Goal: Task Accomplishment & Management: Manage account settings

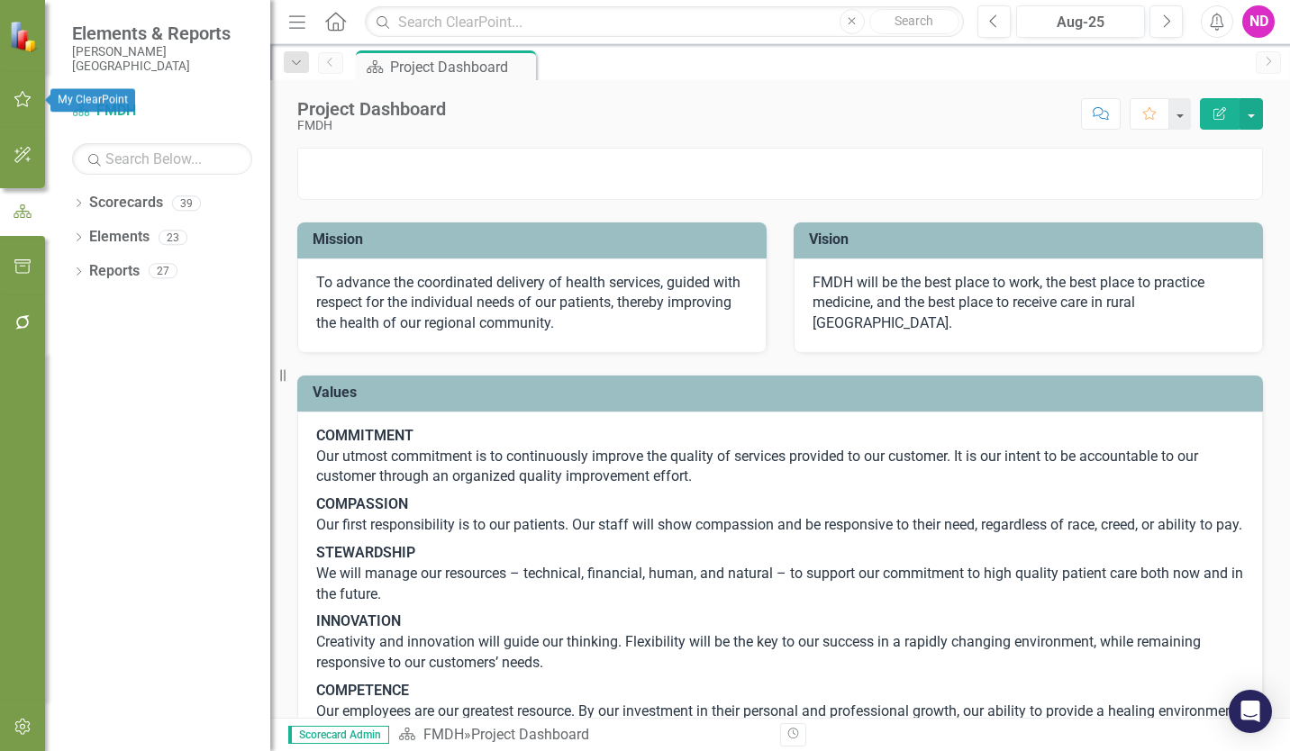
click at [26, 100] on icon "button" at bounding box center [23, 99] width 19 height 14
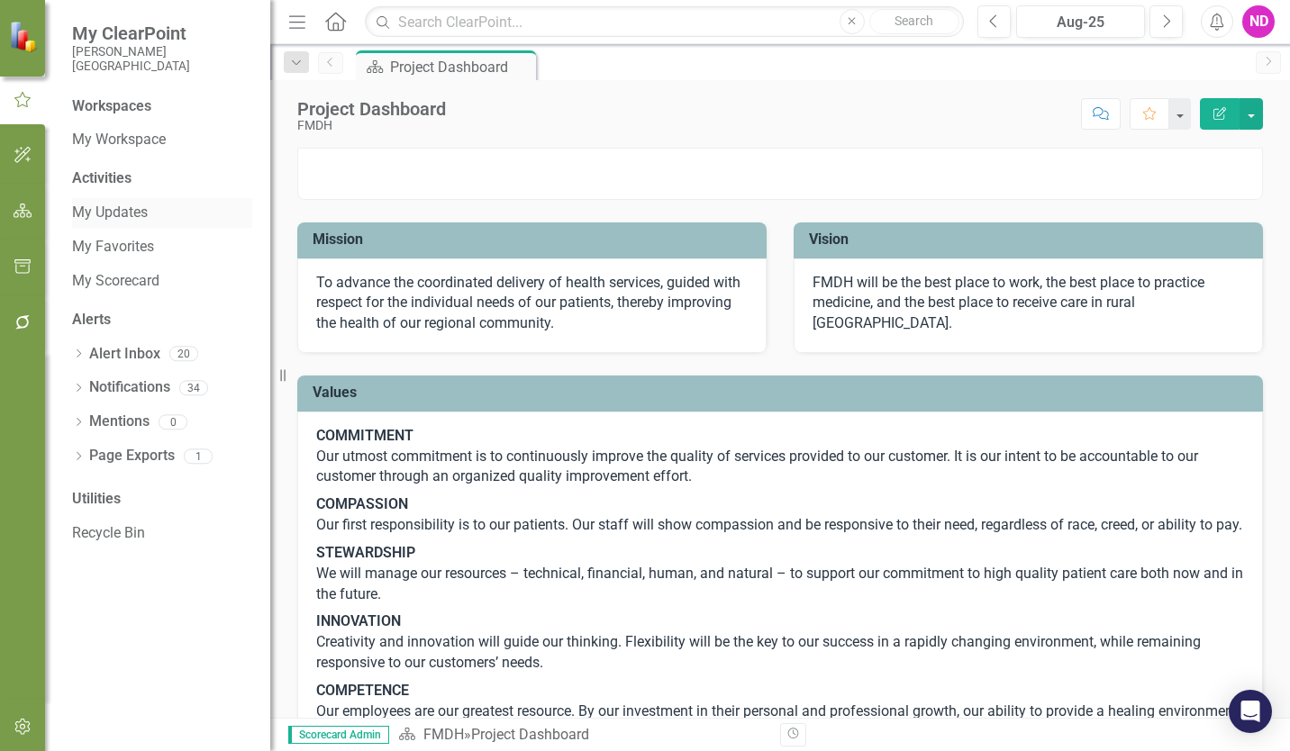
click at [120, 216] on link "My Updates" at bounding box center [162, 213] width 180 height 21
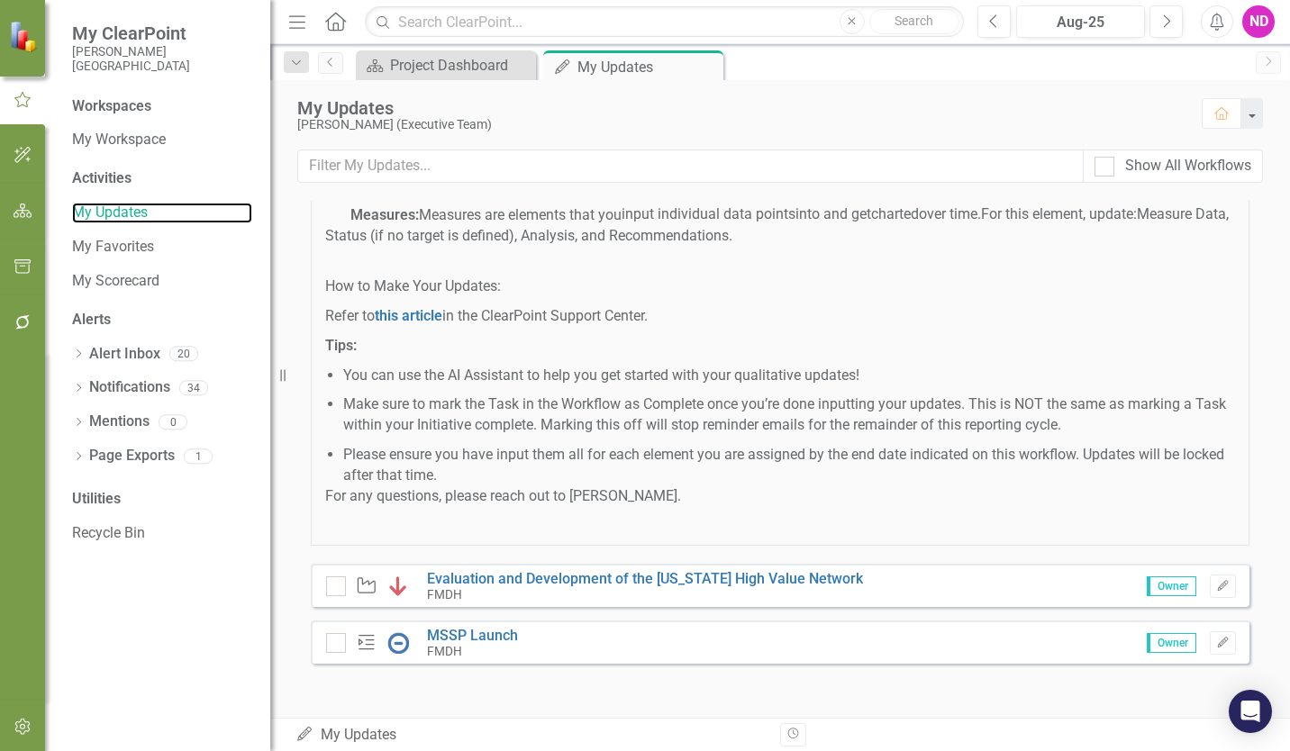
scroll to position [289, 0]
click at [902, 583] on icon "Edit" at bounding box center [1223, 586] width 14 height 11
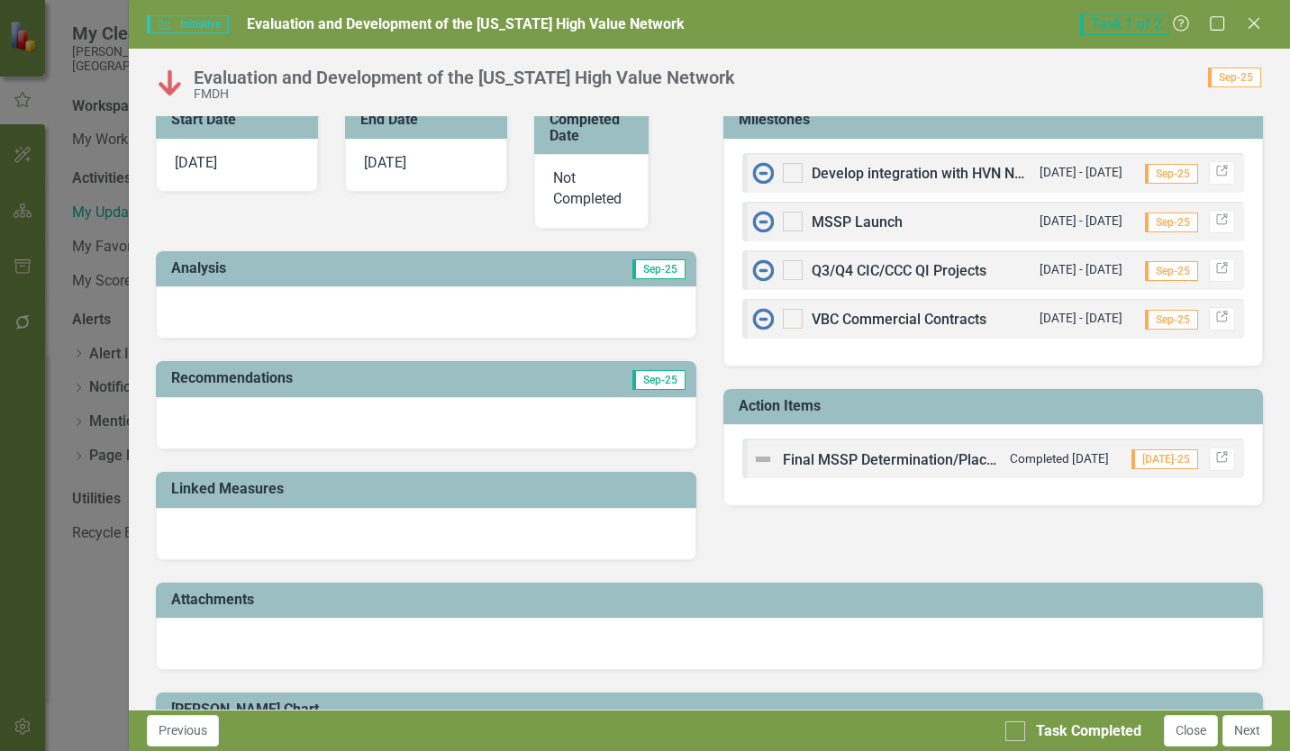
scroll to position [631, 0]
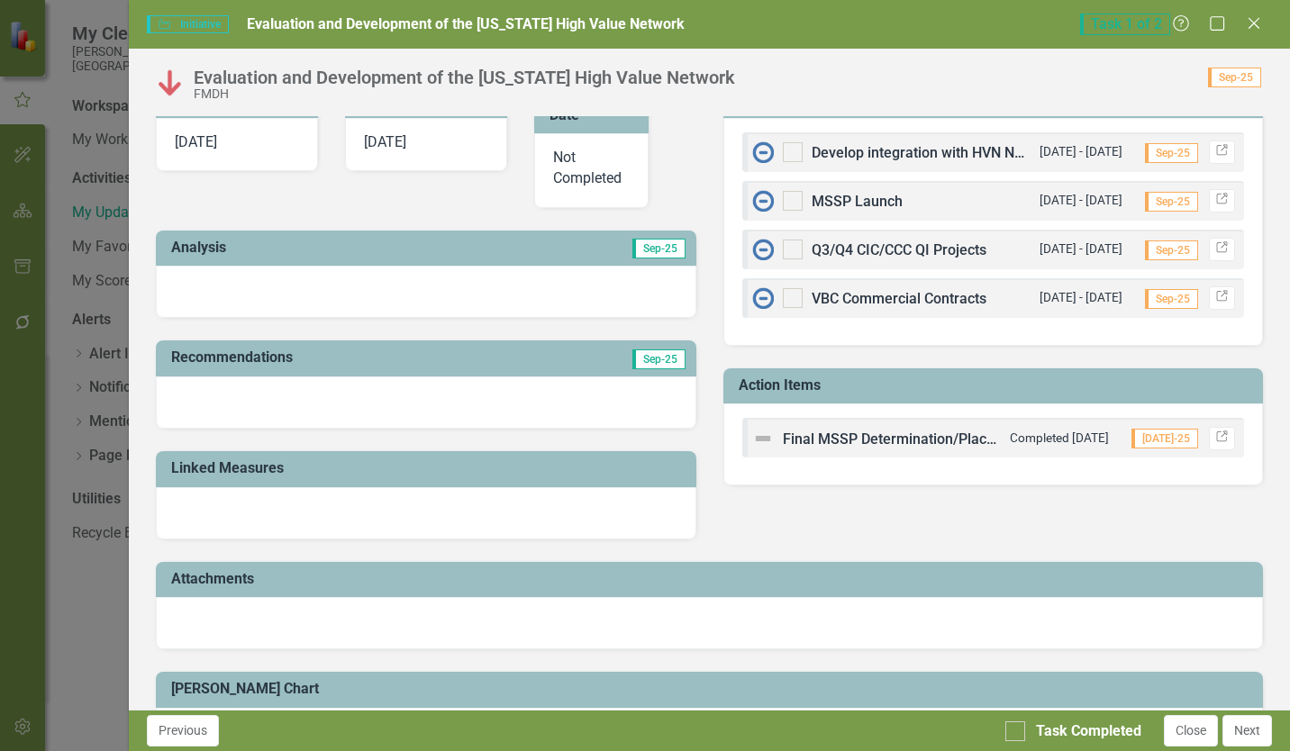
click at [256, 259] on td "Analysis" at bounding box center [300, 250] width 258 height 30
click at [256, 260] on td "Analysis" at bounding box center [300, 250] width 258 height 30
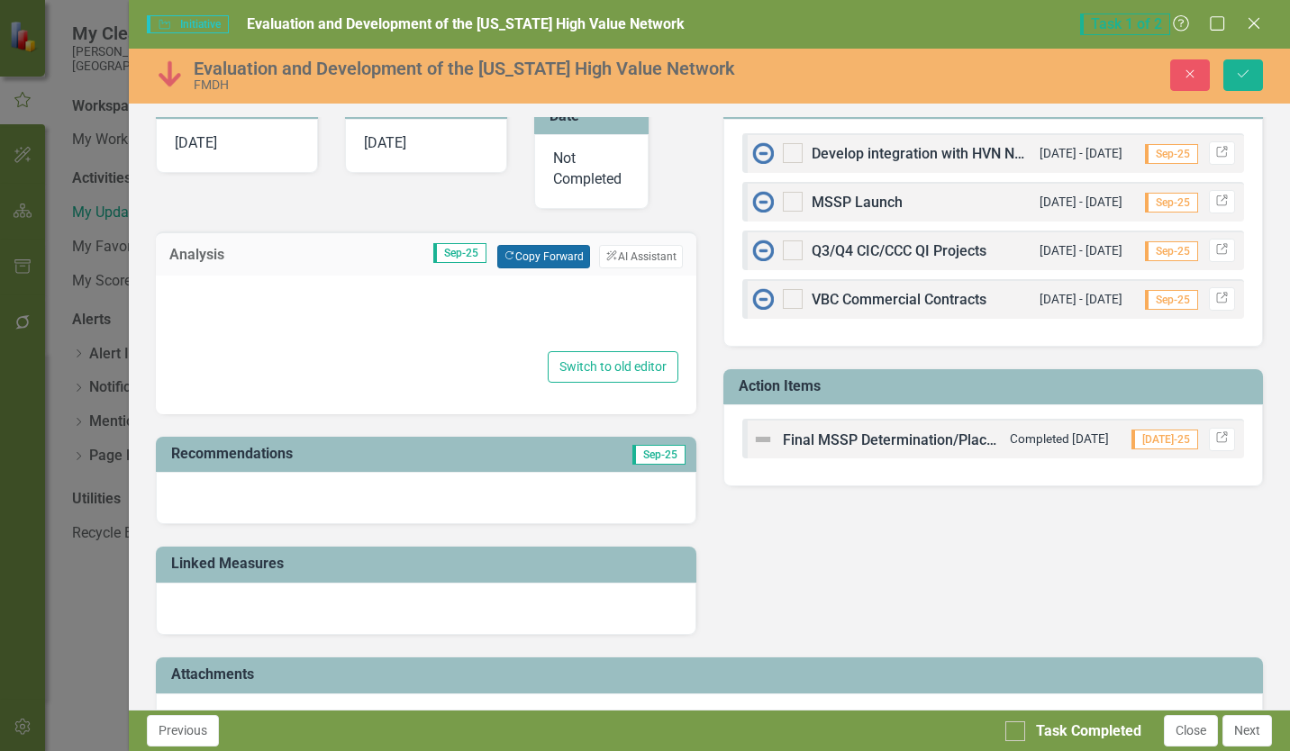
click at [518, 256] on button "Copy Forward Copy Forward" at bounding box center [543, 256] width 93 height 23
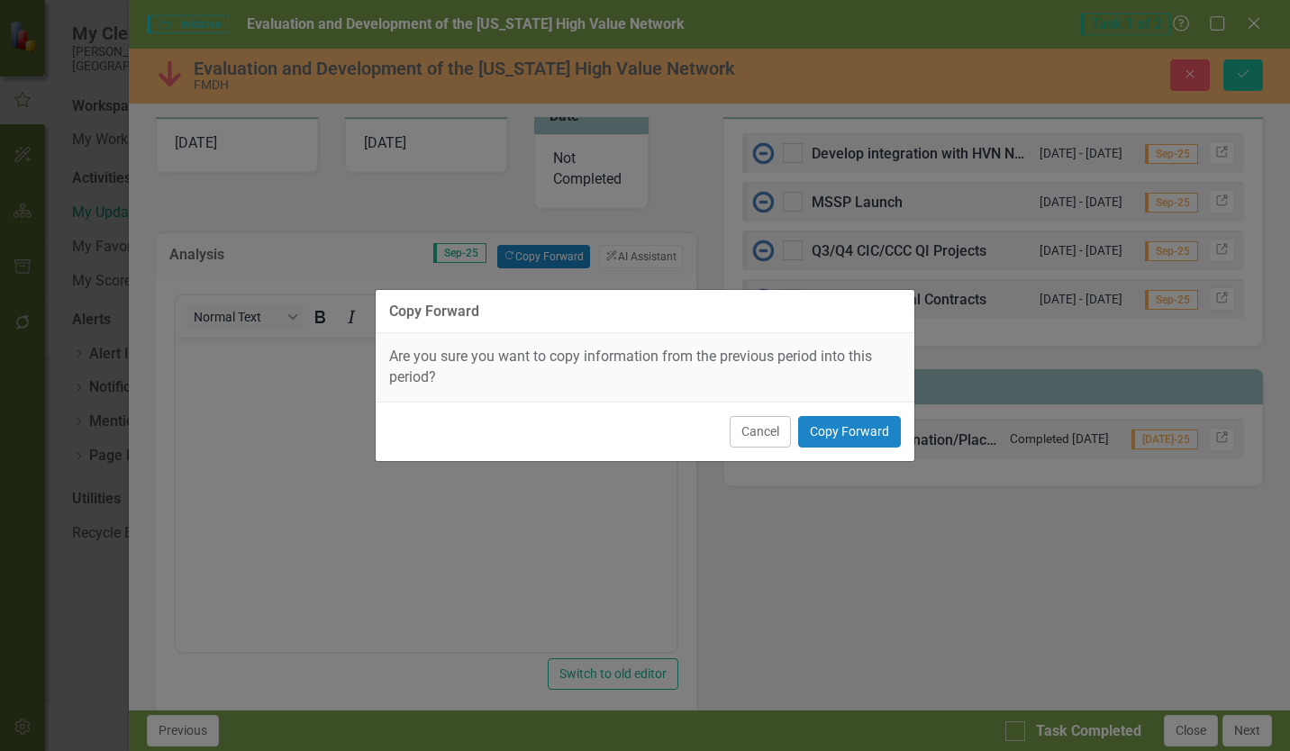
scroll to position [0, 0]
drag, startPoint x: 840, startPoint y: 441, endPoint x: 818, endPoint y: 431, distance: 25.0
click at [840, 441] on button "Copy Forward" at bounding box center [849, 432] width 103 height 32
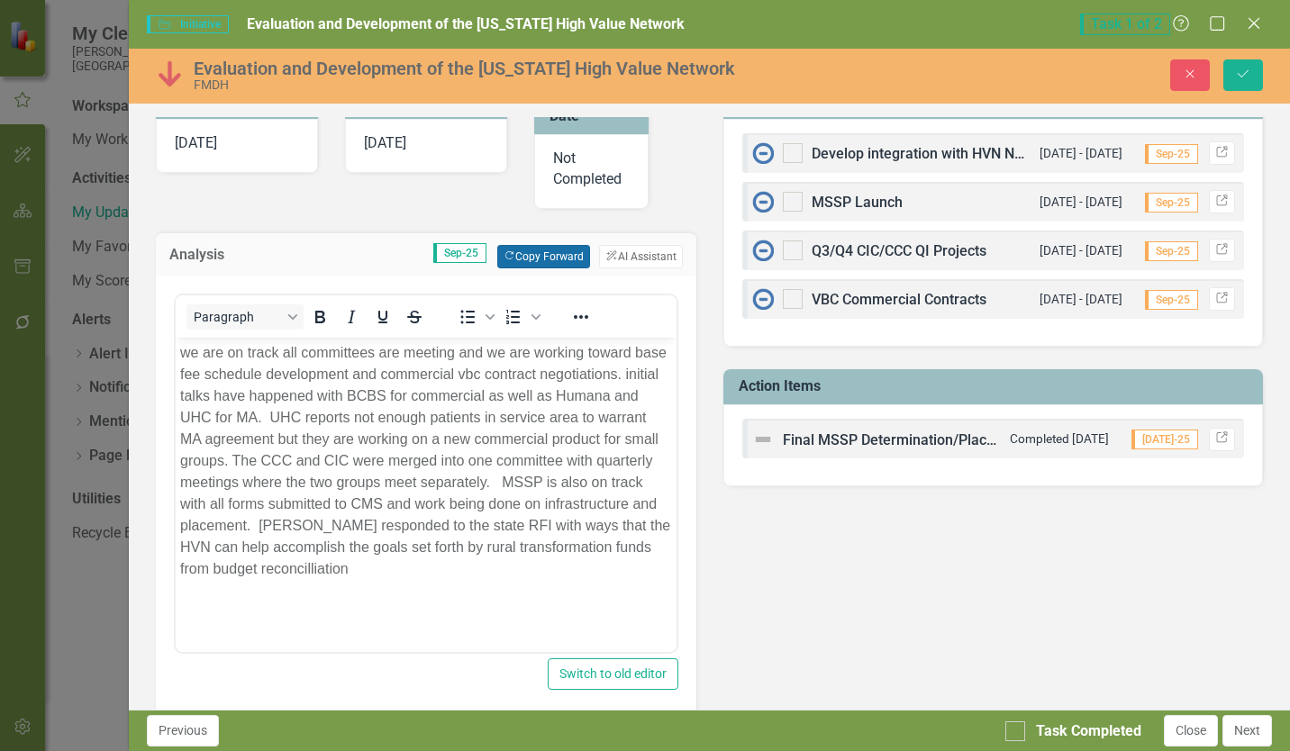
scroll to position [721, 0]
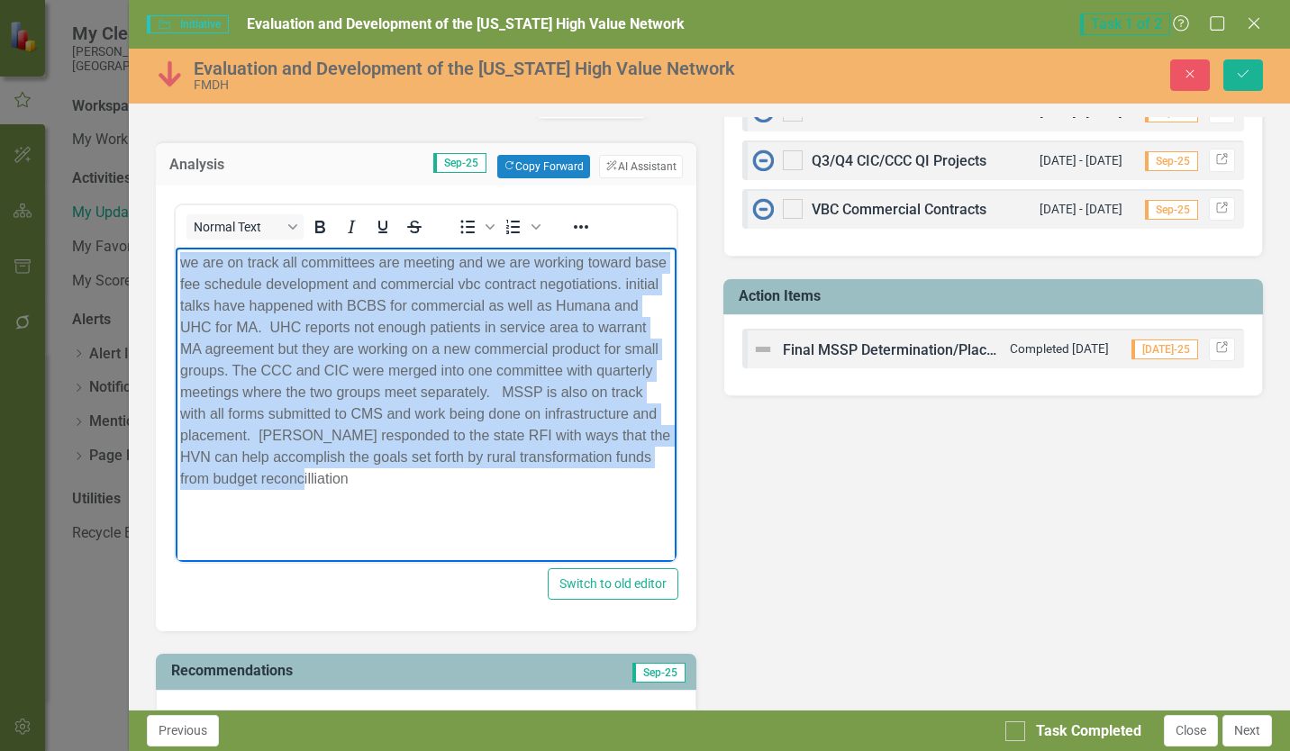
drag, startPoint x: 398, startPoint y: 486, endPoint x: 163, endPoint y: 259, distance: 326.8
click at [176, 259] on html "we are on track all committees are meeting and we are working toward base fee s…" at bounding box center [426, 383] width 500 height 270
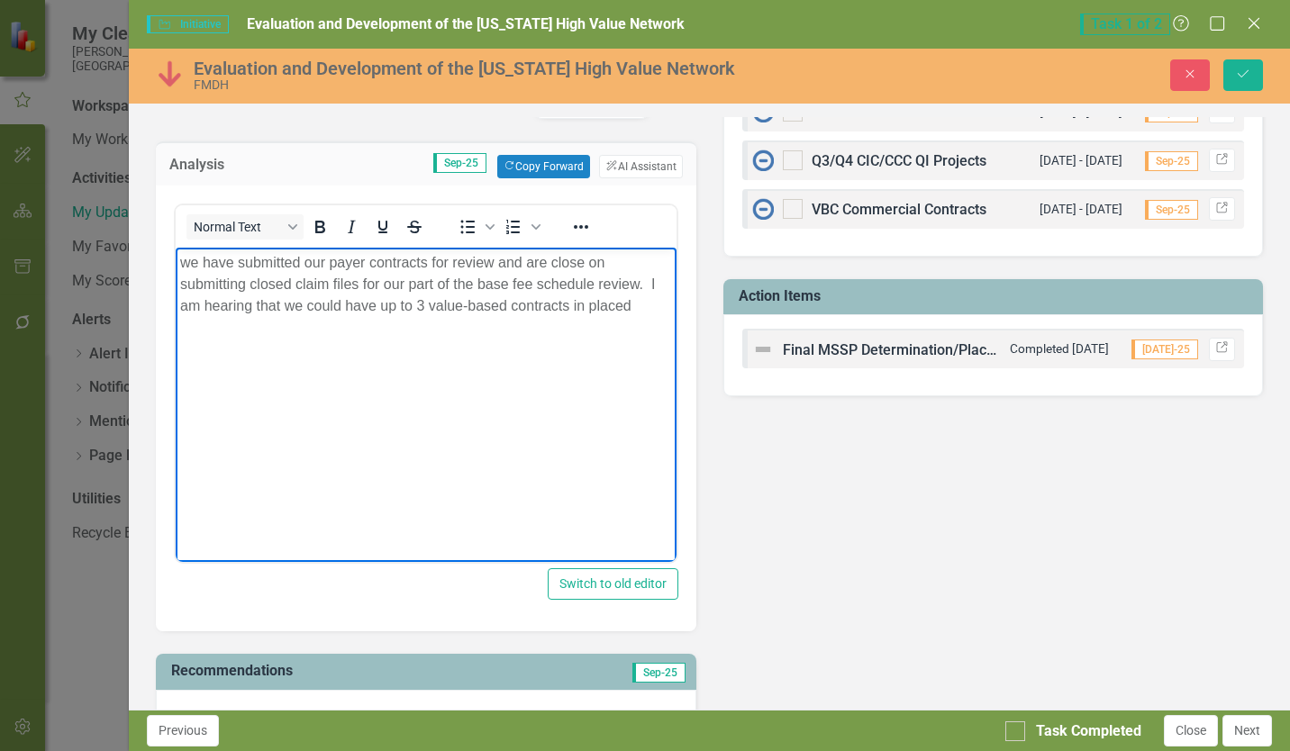
click at [639, 309] on p "we have submitted our payer contracts for review and are close on submitting cl…" at bounding box center [425, 284] width 491 height 65
click at [356, 348] on p "we have submitted our payer contracts for review and are close on submitting cl…" at bounding box center [425, 306] width 491 height 108
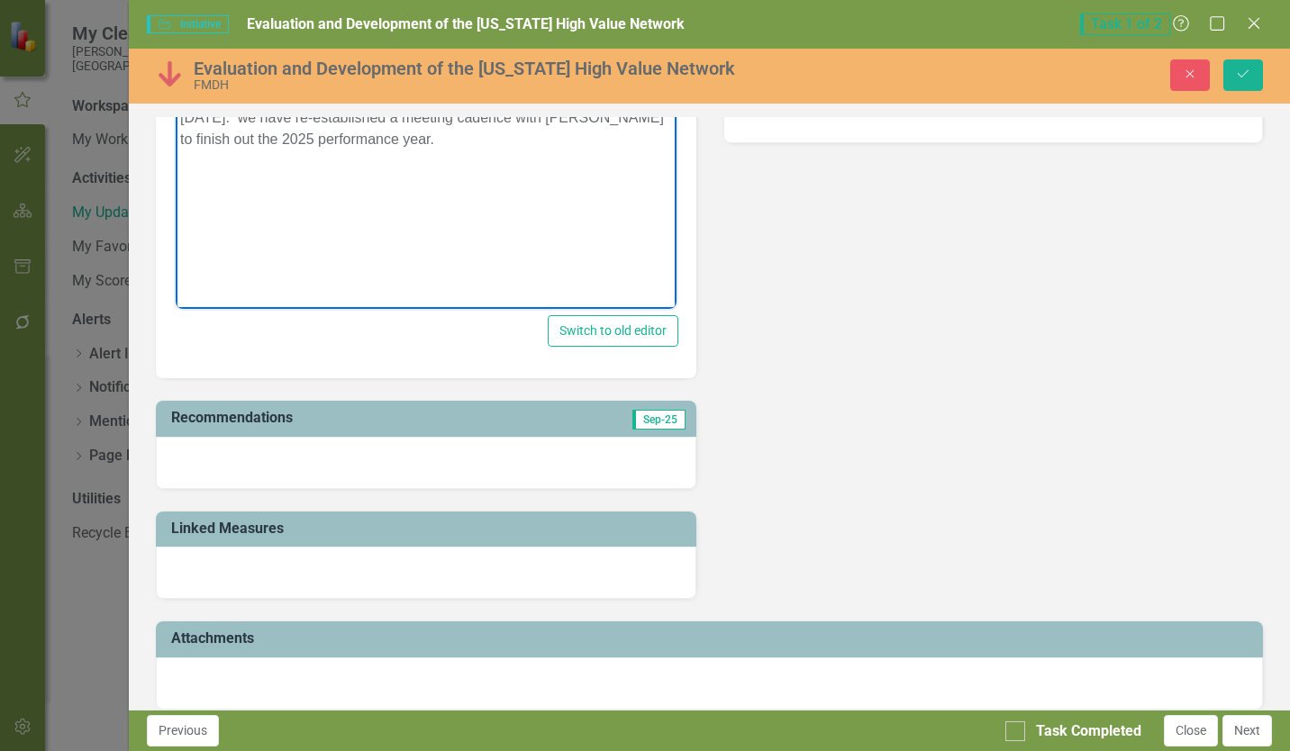
scroll to position [991, 0]
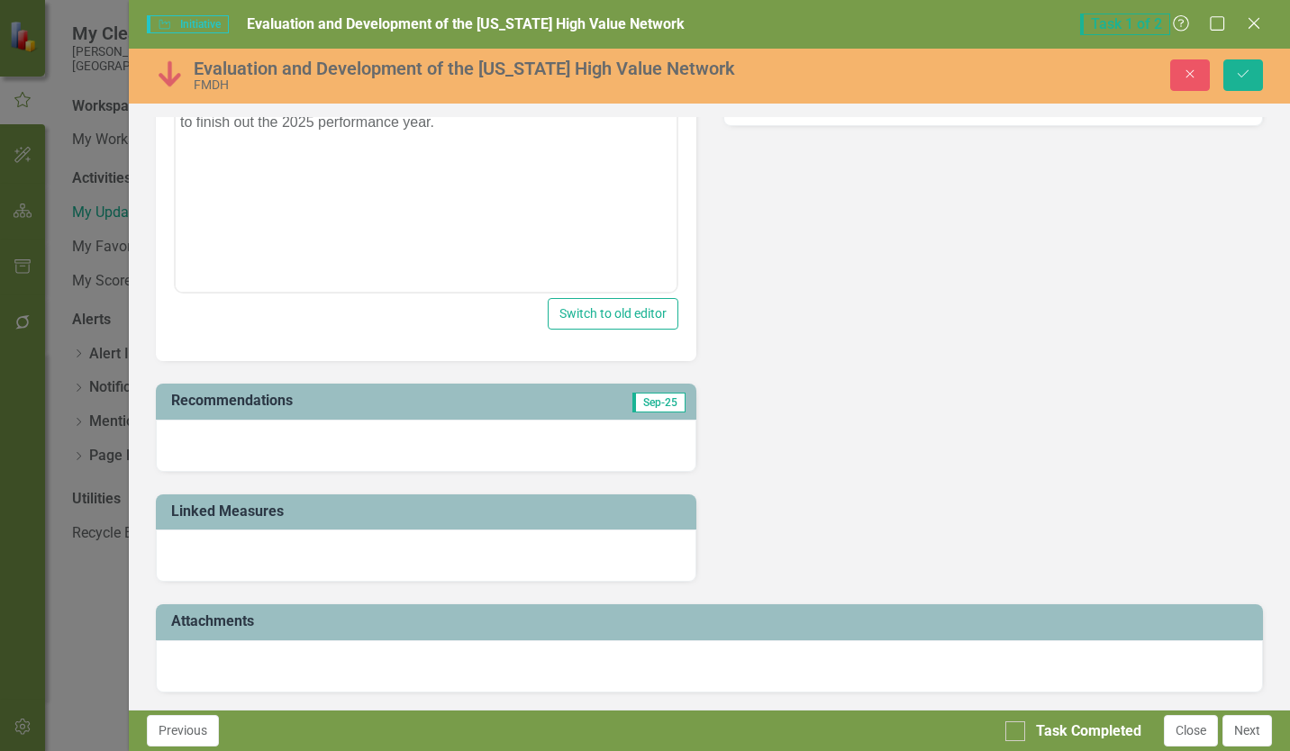
click at [641, 406] on span "Sep-25" at bounding box center [658, 403] width 53 height 20
click at [641, 405] on span "Sep-25" at bounding box center [658, 403] width 53 height 20
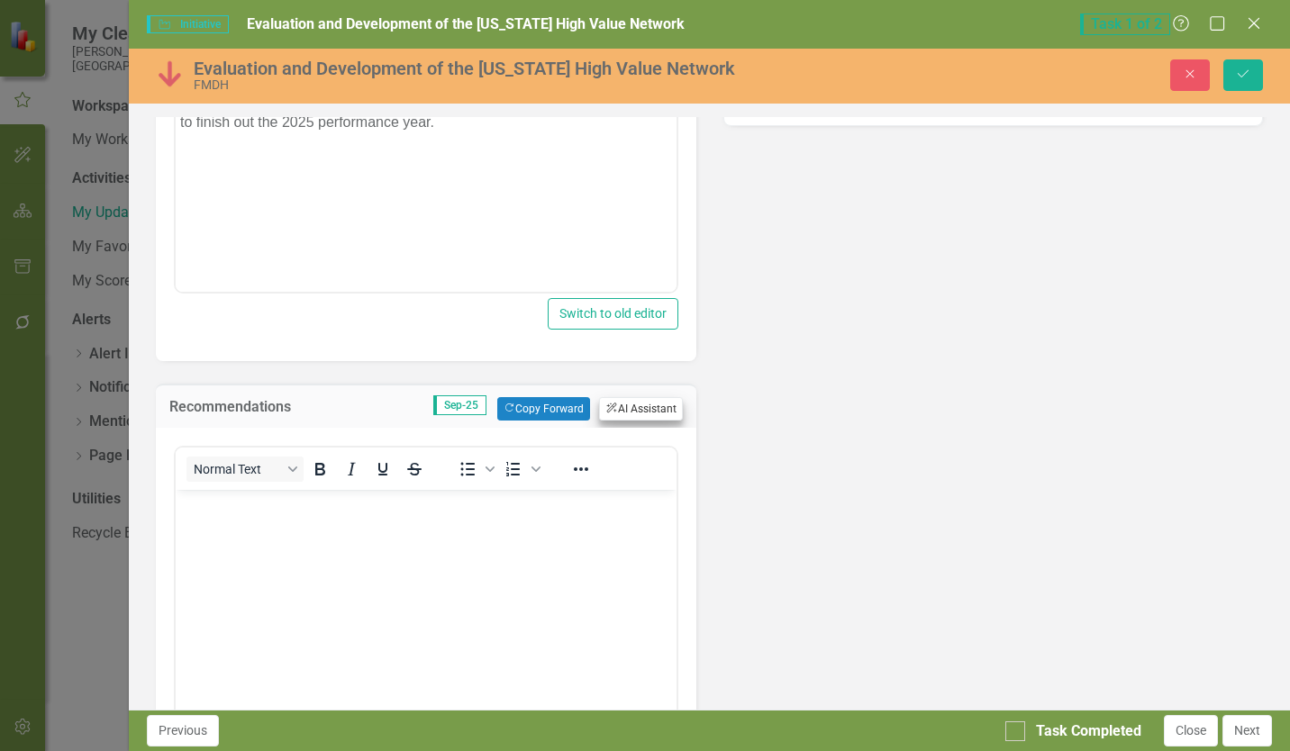
scroll to position [0, 0]
click at [245, 546] on body "Rich Text Area. Press ALT-0 for help." at bounding box center [426, 625] width 500 height 270
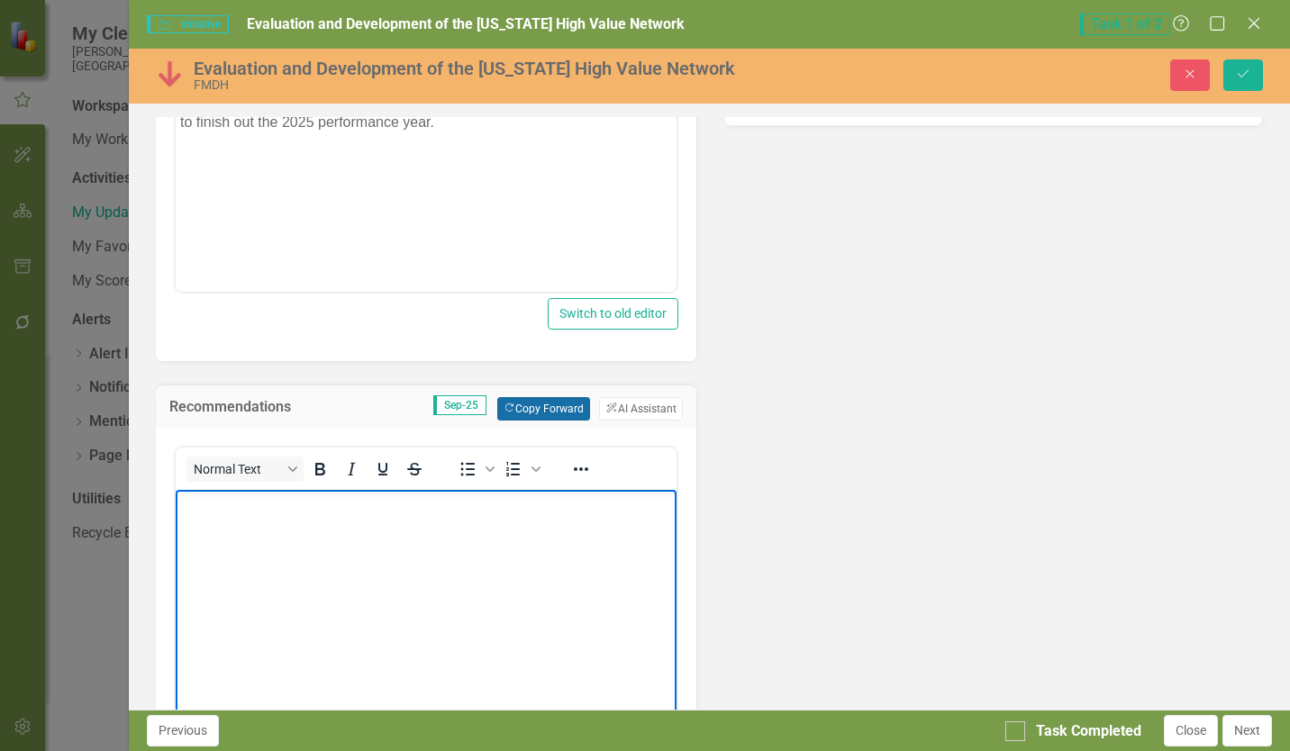
click at [510, 412] on button "Copy Forward Copy Forward" at bounding box center [543, 408] width 93 height 23
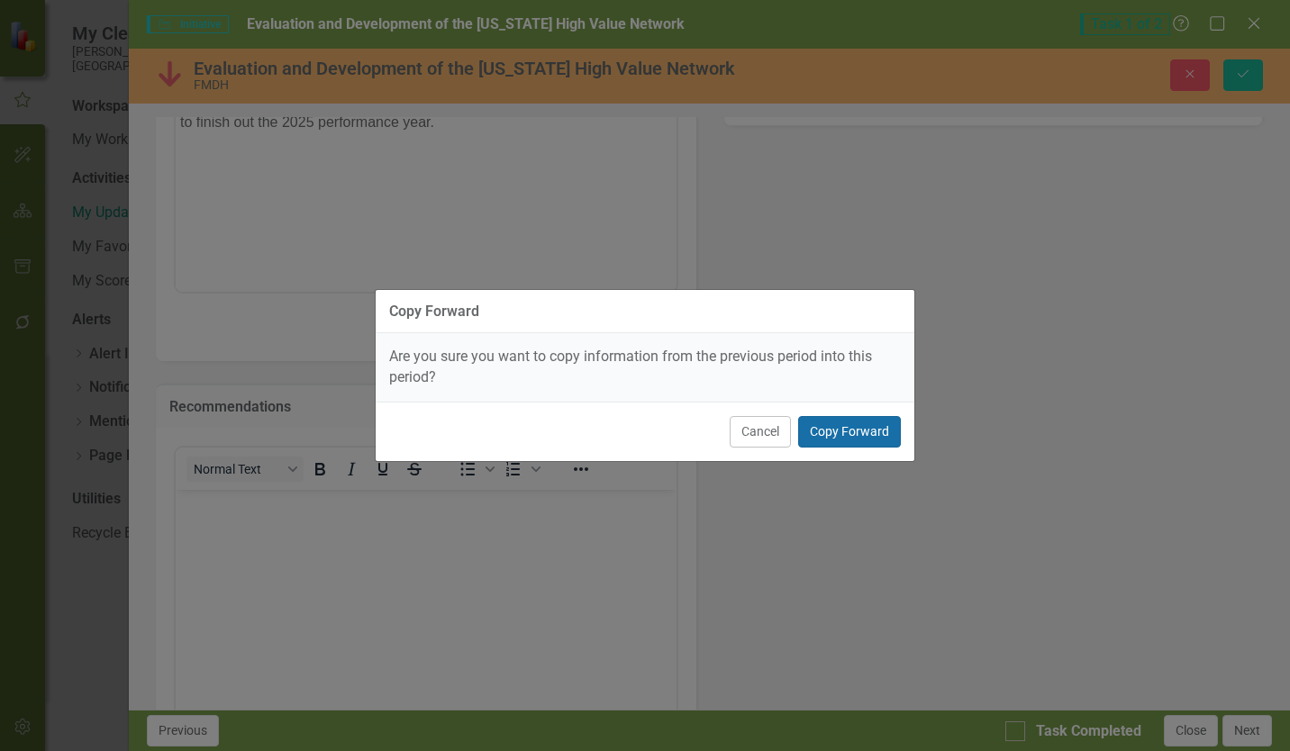
click at [820, 439] on button "Copy Forward" at bounding box center [849, 432] width 103 height 32
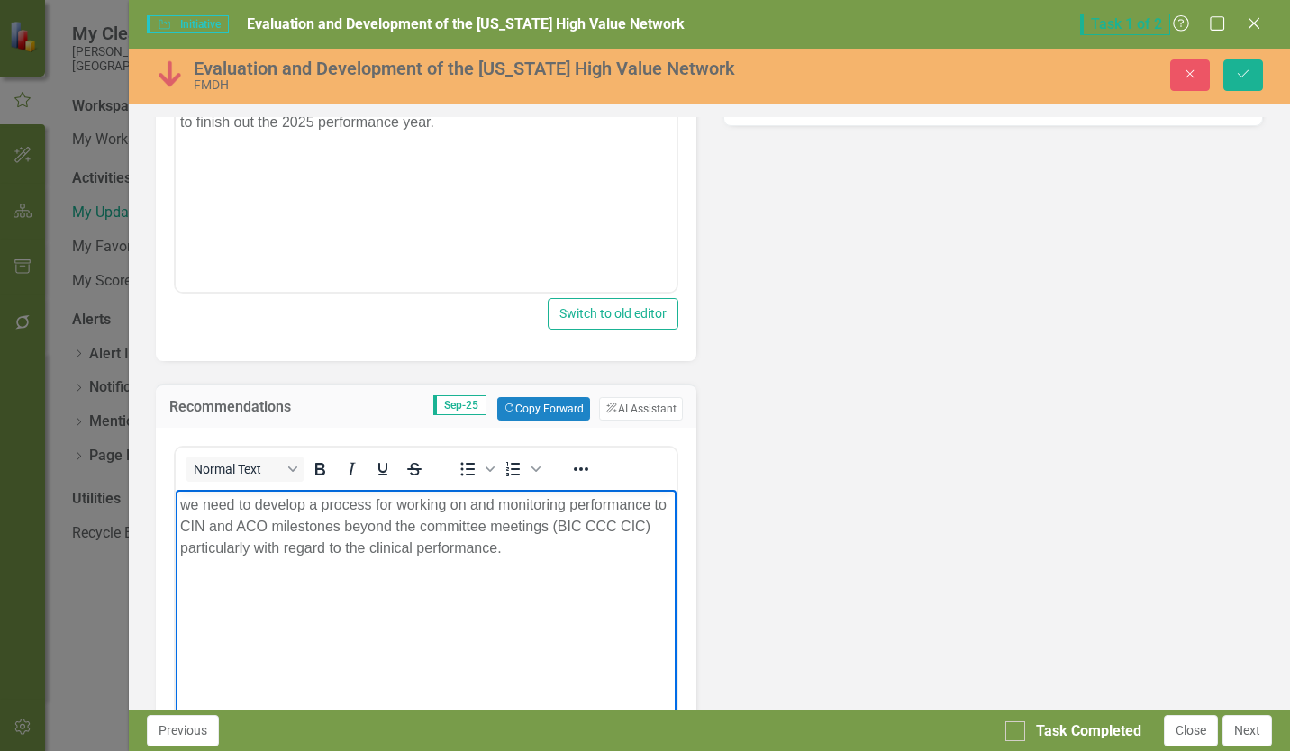
click at [562, 554] on p "we need to develop a process for working on and monitoring performance to CIN a…" at bounding box center [425, 527] width 491 height 65
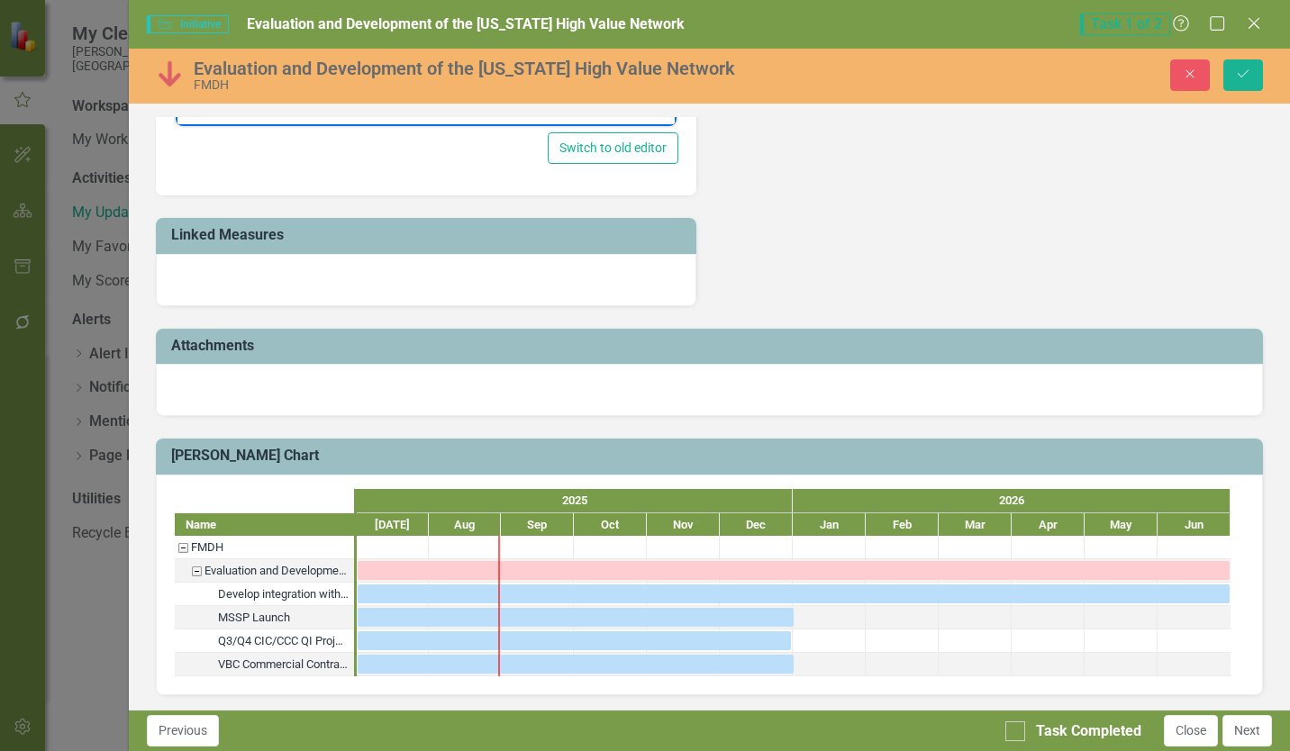
scroll to position [1673, 0]
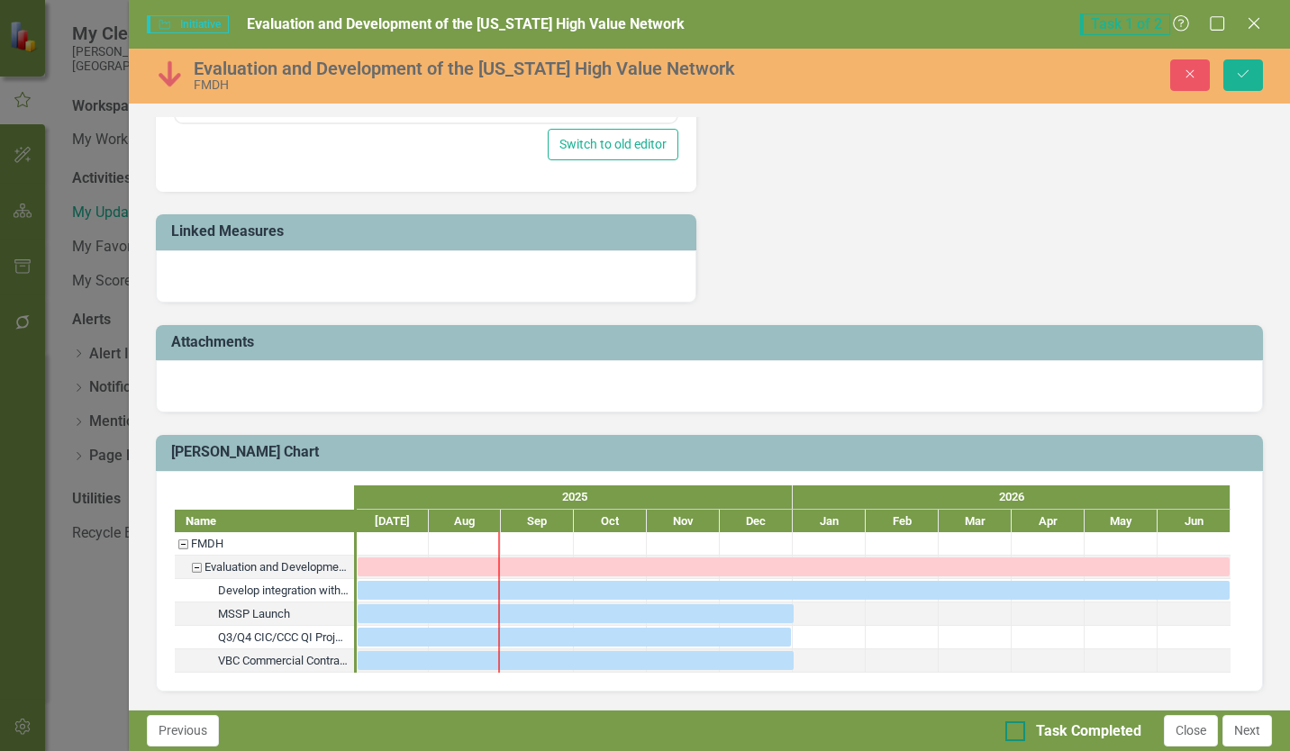
click at [902, 689] on div at bounding box center [1015, 732] width 20 height 20
click at [902, 689] on input "Task Completed" at bounding box center [1011, 728] width 12 height 12
checkbox input "true"
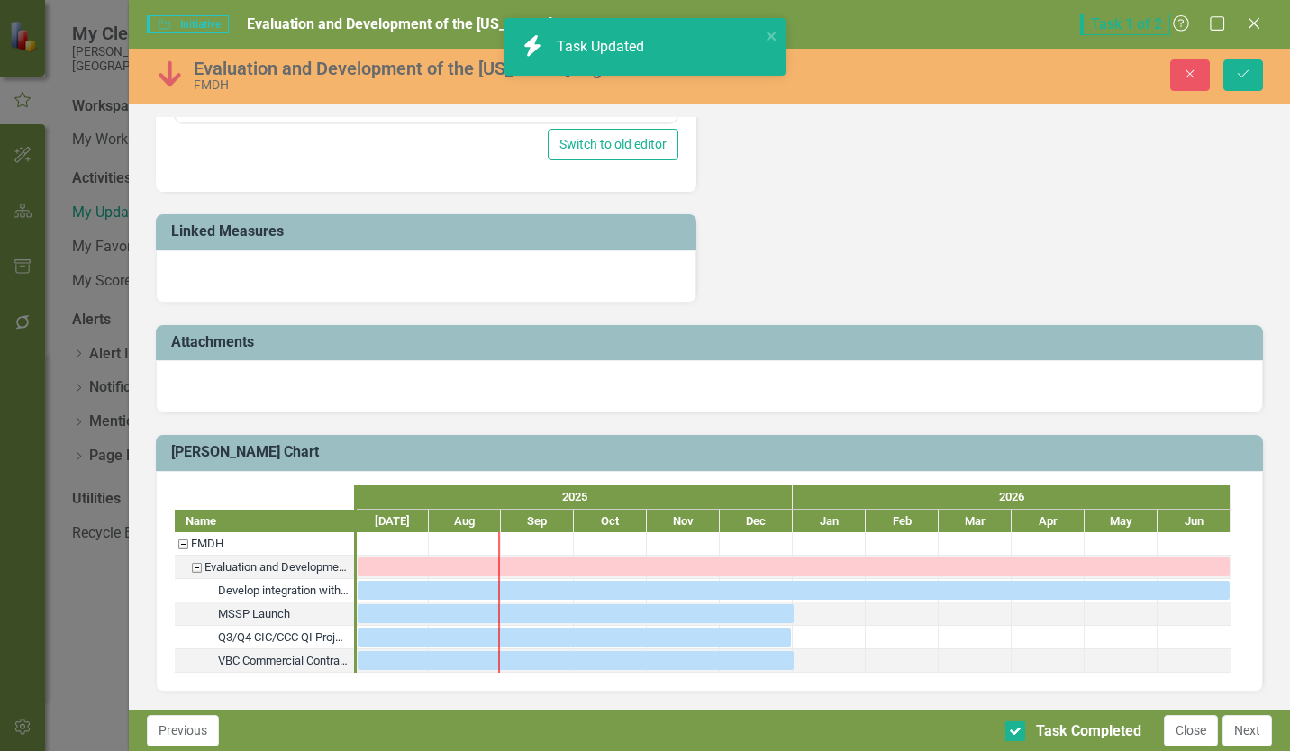
click at [902, 53] on div "Evaluation and Development of the [US_STATE] High Value Network FMDH Close Save…" at bounding box center [709, 379] width 1161 height 661
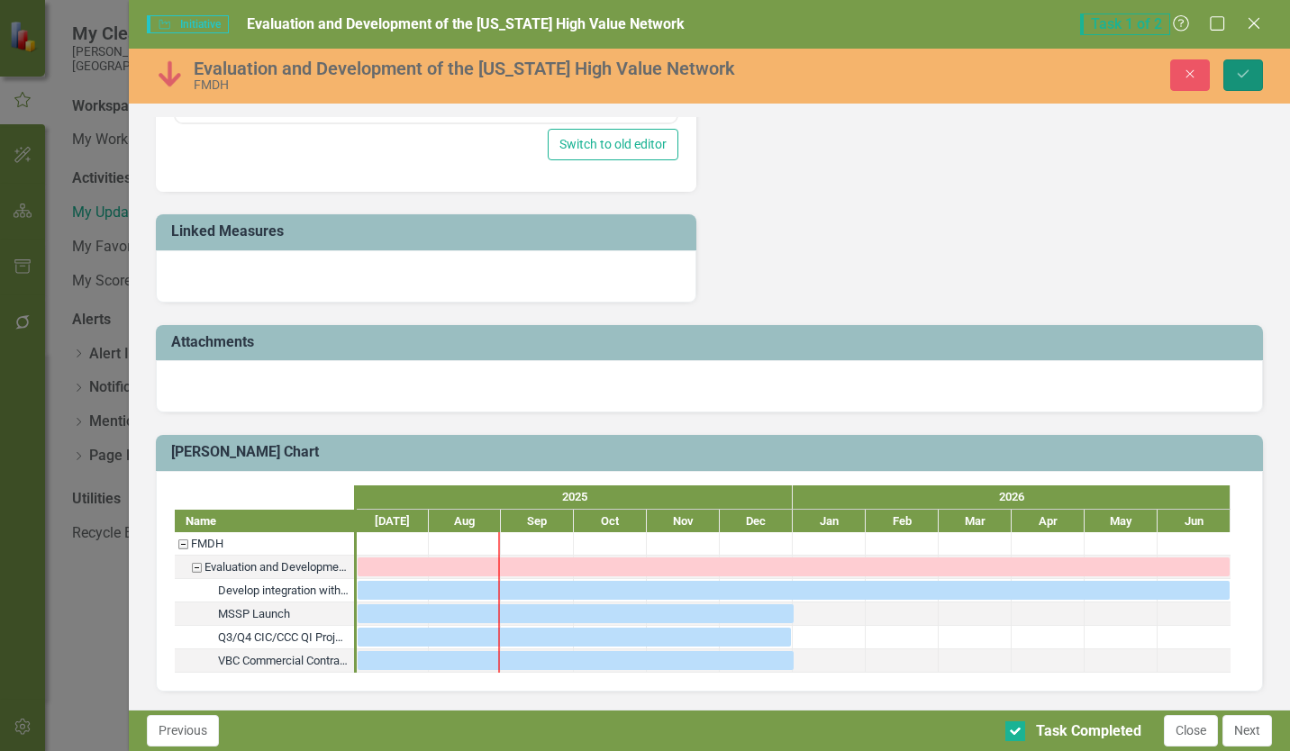
click at [902, 77] on button "Save" at bounding box center [1243, 75] width 40 height 32
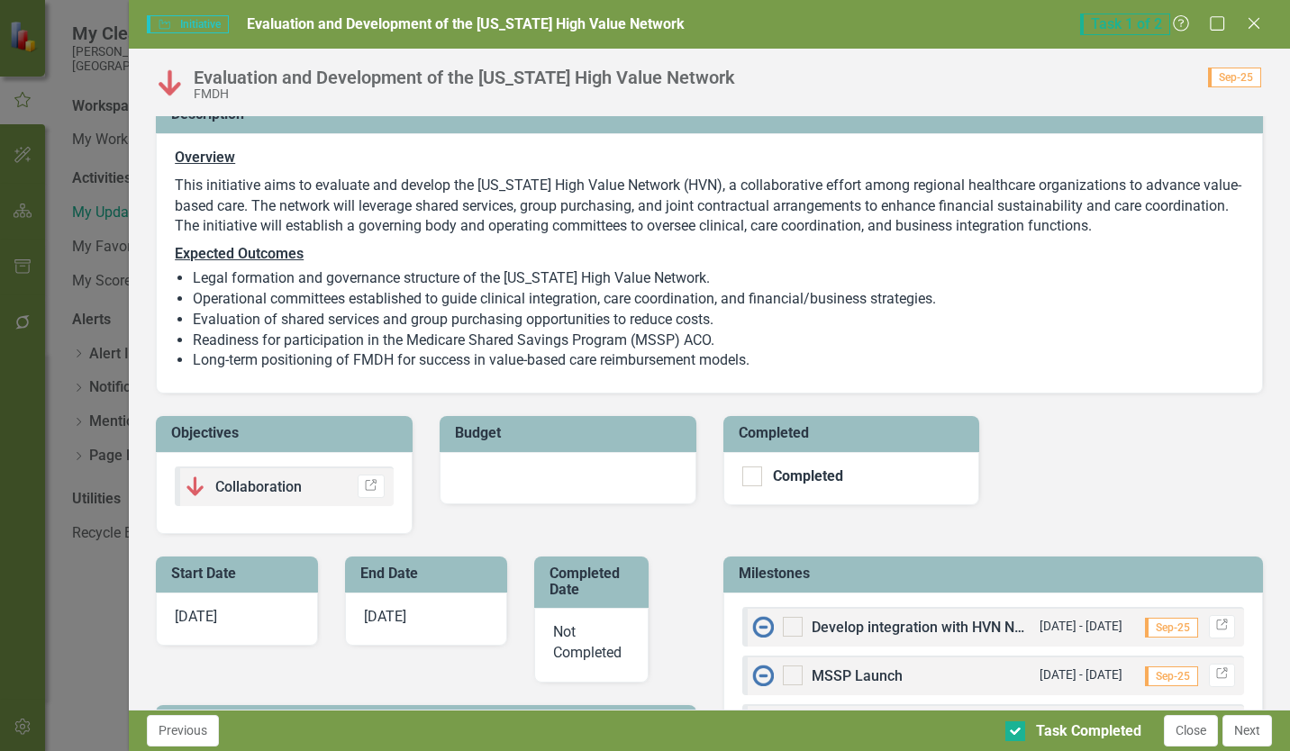
scroll to position [270, 0]
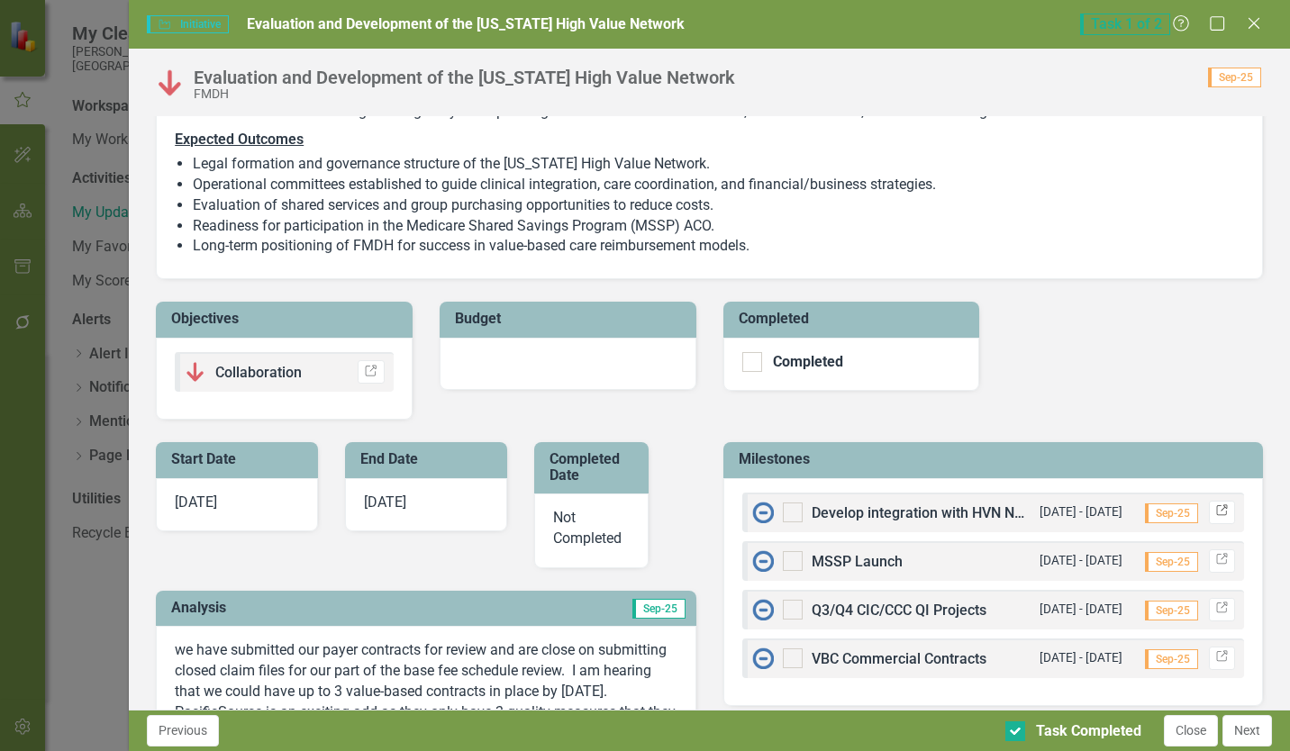
click at [902, 506] on icon at bounding box center [1221, 510] width 11 height 11
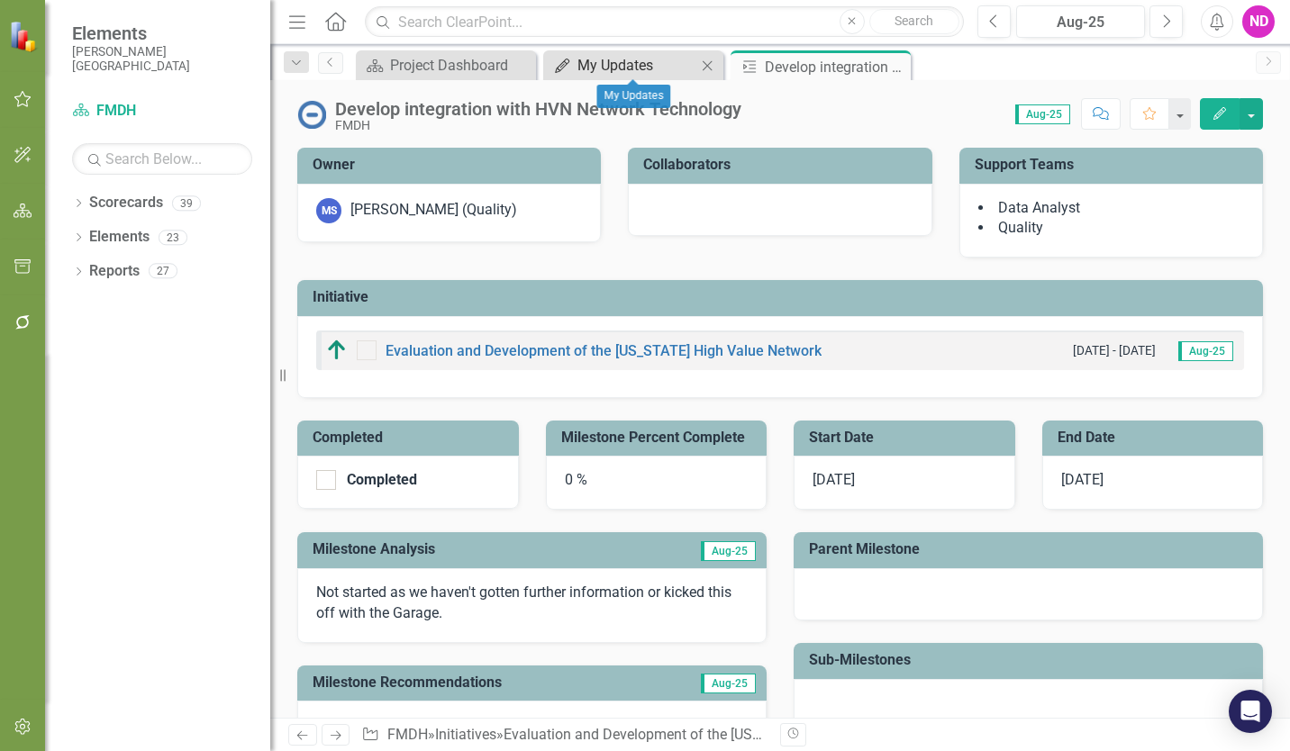
click at [624, 69] on div "My Updates" at bounding box center [636, 65] width 119 height 23
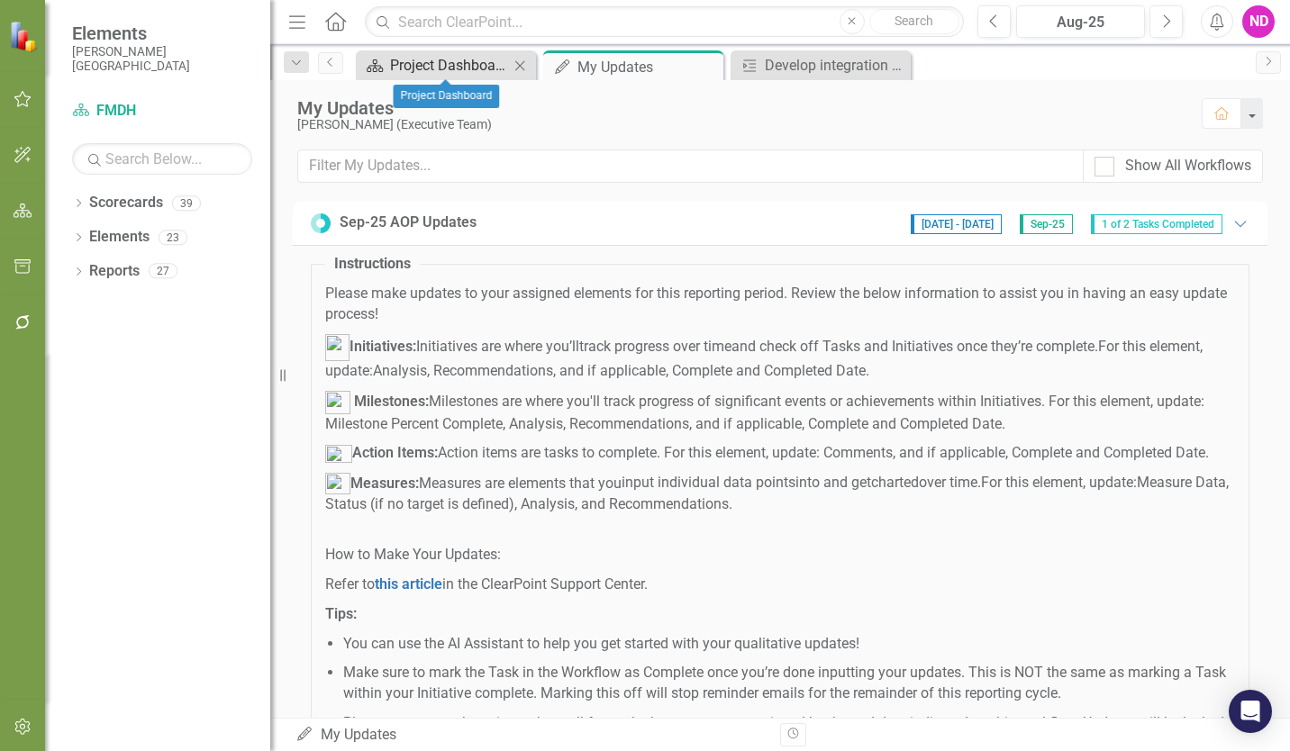
click at [455, 69] on div "Project Dashboard" at bounding box center [449, 65] width 119 height 23
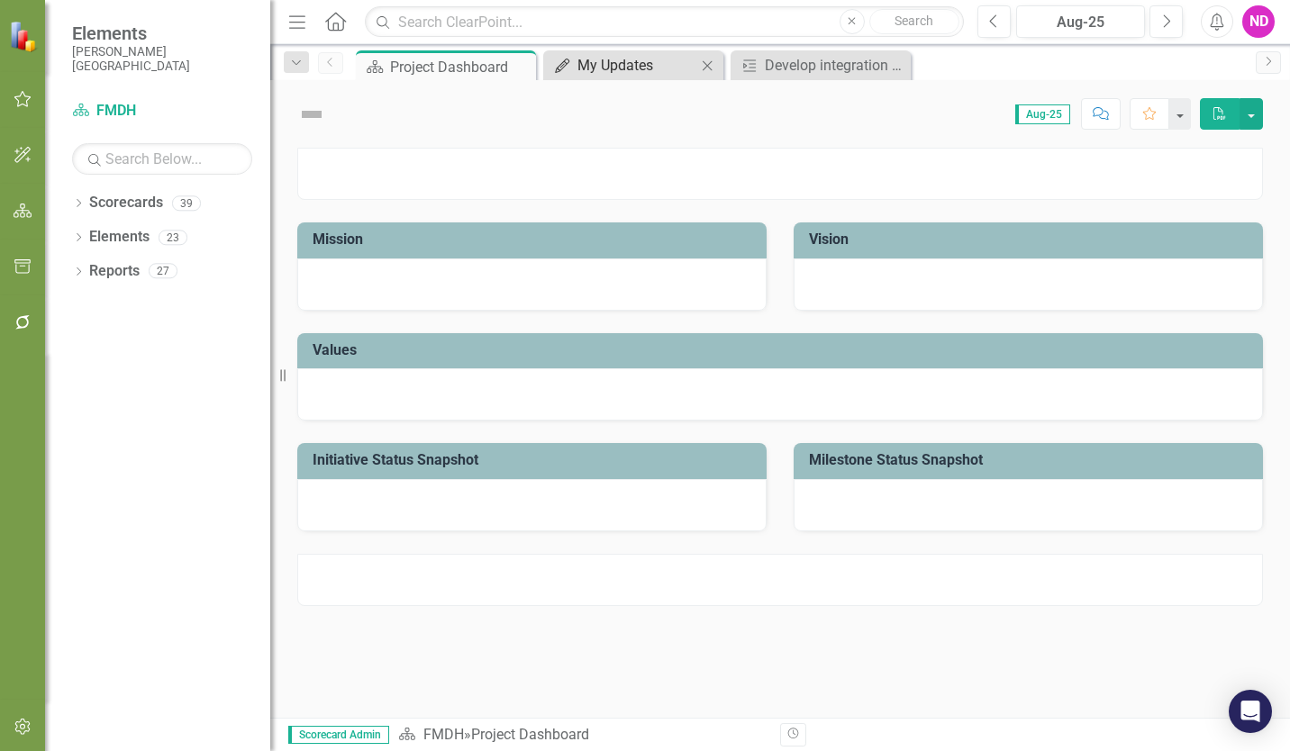
click at [626, 63] on div "My Updates" at bounding box center [636, 65] width 119 height 23
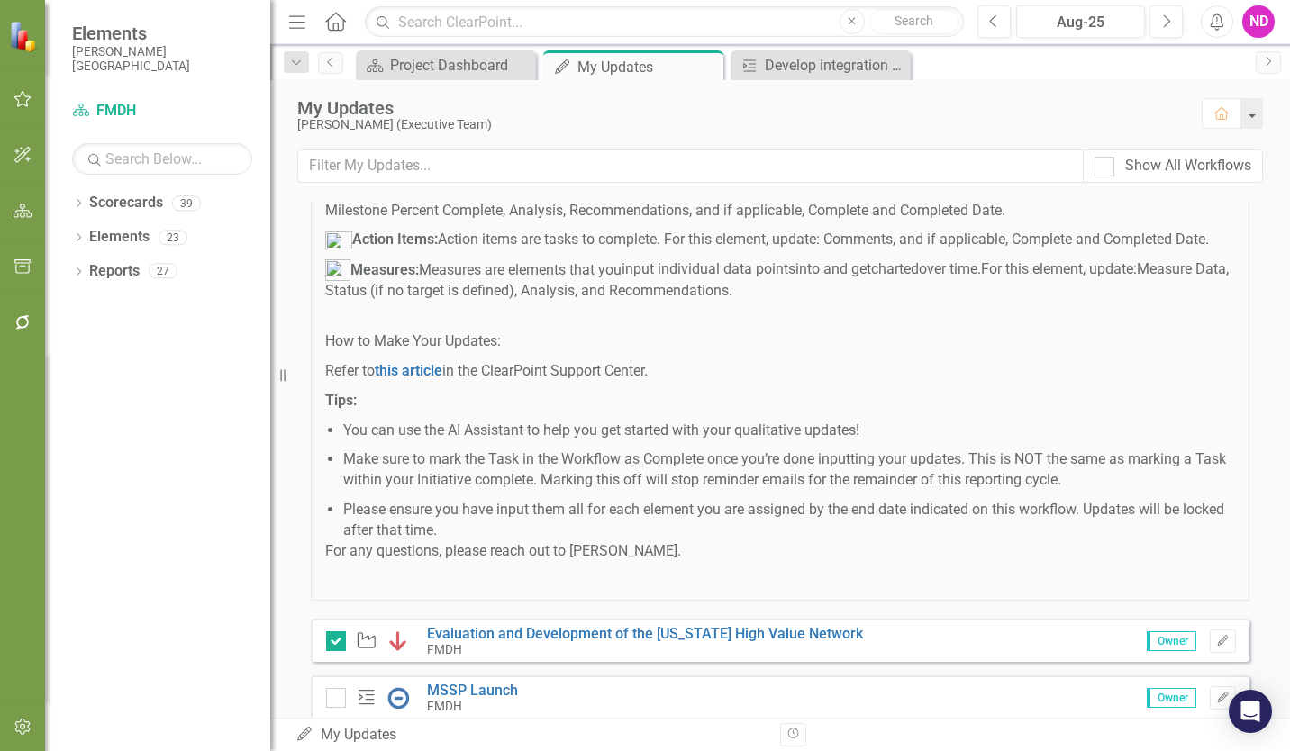
scroll to position [289, 0]
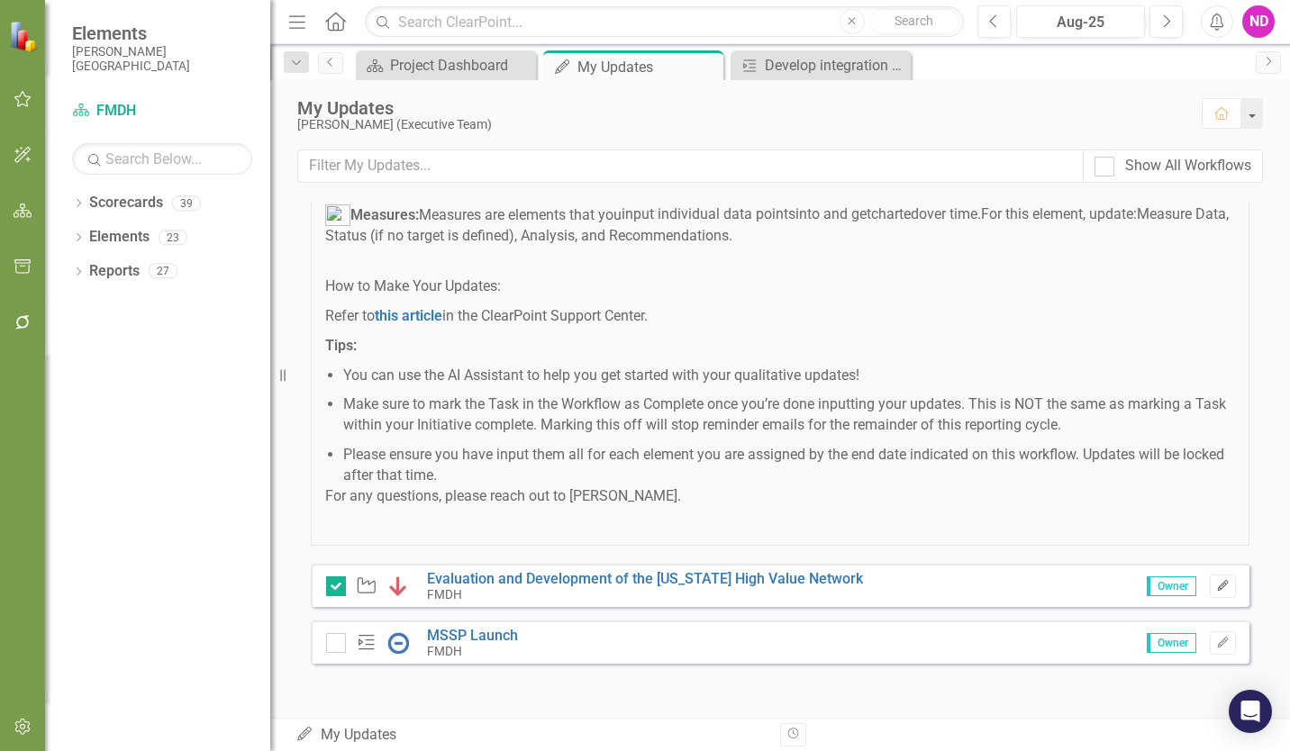
click at [1217, 581] on icon "button" at bounding box center [1222, 585] width 11 height 11
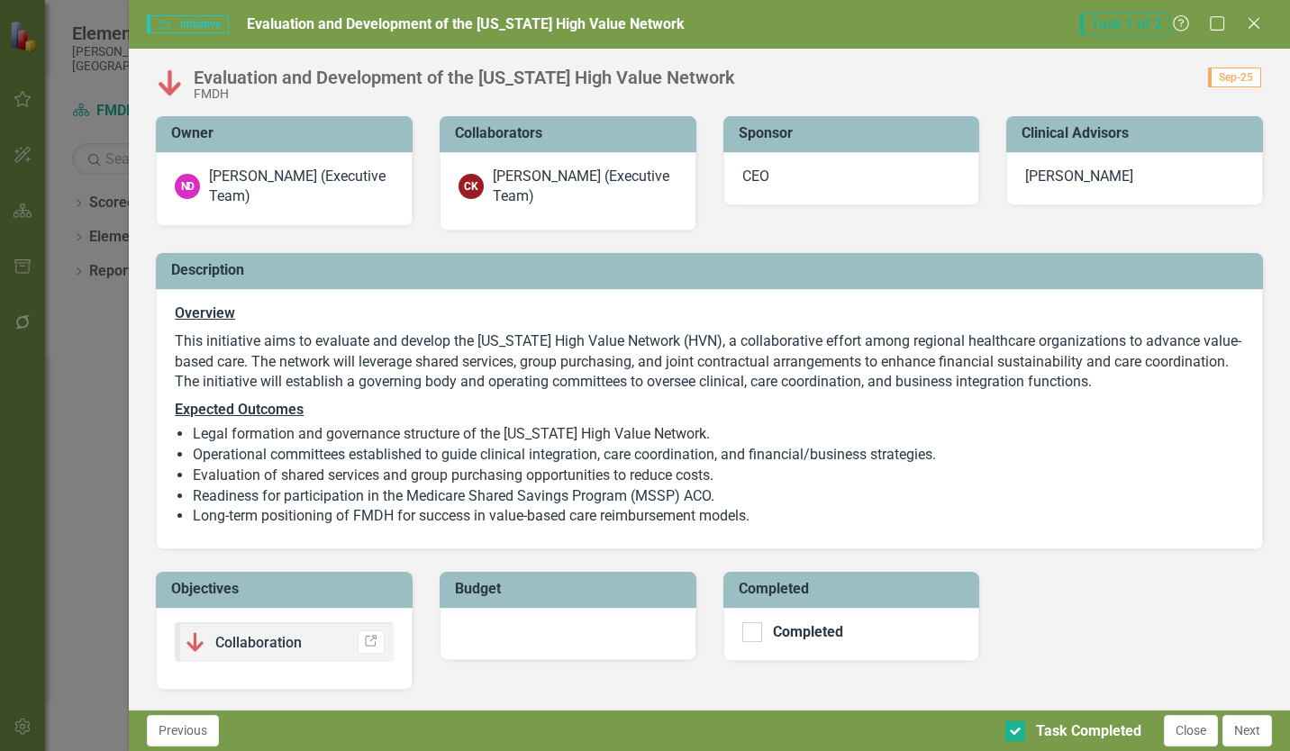
click at [167, 78] on img at bounding box center [170, 82] width 29 height 29
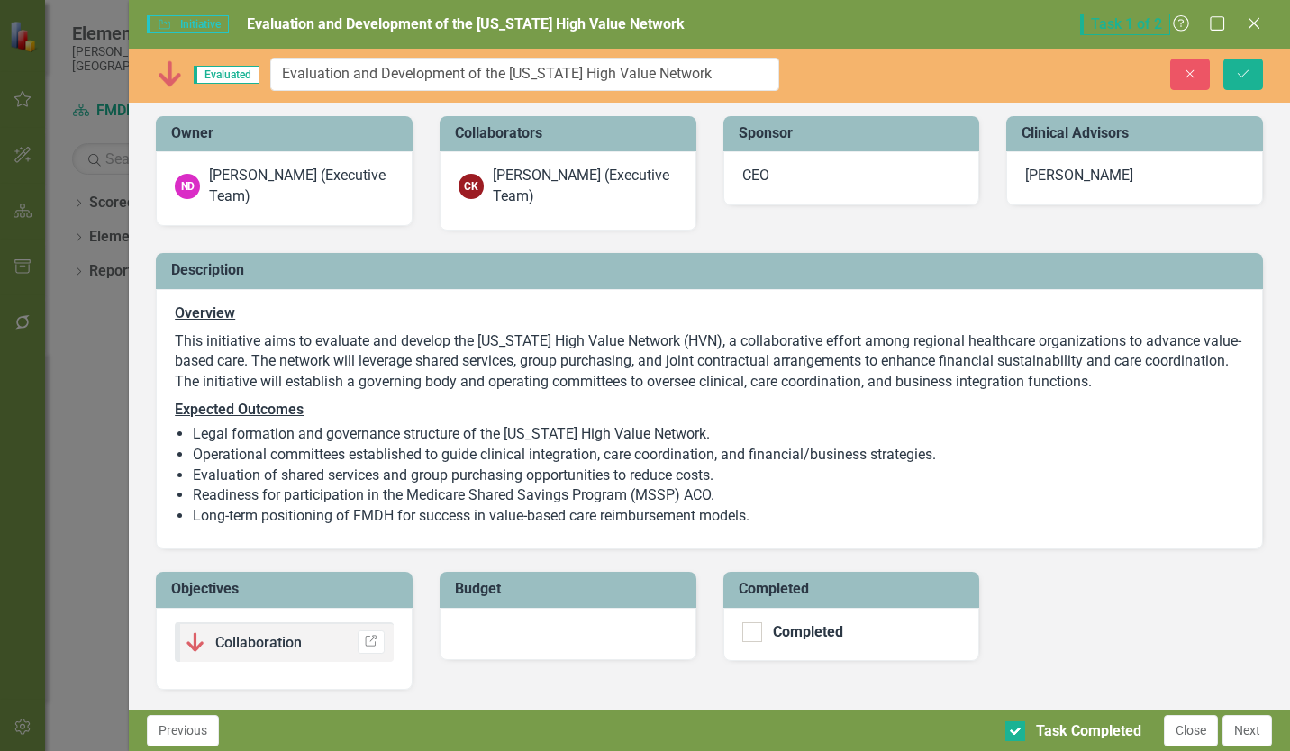
click at [227, 75] on span "Evaluated" at bounding box center [227, 75] width 66 height 18
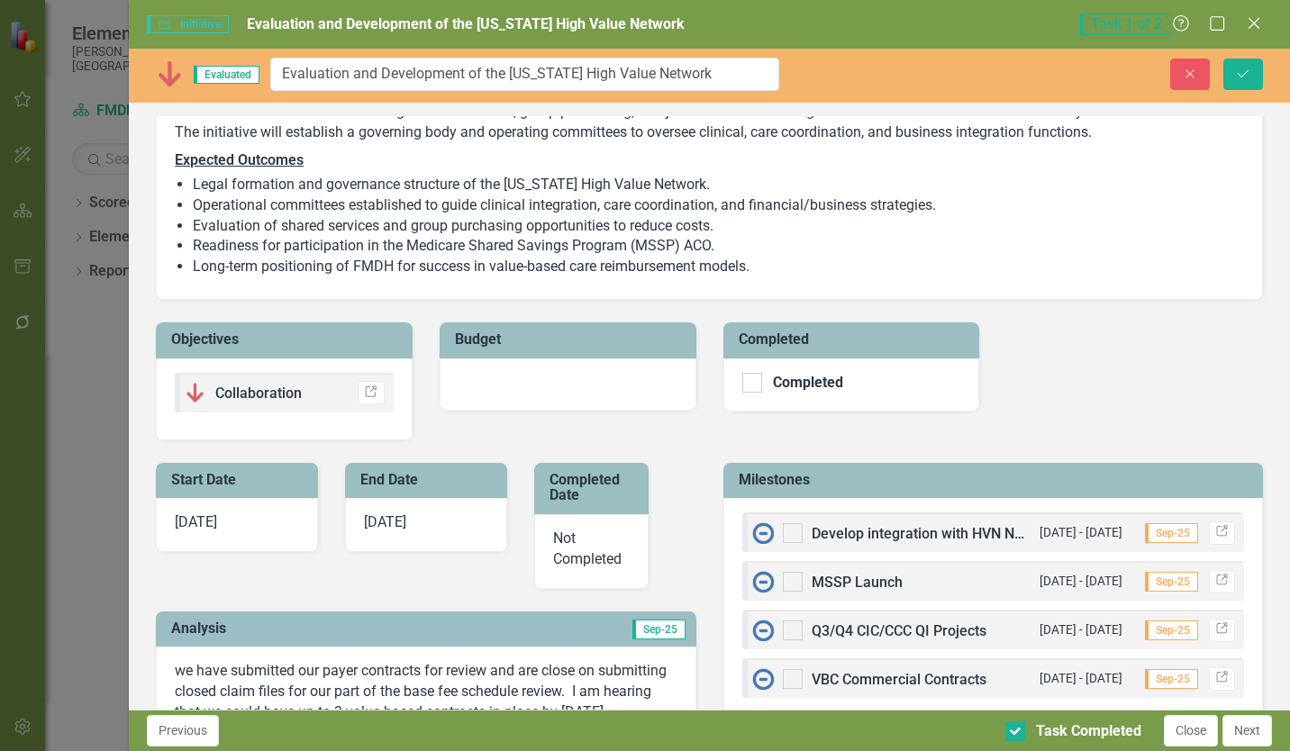
scroll to position [270, 0]
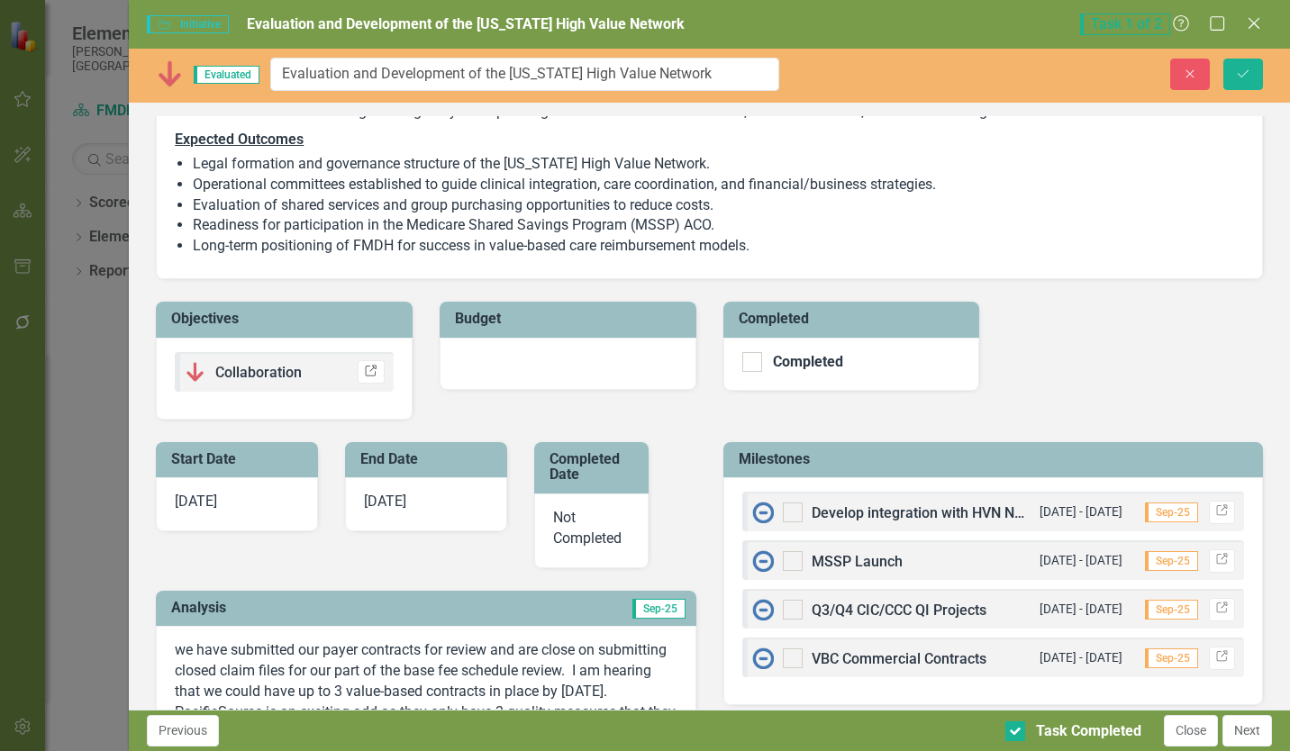
click at [364, 370] on icon "Link" at bounding box center [371, 372] width 14 height 11
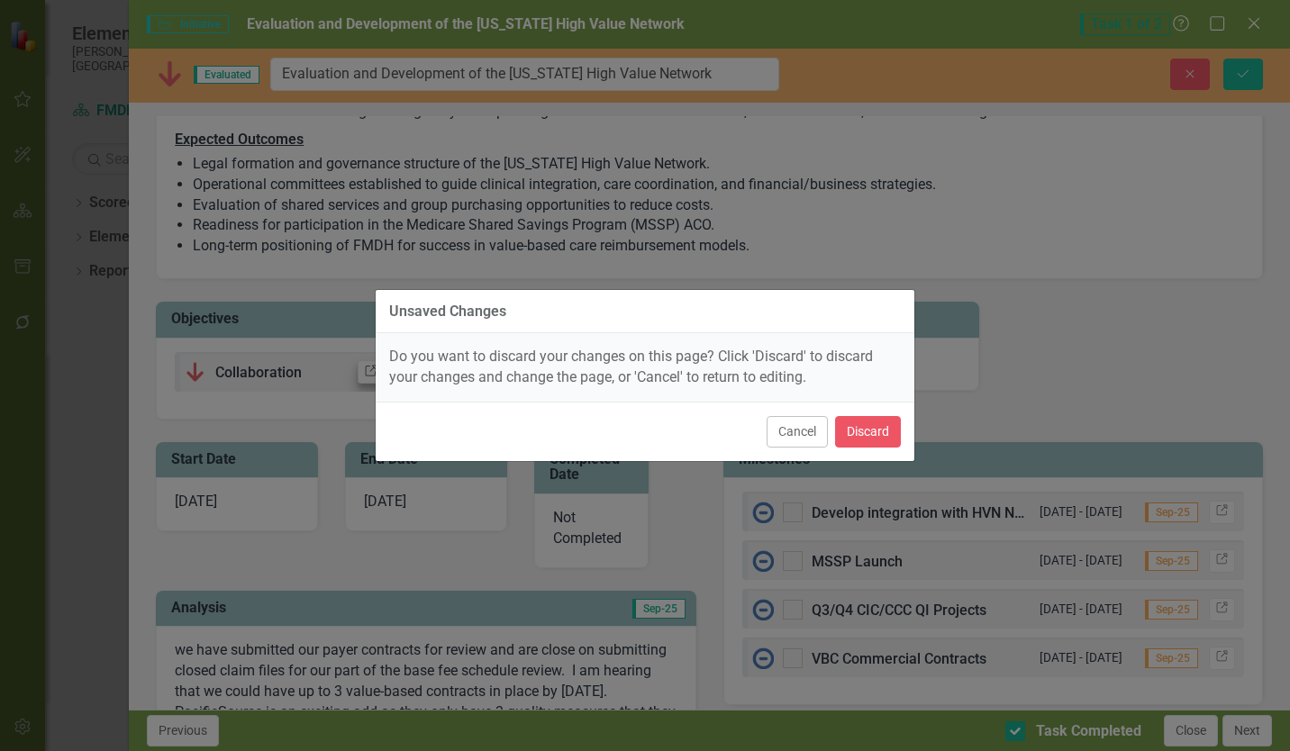
click at [363, 370] on div "Unsaved Changes Do you want to discard your changes on this page? Click 'Discar…" at bounding box center [645, 375] width 1290 height 751
click at [847, 433] on button "Discard" at bounding box center [868, 432] width 66 height 32
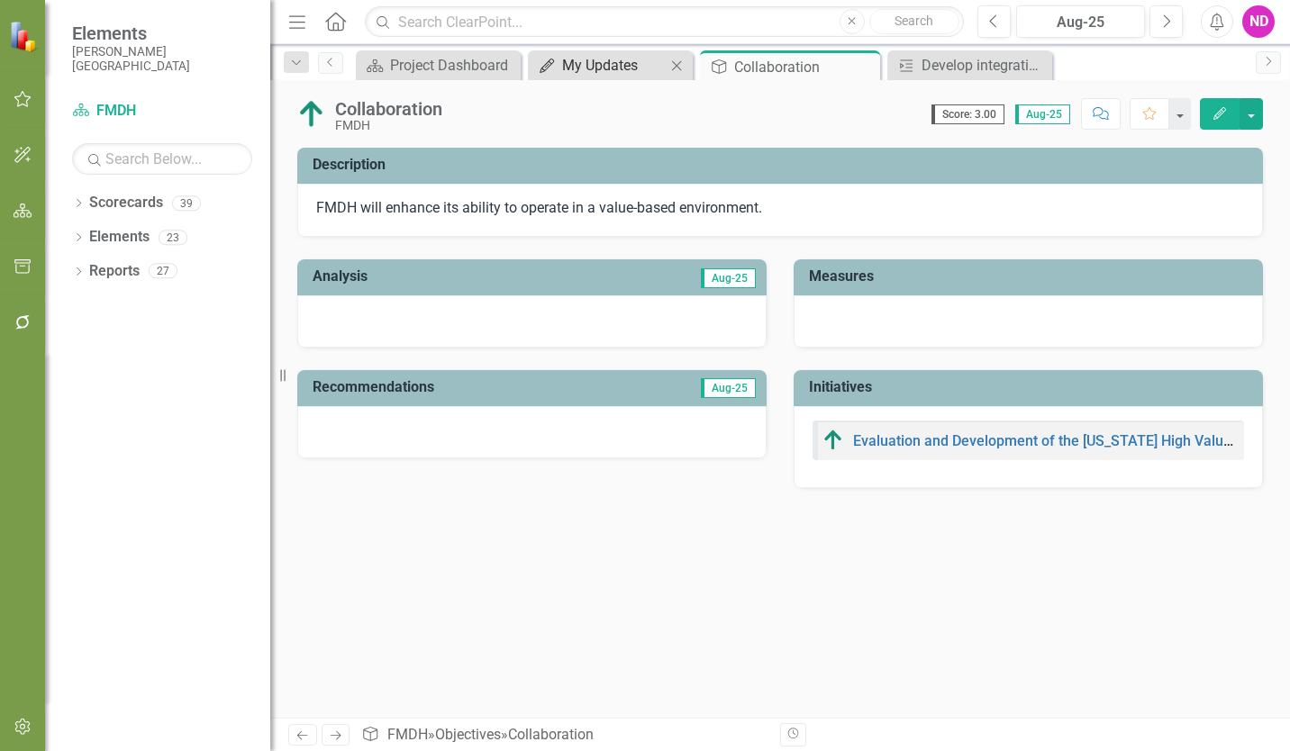
click at [613, 55] on div "My Updates" at bounding box center [614, 65] width 104 height 23
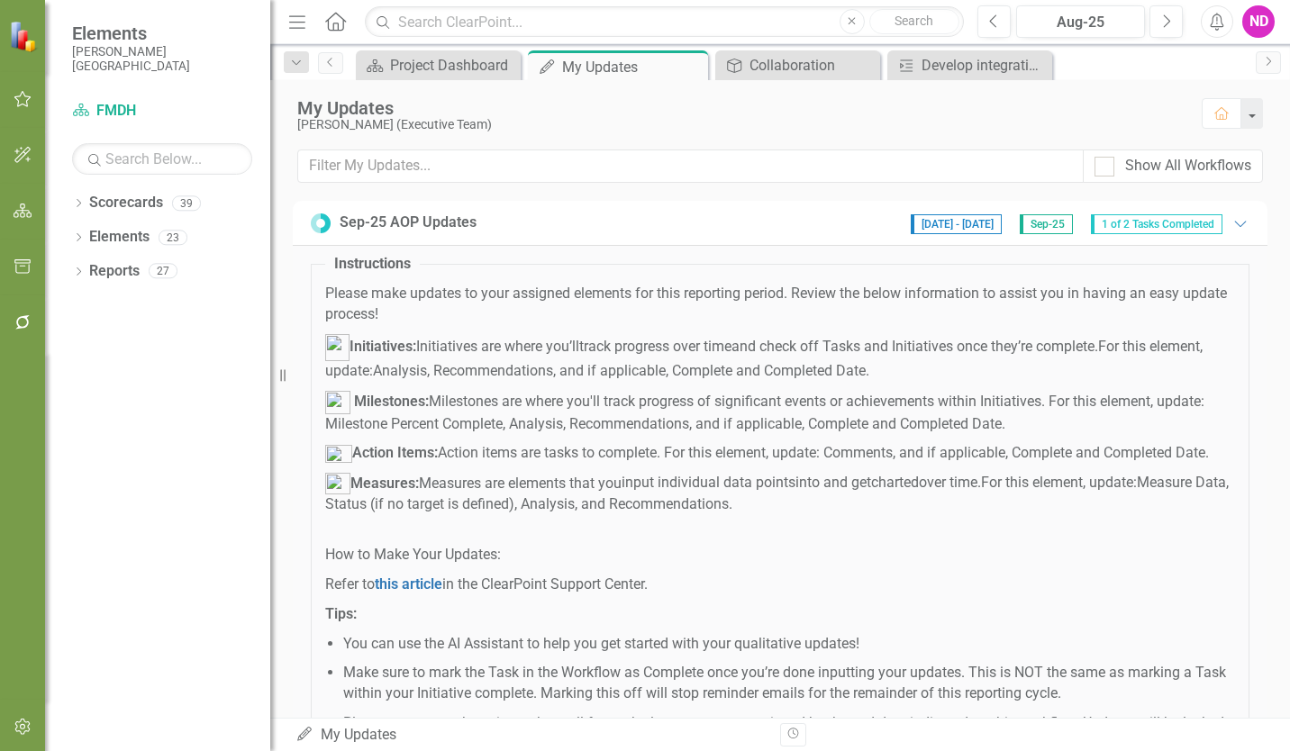
scroll to position [289, 0]
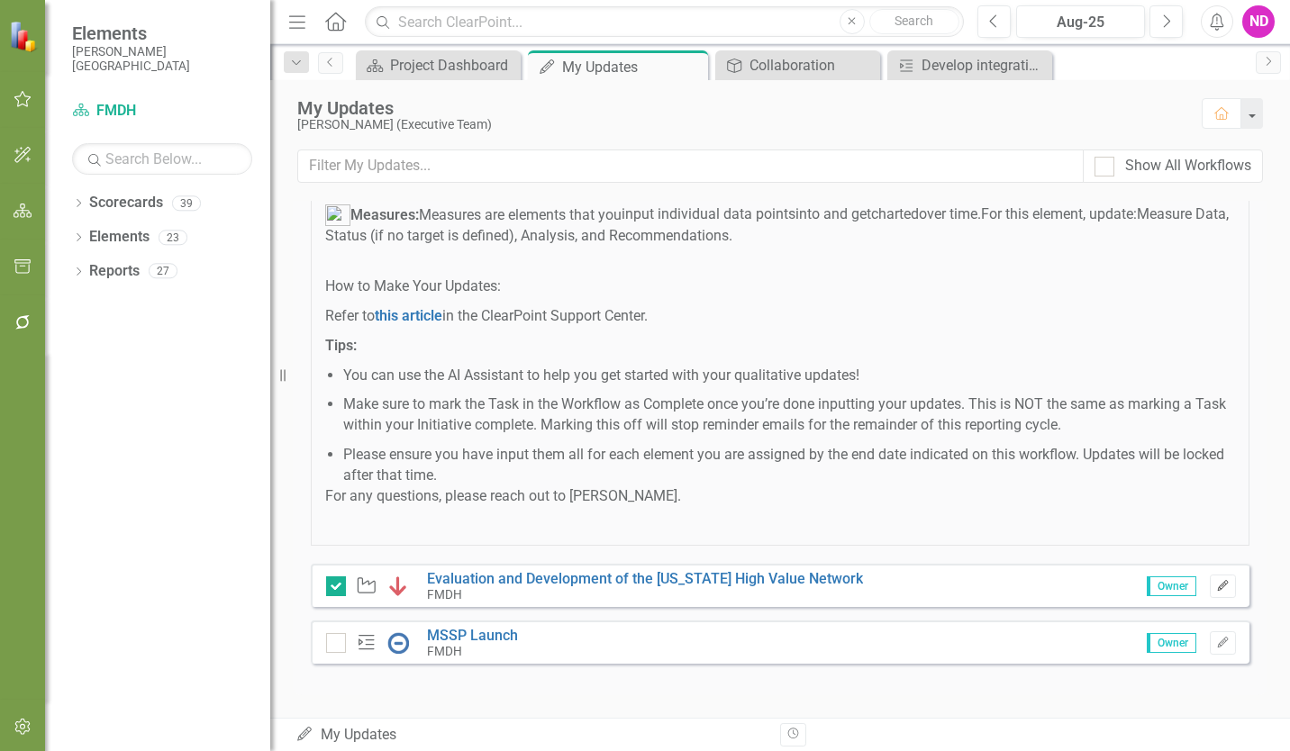
click at [1217, 585] on icon "button" at bounding box center [1222, 585] width 11 height 11
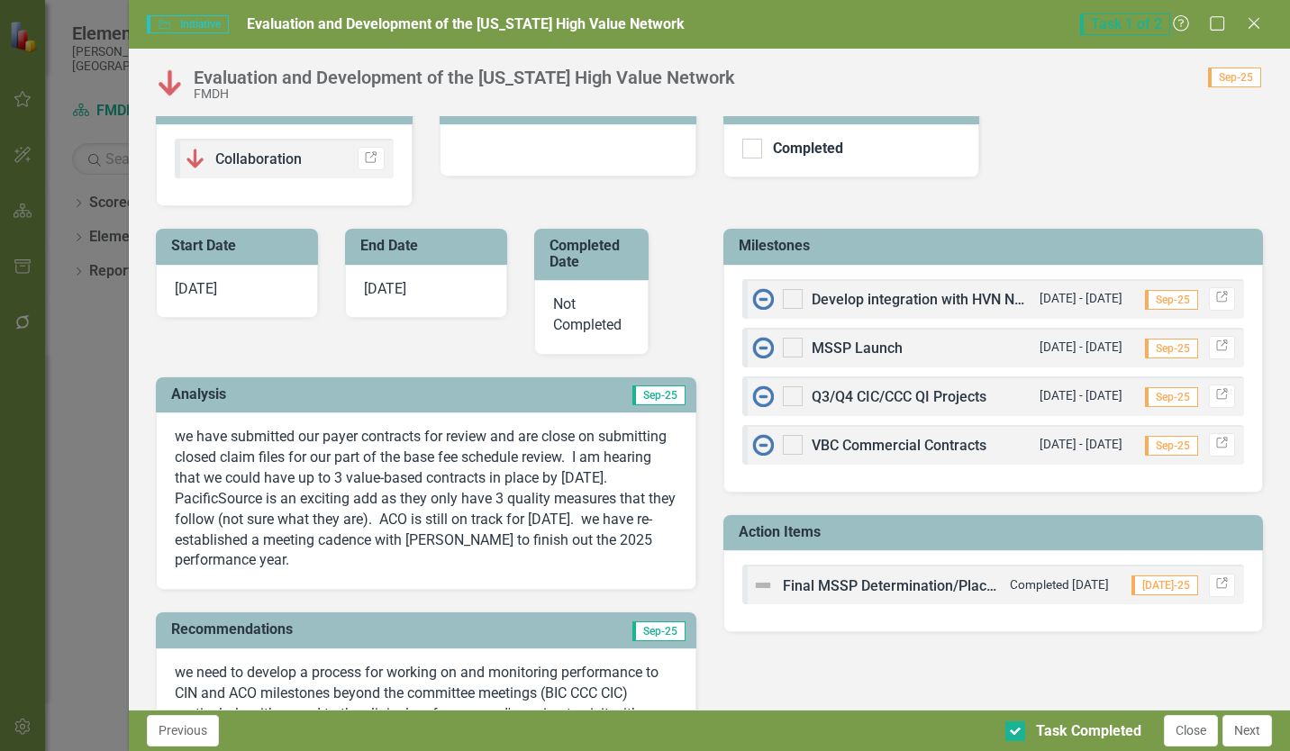
scroll to position [541, 0]
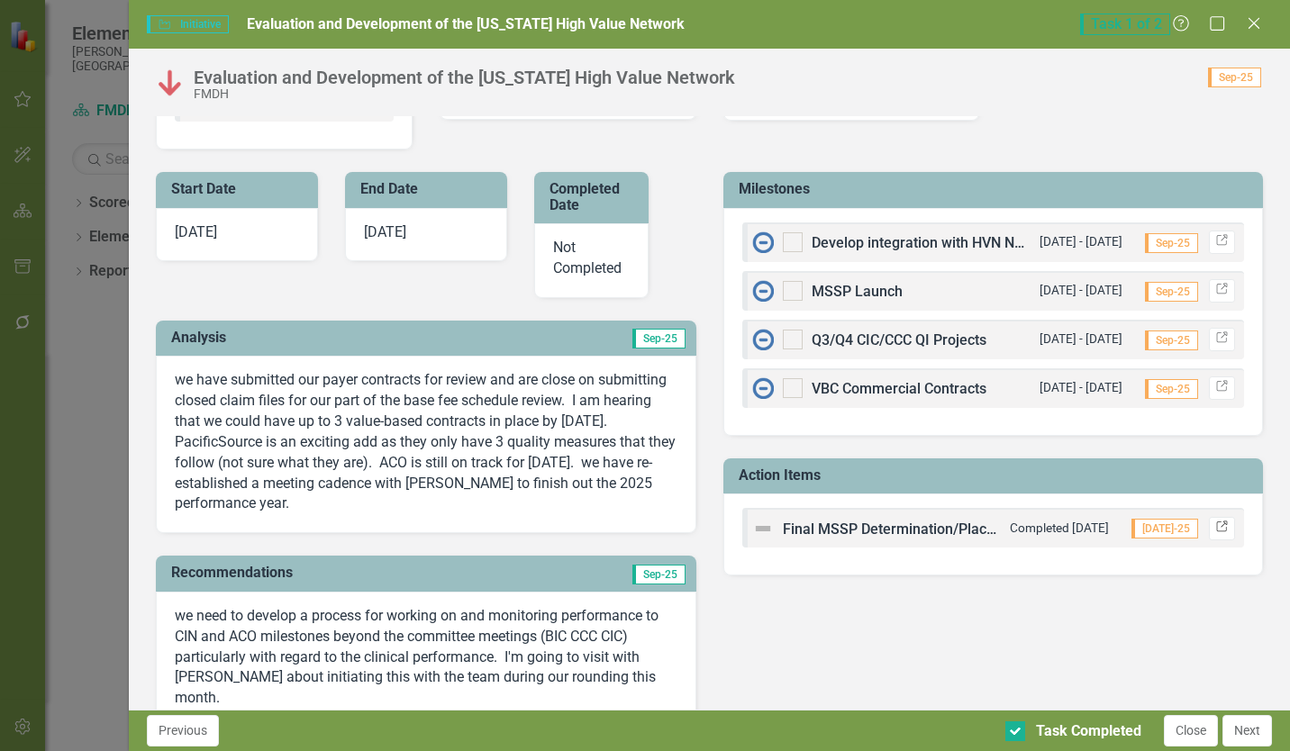
click at [1215, 527] on icon "Link" at bounding box center [1222, 527] width 14 height 11
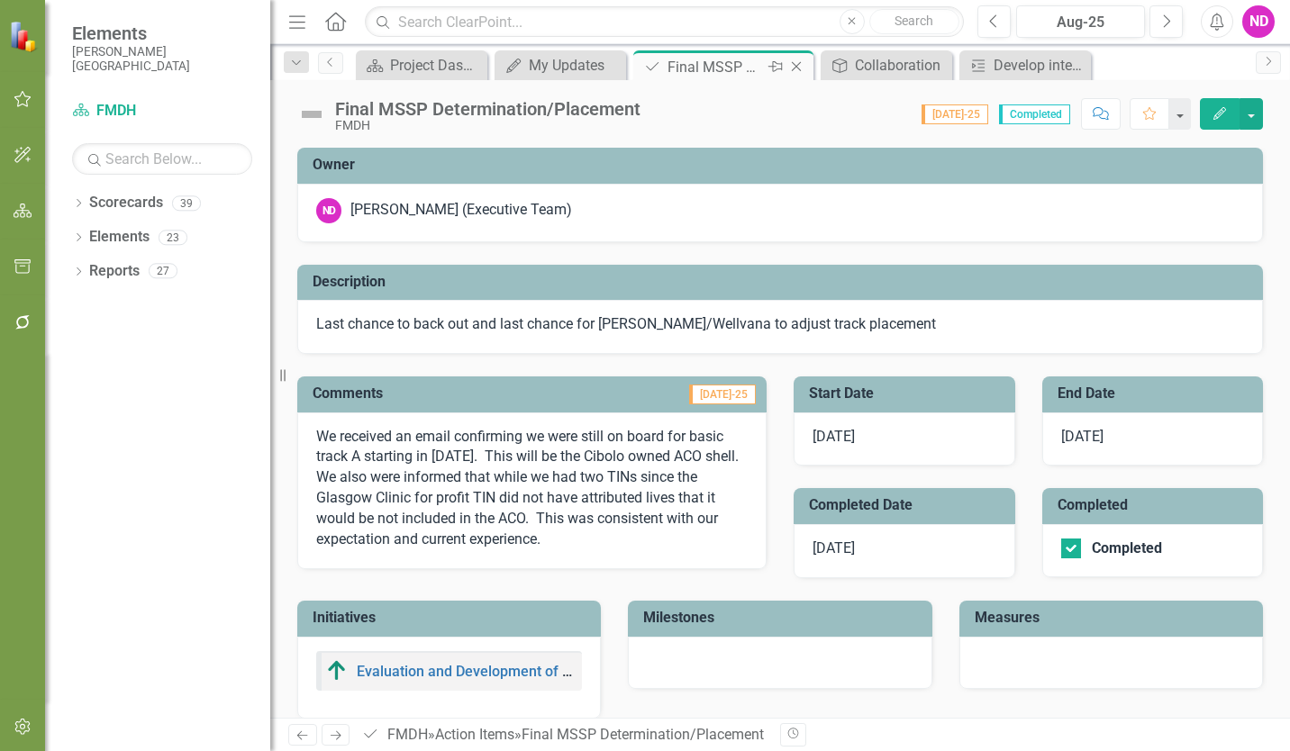
click at [798, 69] on icon "Close" at bounding box center [796, 66] width 18 height 14
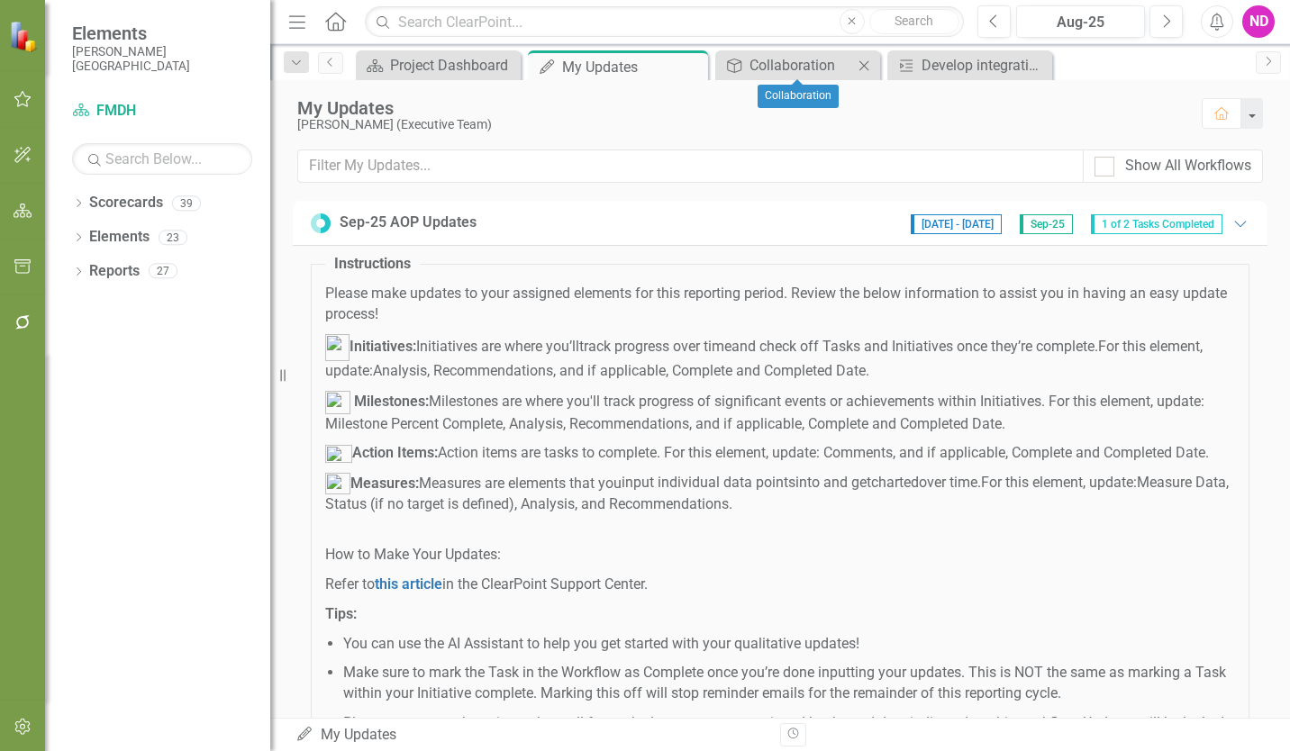
click at [863, 64] on icon "Close" at bounding box center [864, 66] width 18 height 14
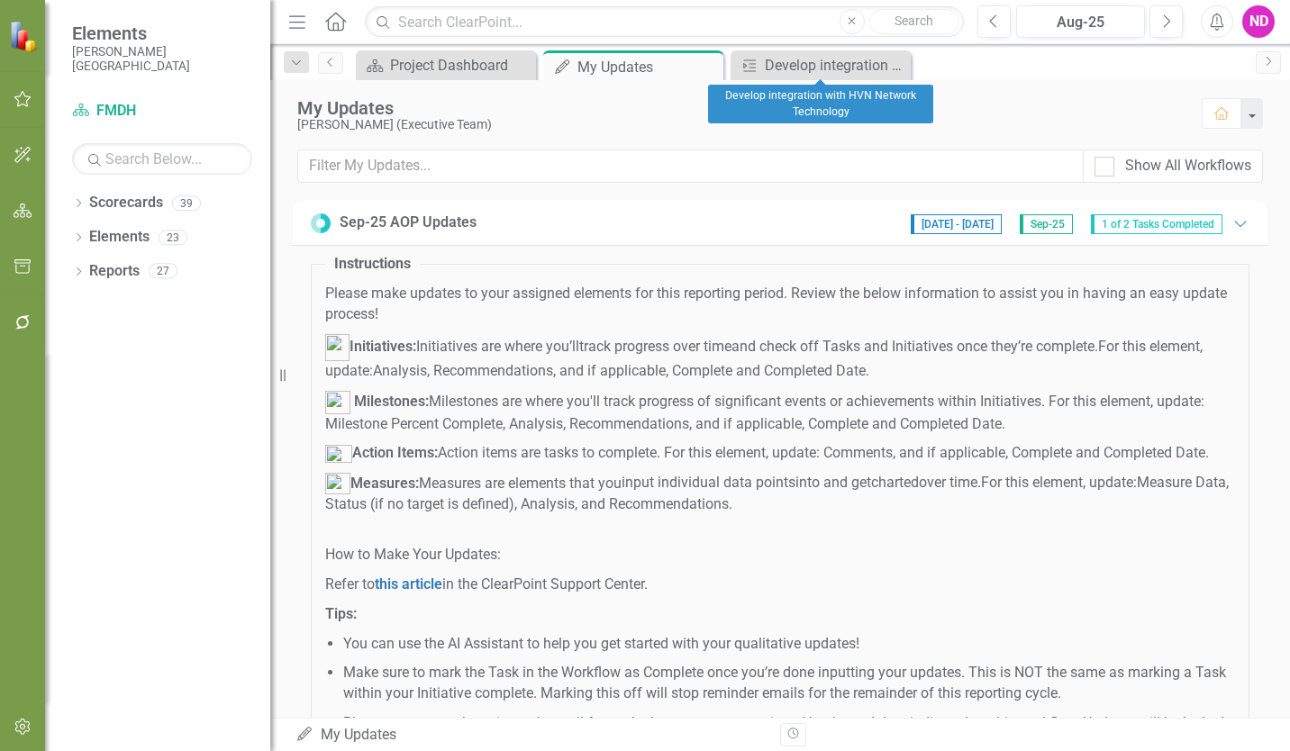
click at [0, 0] on icon "Close" at bounding box center [0, 0] width 0 height 0
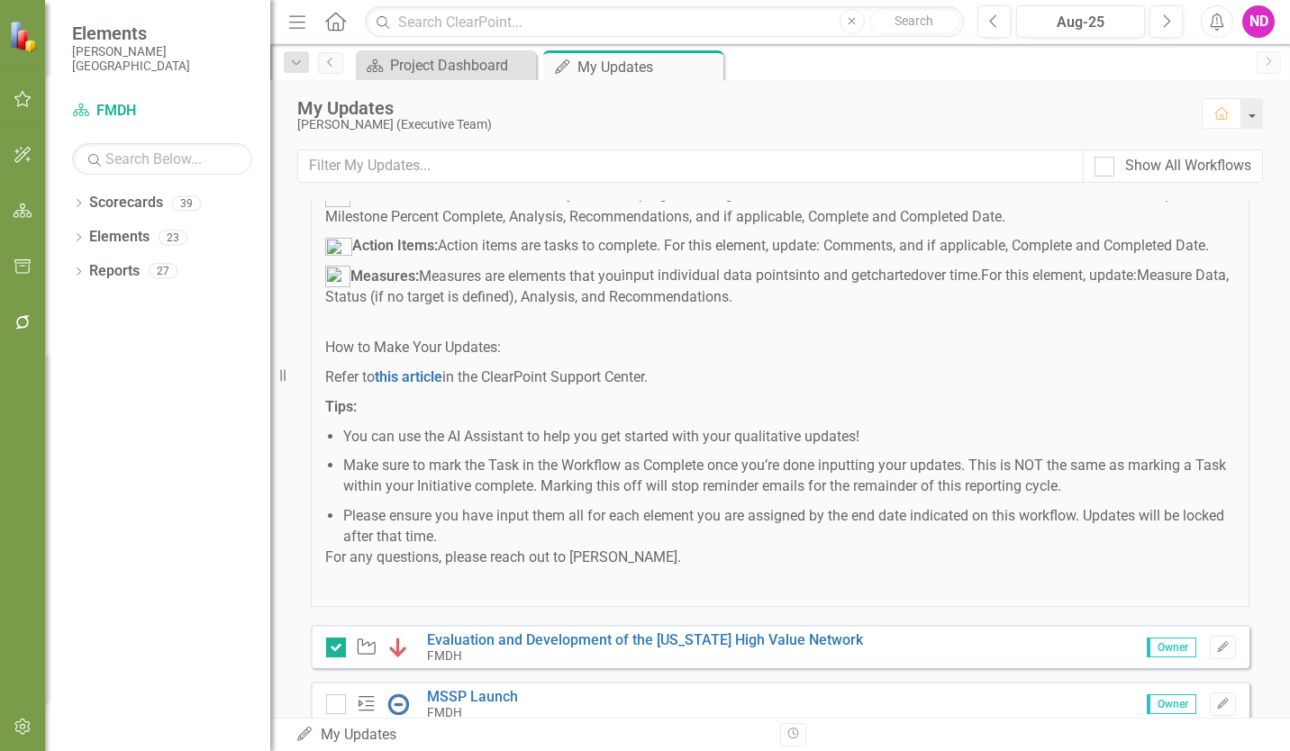
scroll to position [289, 0]
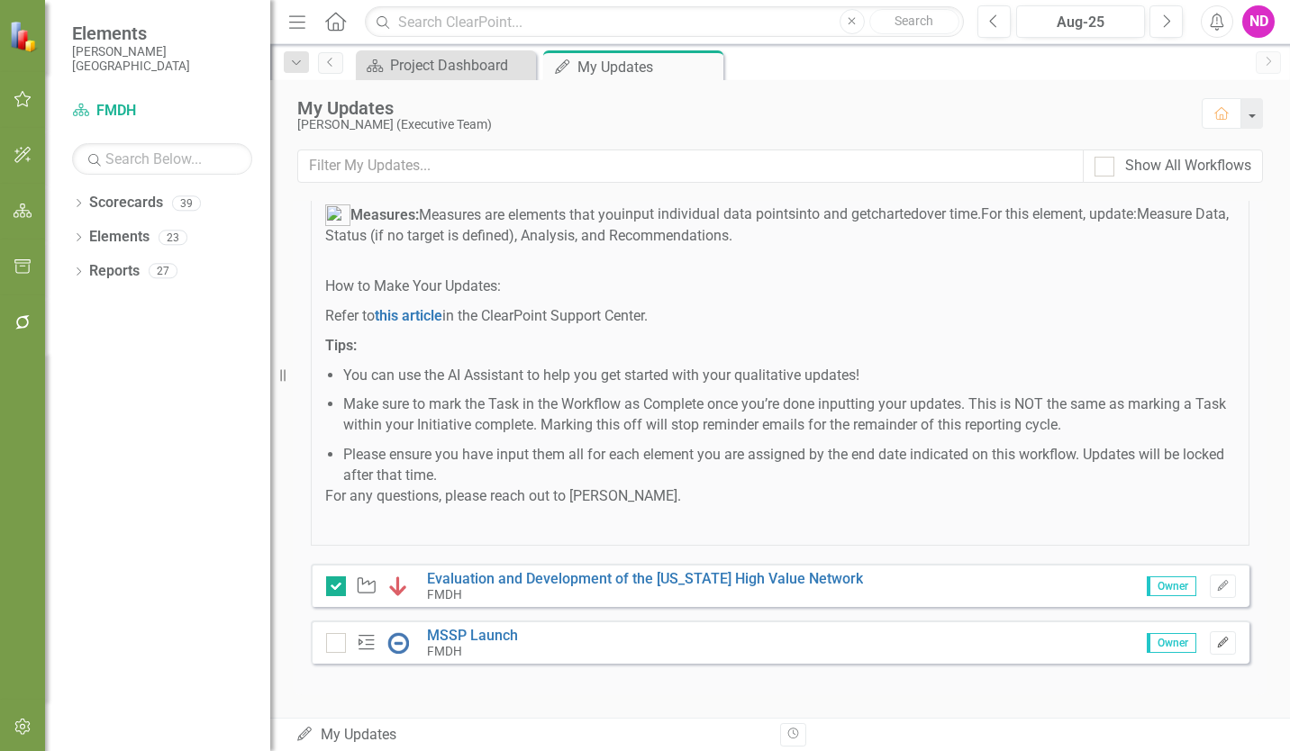
click at [1216, 638] on icon "Edit" at bounding box center [1223, 643] width 14 height 11
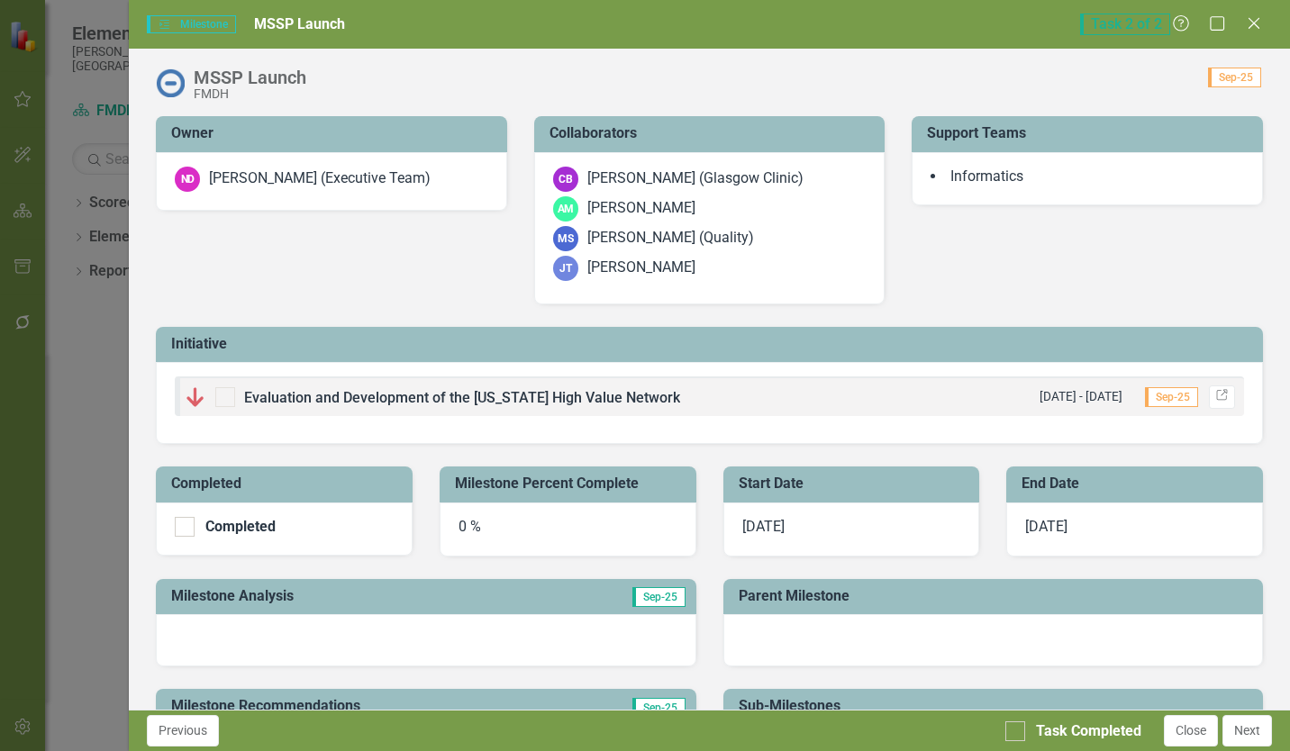
click at [261, 402] on span "Evaluation and Development of the [US_STATE] High Value Network" at bounding box center [462, 397] width 436 height 17
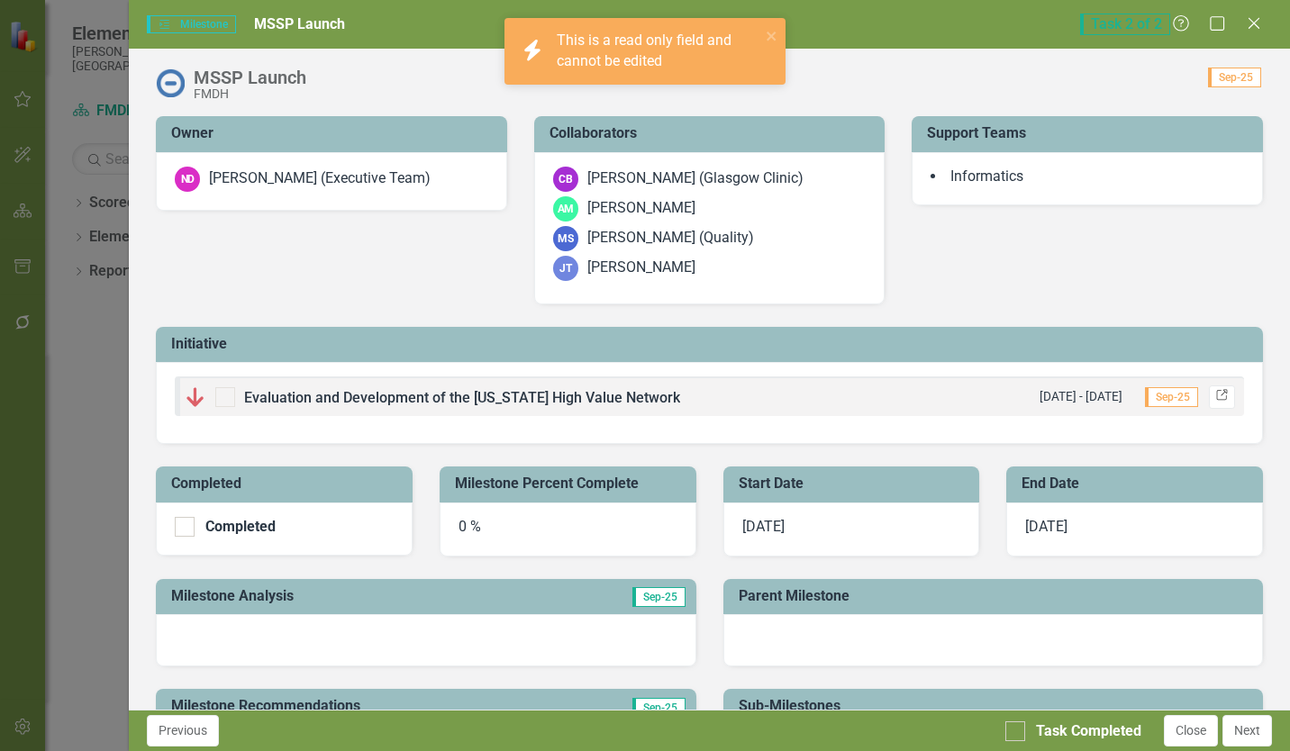
click at [1216, 400] on icon at bounding box center [1221, 395] width 11 height 11
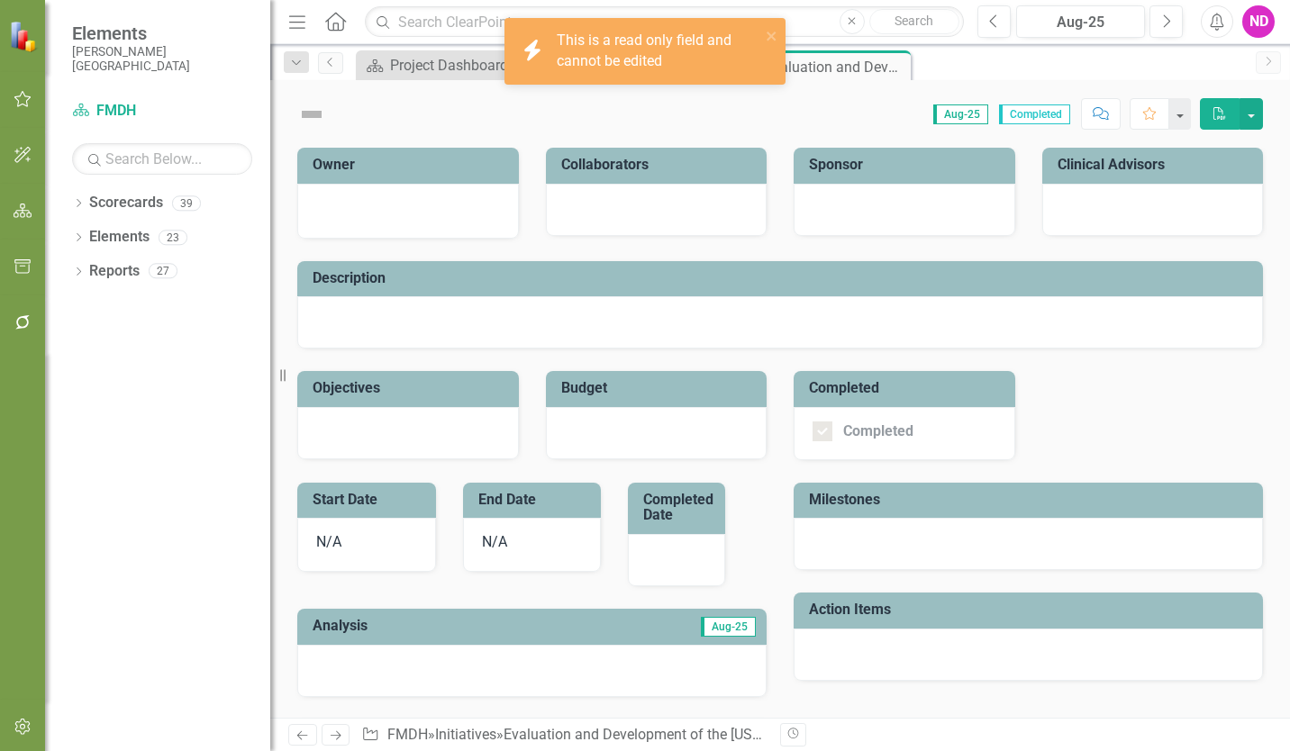
checkbox input "false"
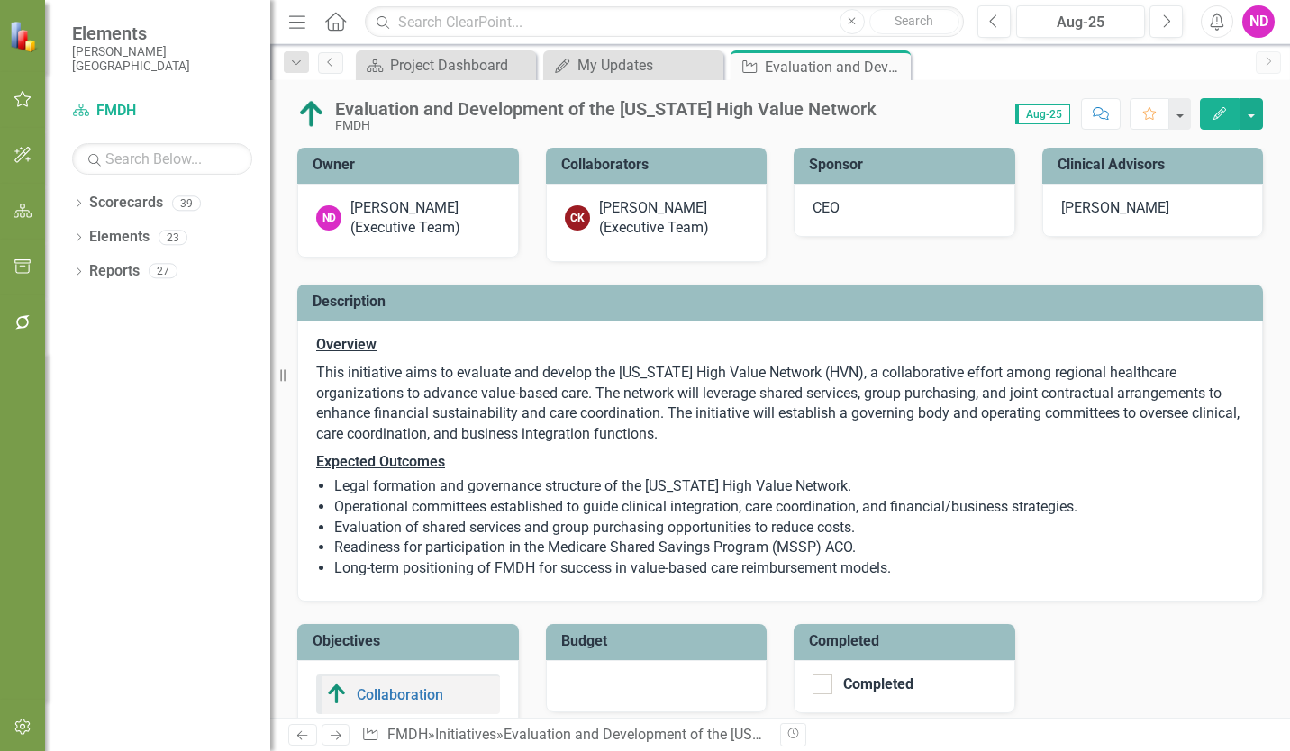
click at [0, 0] on icon "Close" at bounding box center [0, 0] width 0 height 0
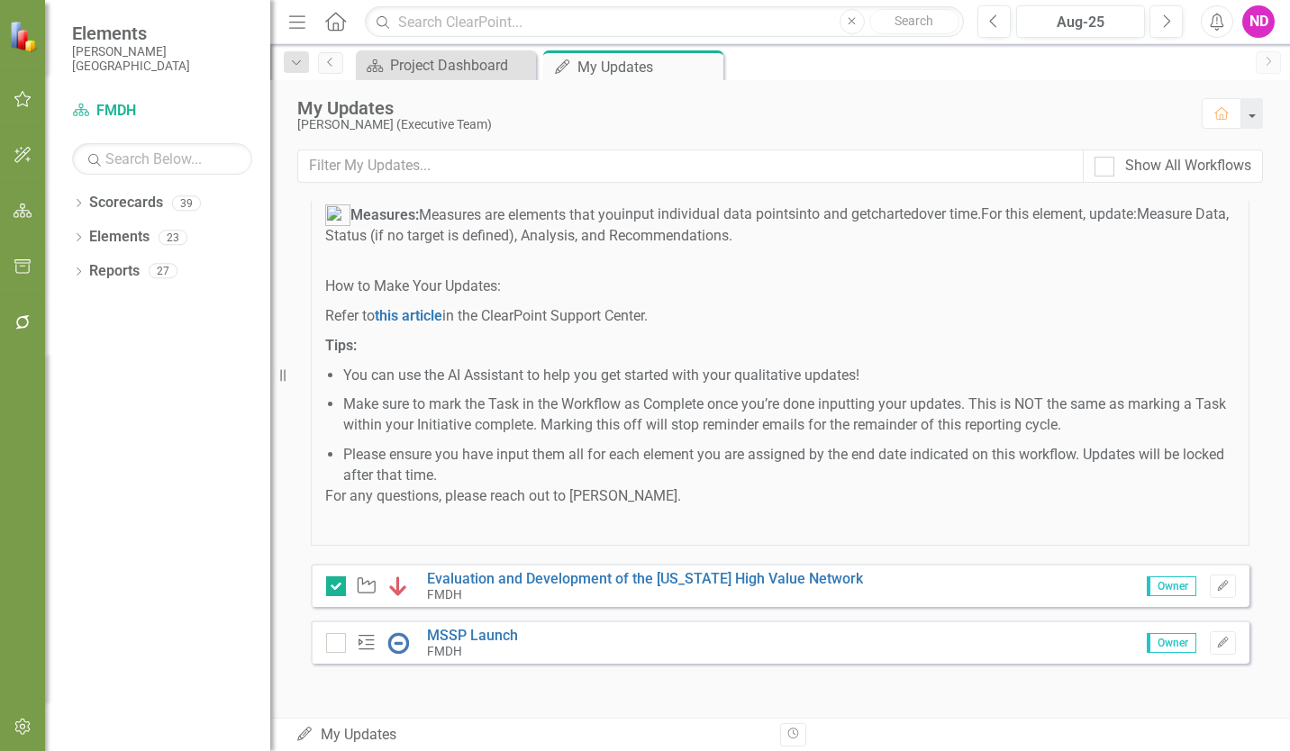
scroll to position [289, 0]
click at [1216, 641] on icon "Edit" at bounding box center [1223, 643] width 14 height 11
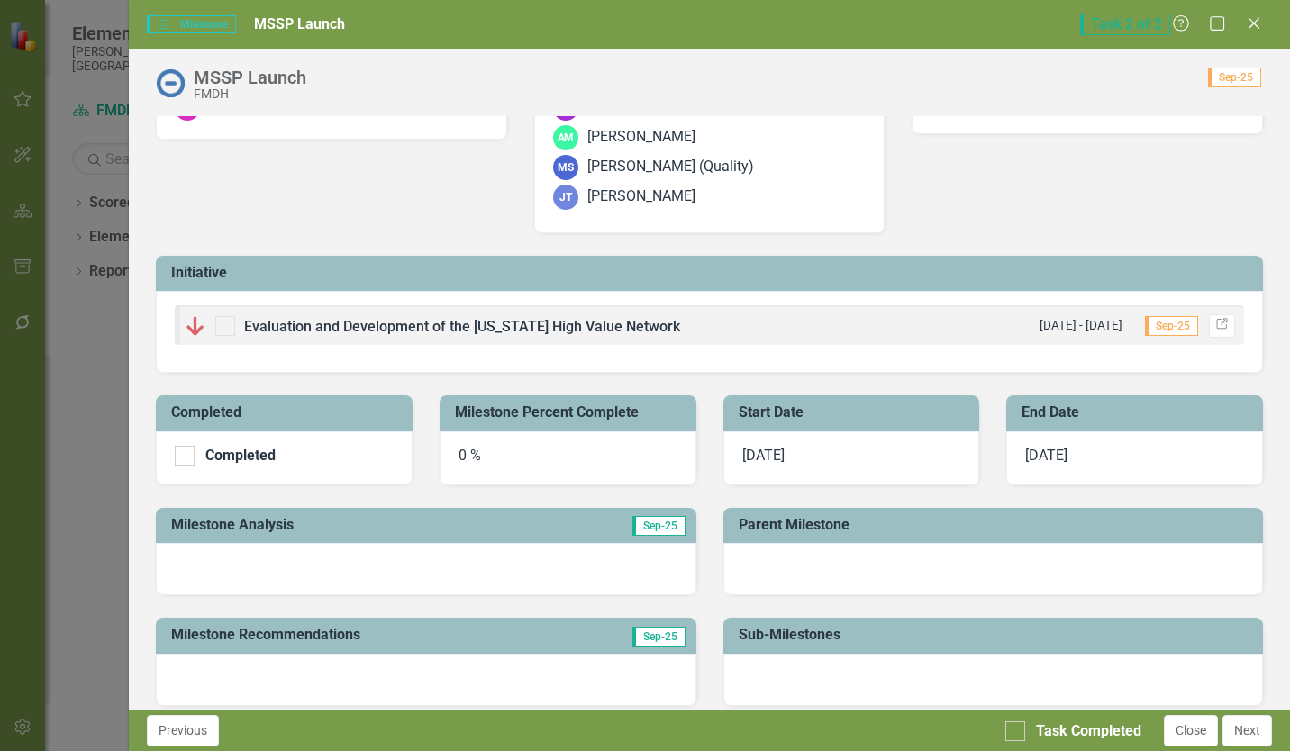
scroll to position [90, 0]
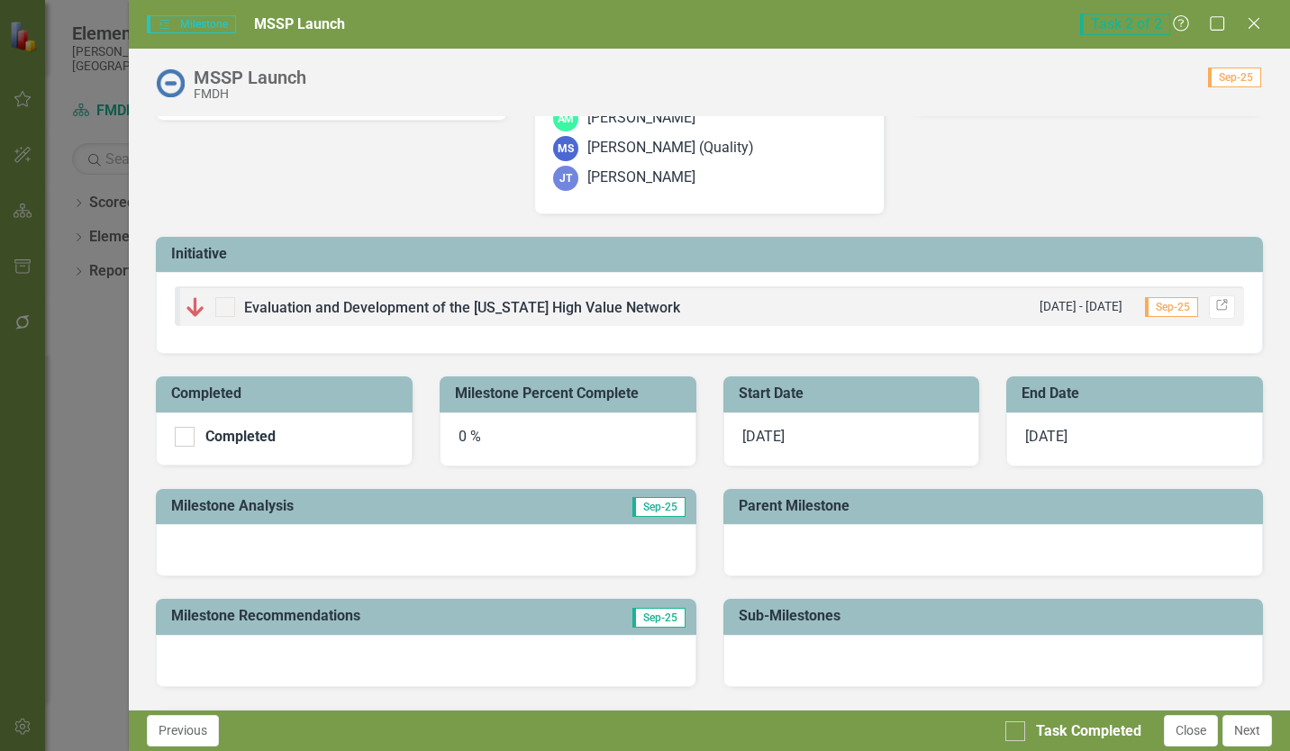
click at [465, 434] on div "0 %" at bounding box center [568, 440] width 257 height 54
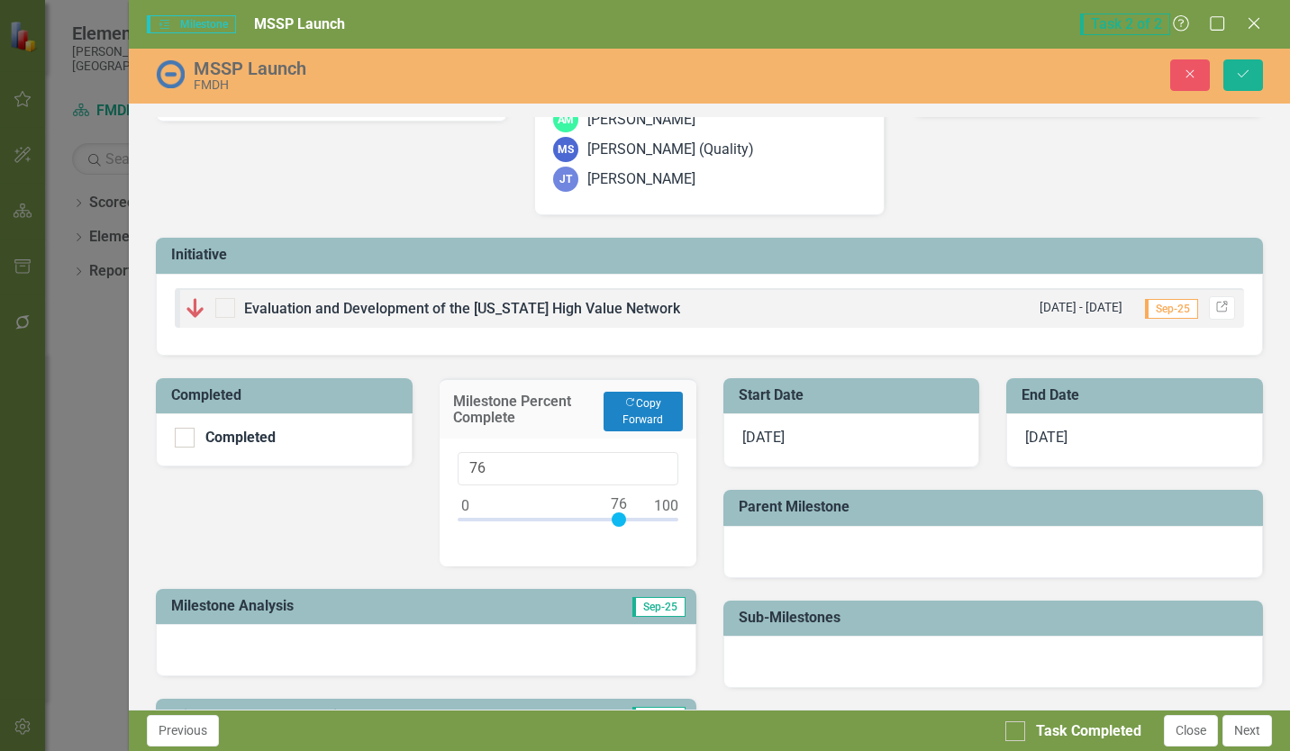
type input "75"
drag, startPoint x: 461, startPoint y: 519, endPoint x: 613, endPoint y: 525, distance: 151.5
click at [613, 525] on div at bounding box center [617, 520] width 14 height 14
click at [341, 504] on div "Completed Completed Milestone Percent Complete Copy Forward Copy Forward 75 Mil…" at bounding box center [425, 627] width 567 height 542
click at [348, 500] on div "Completed Completed Milestone Percent Complete Copy Forward Copy Forward 75 Mil…" at bounding box center [425, 627] width 567 height 542
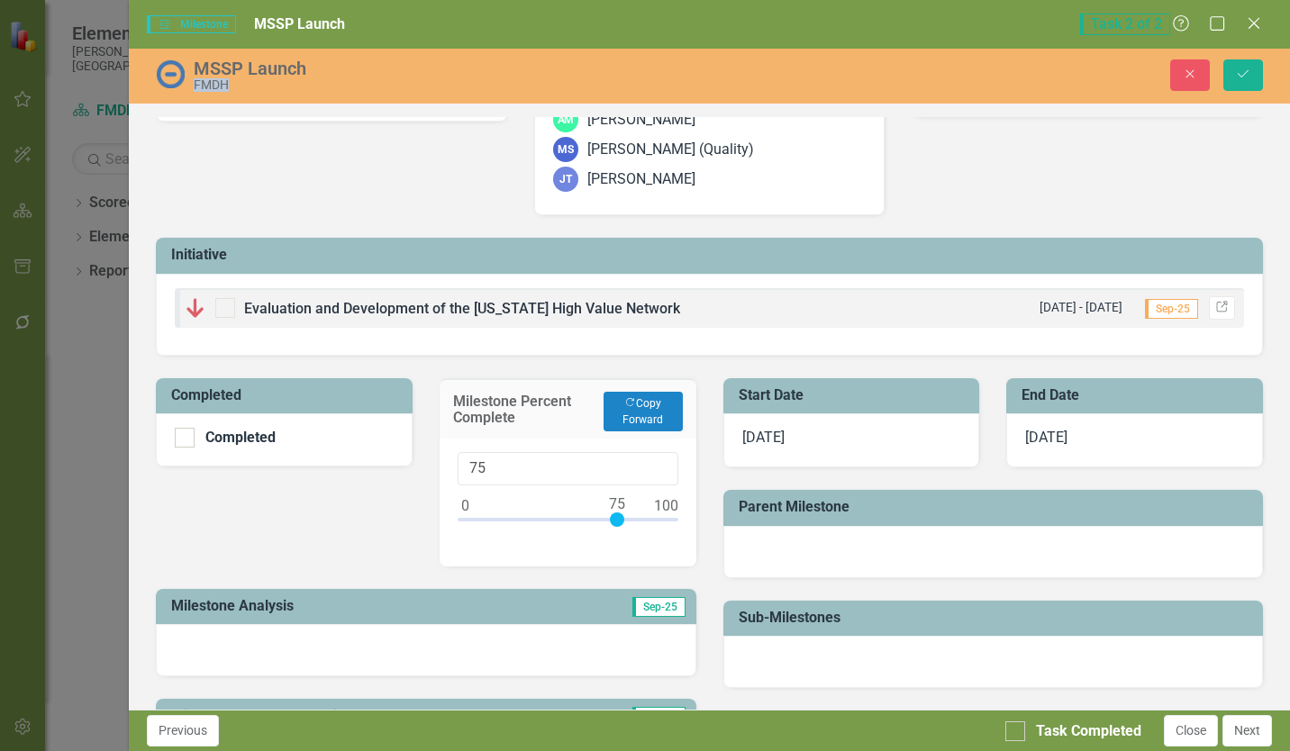
click at [348, 500] on div "Completed Completed Milestone Percent Complete Copy Forward Copy Forward 75 Mil…" at bounding box center [425, 627] width 567 height 542
drag, startPoint x: 348, startPoint y: 500, endPoint x: 373, endPoint y: 525, distance: 35.7
click at [373, 525] on div "Completed Completed Milestone Percent Complete Copy Forward Copy Forward 75 Mil…" at bounding box center [425, 627] width 567 height 542
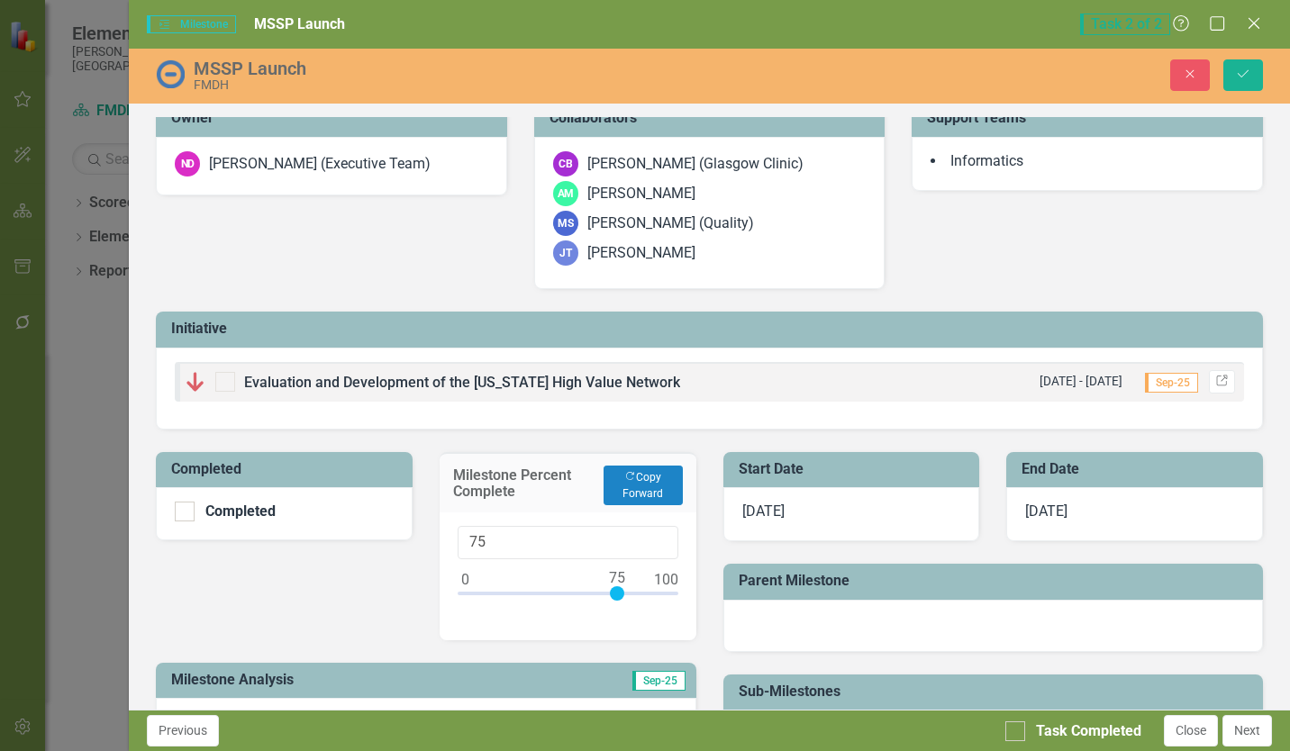
scroll to position [0, 0]
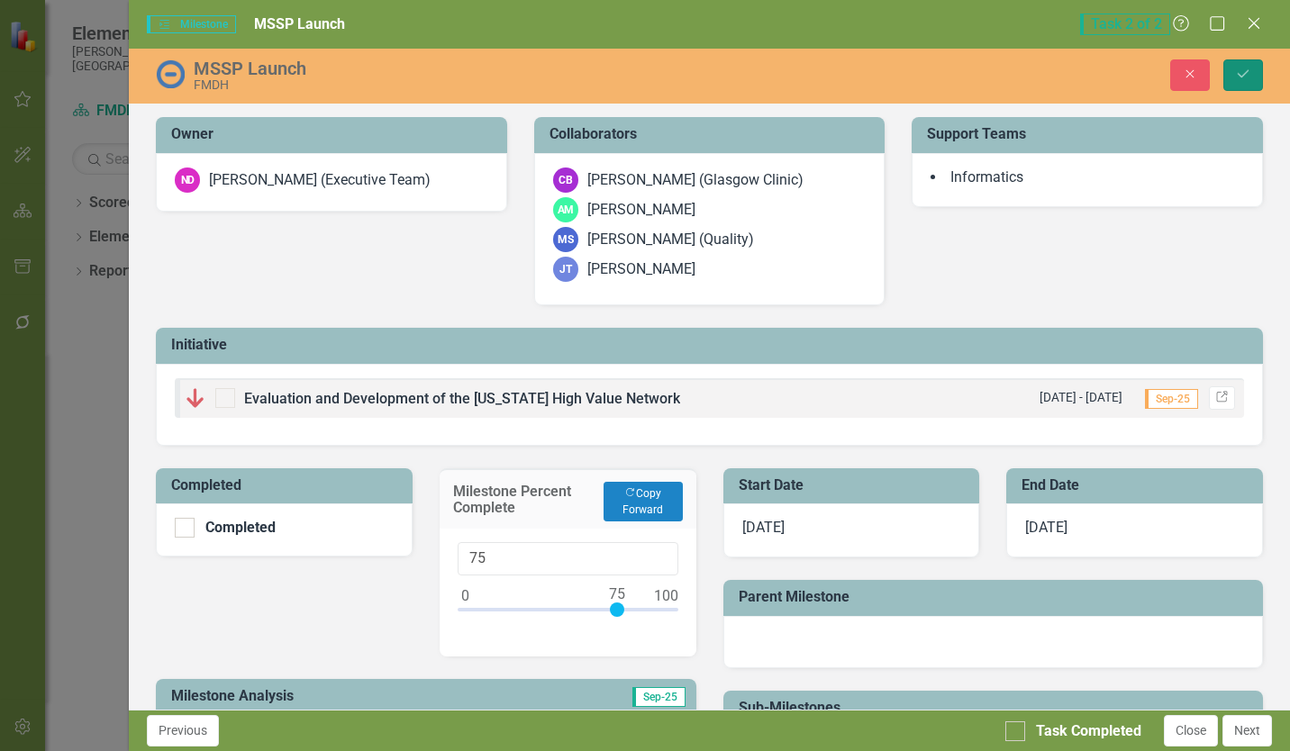
click at [1242, 85] on button "Save" at bounding box center [1243, 75] width 40 height 32
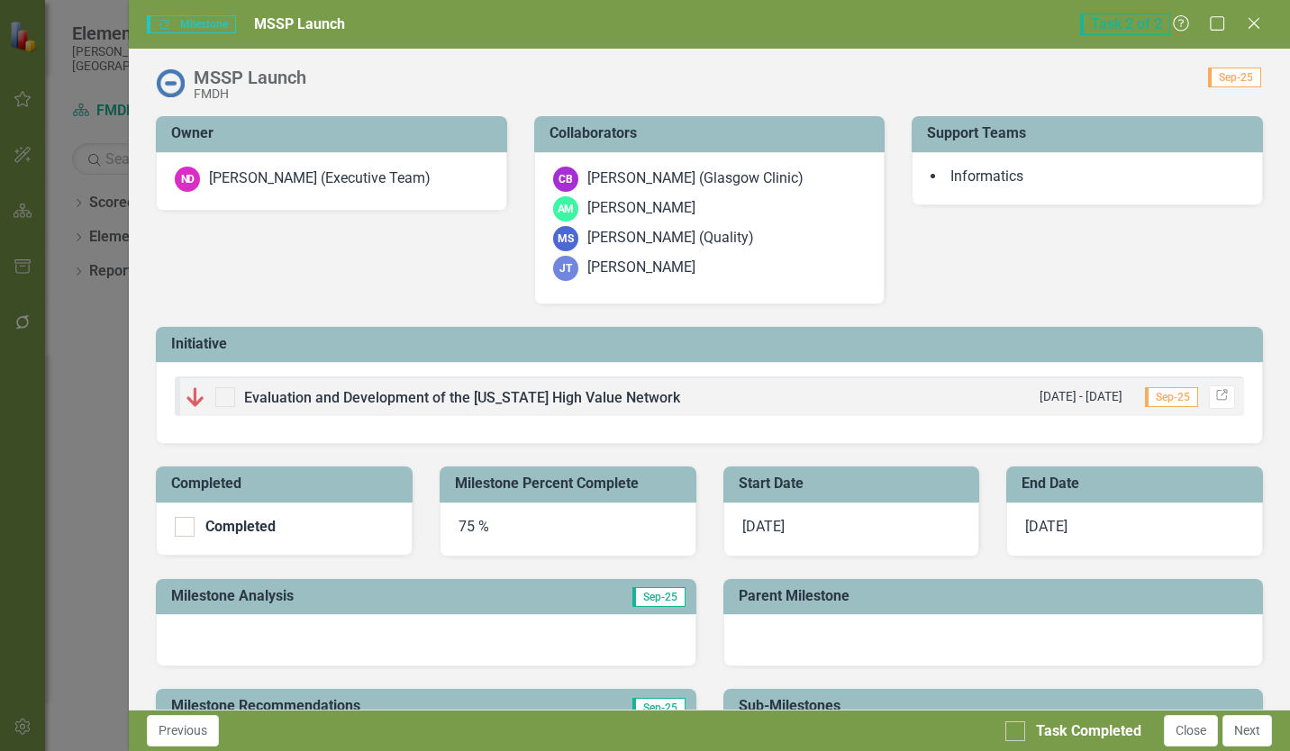
scroll to position [270, 0]
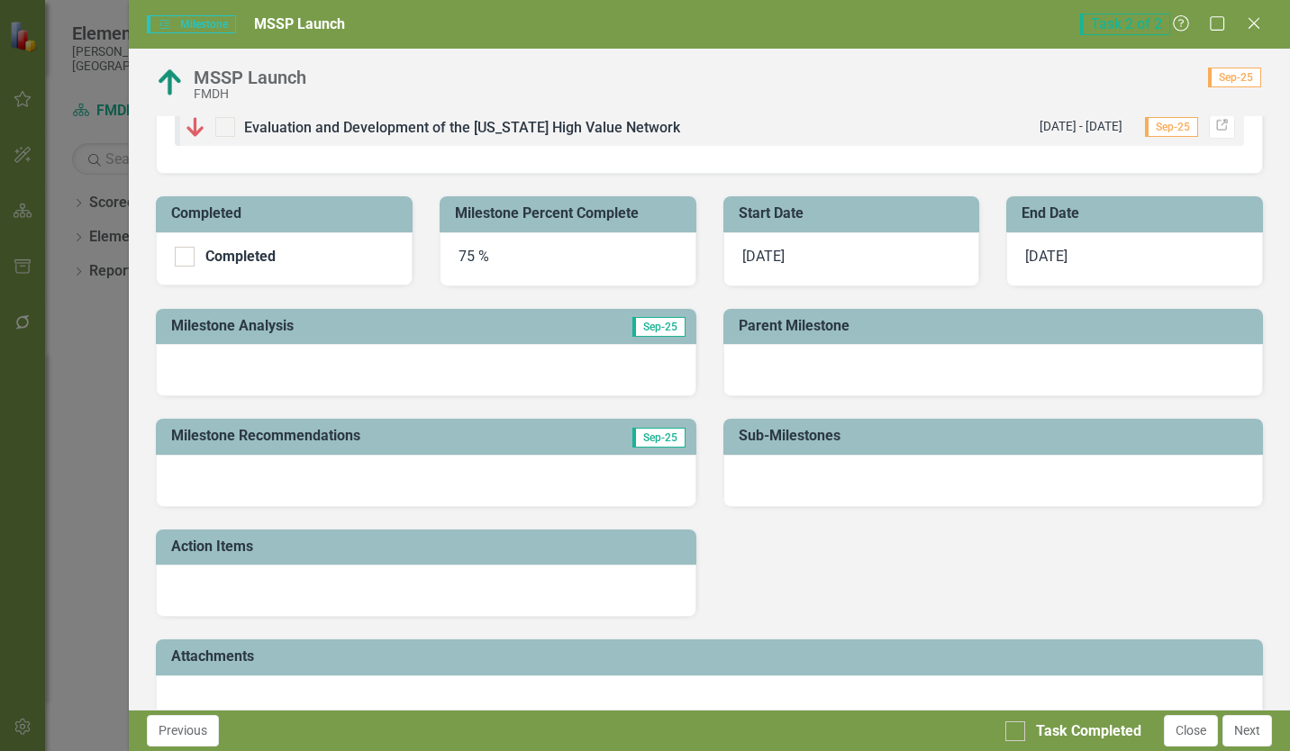
click at [650, 327] on span "Sep-25" at bounding box center [658, 327] width 53 height 20
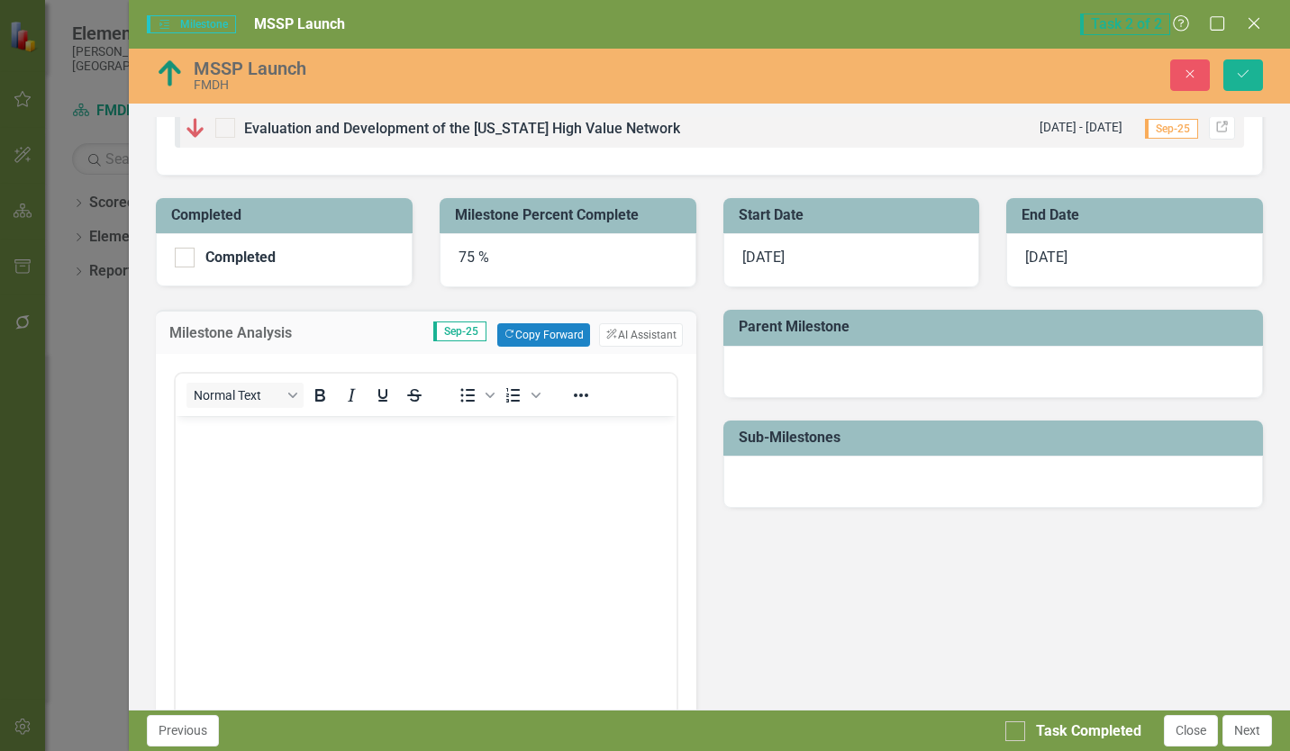
scroll to position [0, 0]
click at [513, 339] on button "Copy Forward Copy Forward" at bounding box center [543, 334] width 93 height 23
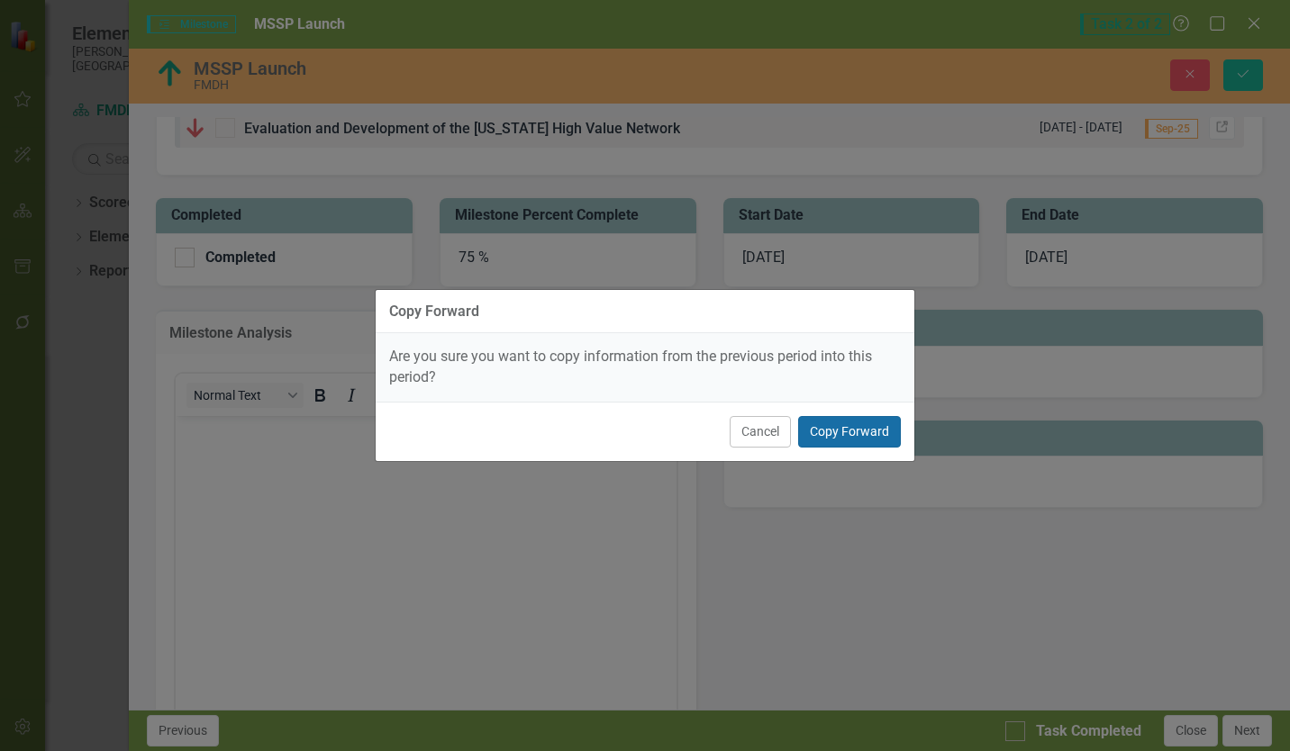
click at [846, 432] on button "Copy Forward" at bounding box center [849, 432] width 103 height 32
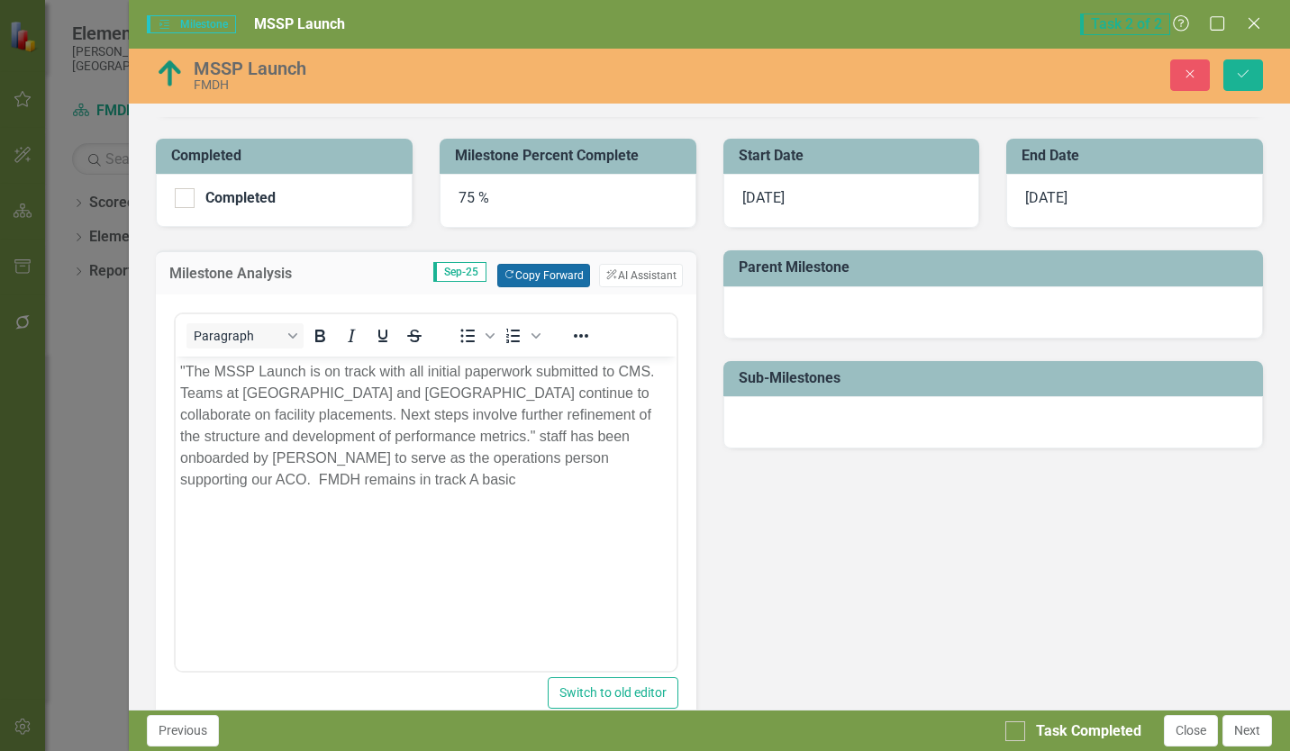
scroll to position [360, 0]
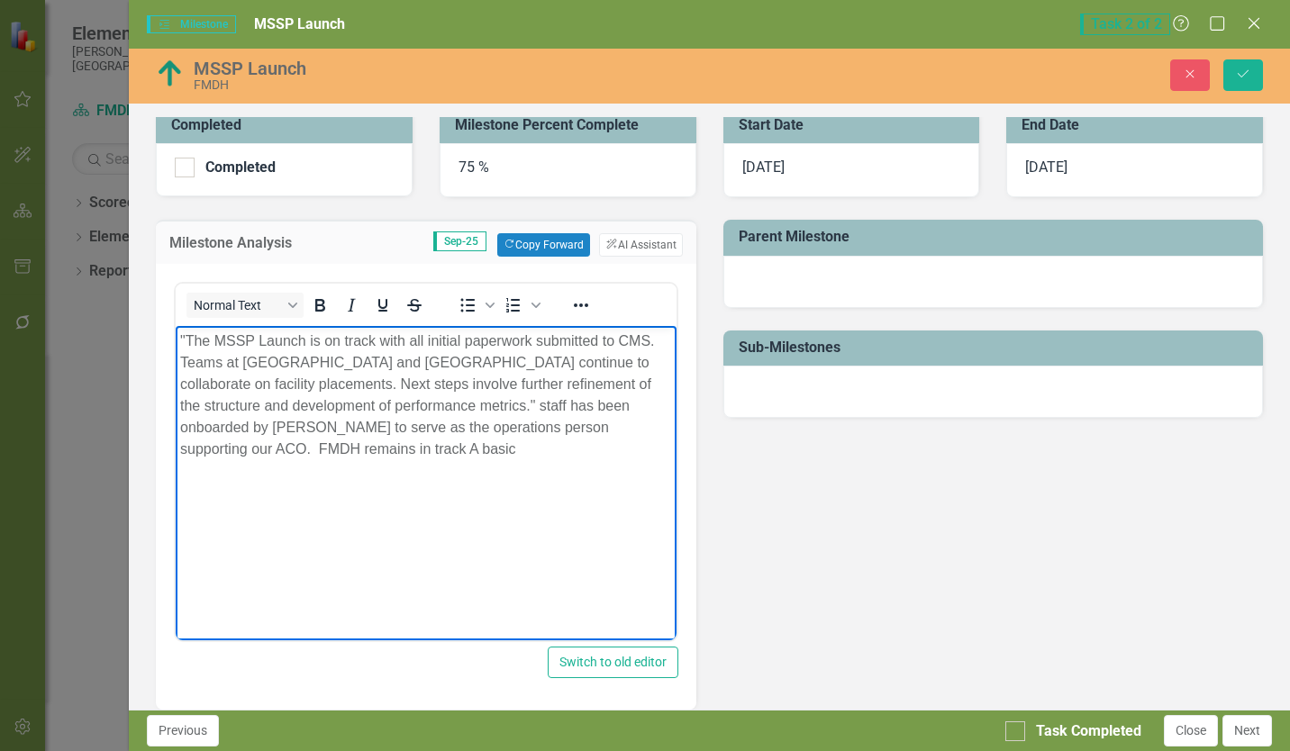
click at [387, 344] on p ""The MSSP Launch is on track with all initial paperwork submitted to CMS. Teams…" at bounding box center [425, 396] width 491 height 130
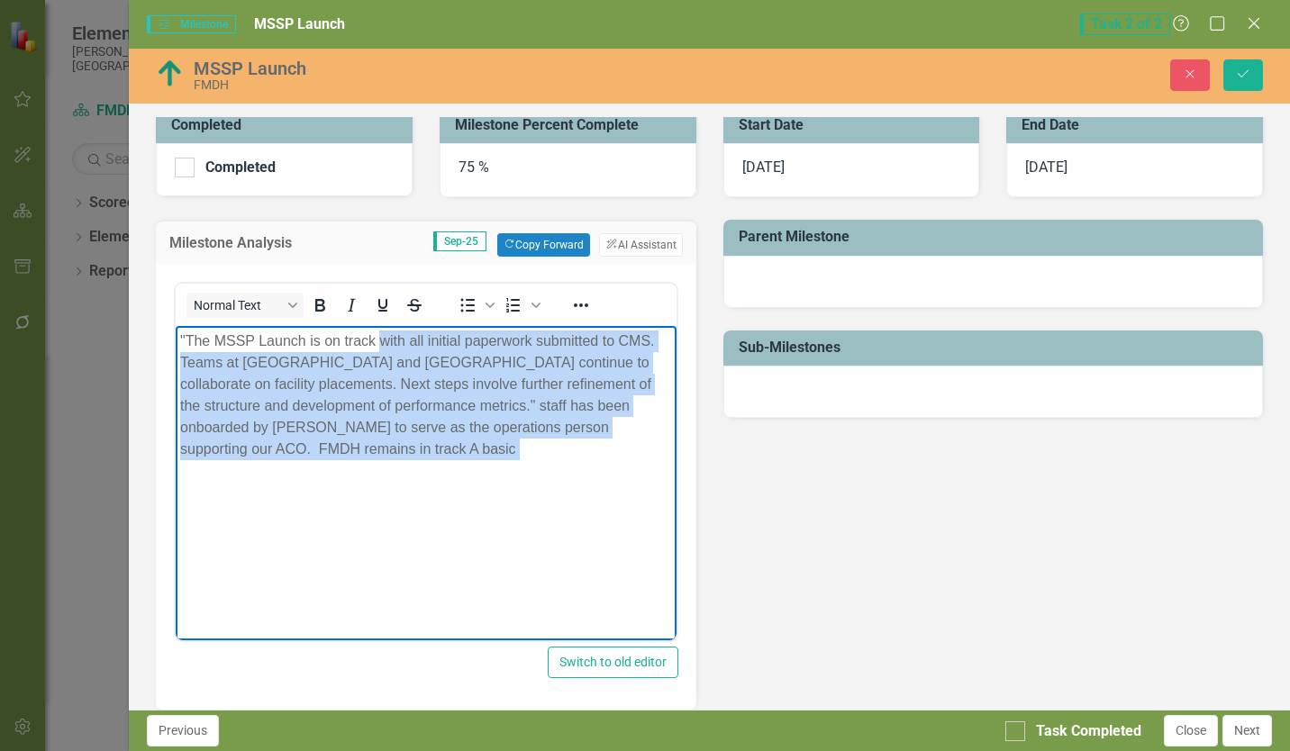
drag, startPoint x: 382, startPoint y: 341, endPoint x: 497, endPoint y: 502, distance: 197.5
click at [497, 502] on body ""The MSSP Launch is on track with all initial paperwork submitted to CMS. Teams…" at bounding box center [426, 461] width 500 height 270
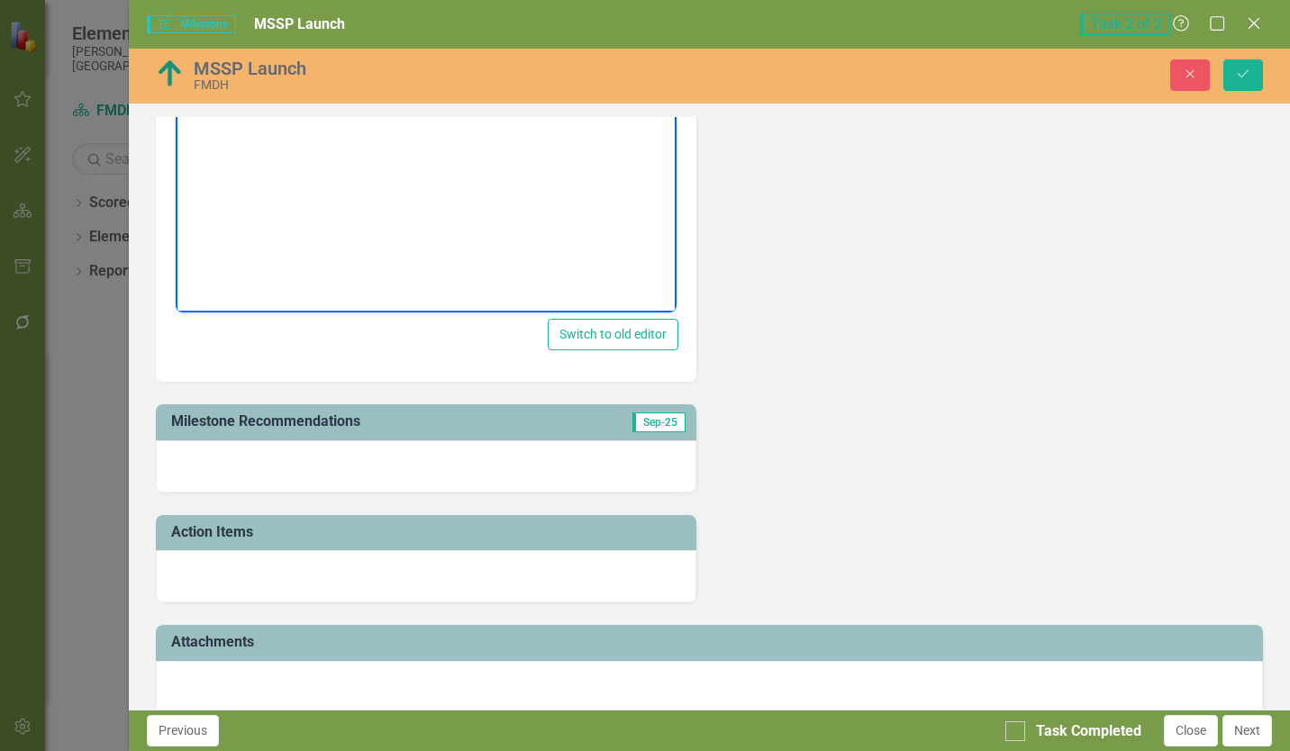
scroll to position [710, 0]
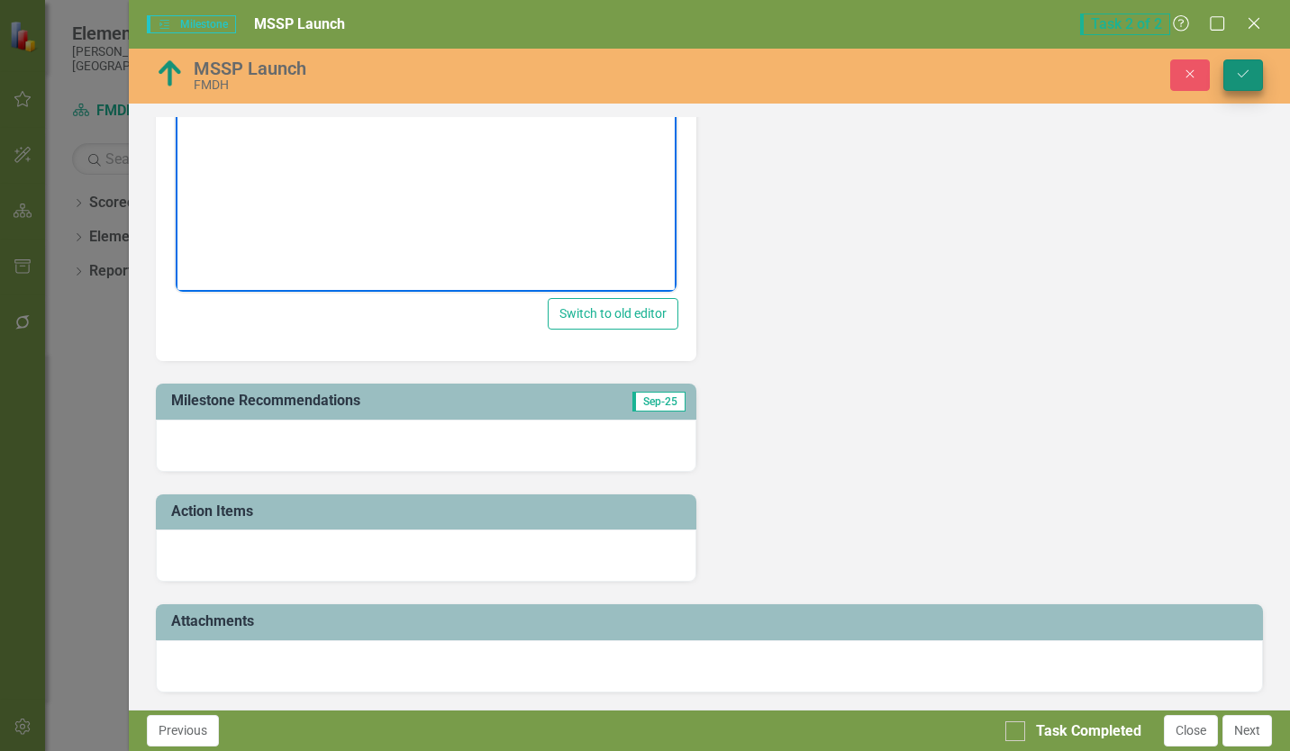
click at [1238, 90] on div "MSSP Launch FMDH Close Save" at bounding box center [709, 76] width 1161 height 55
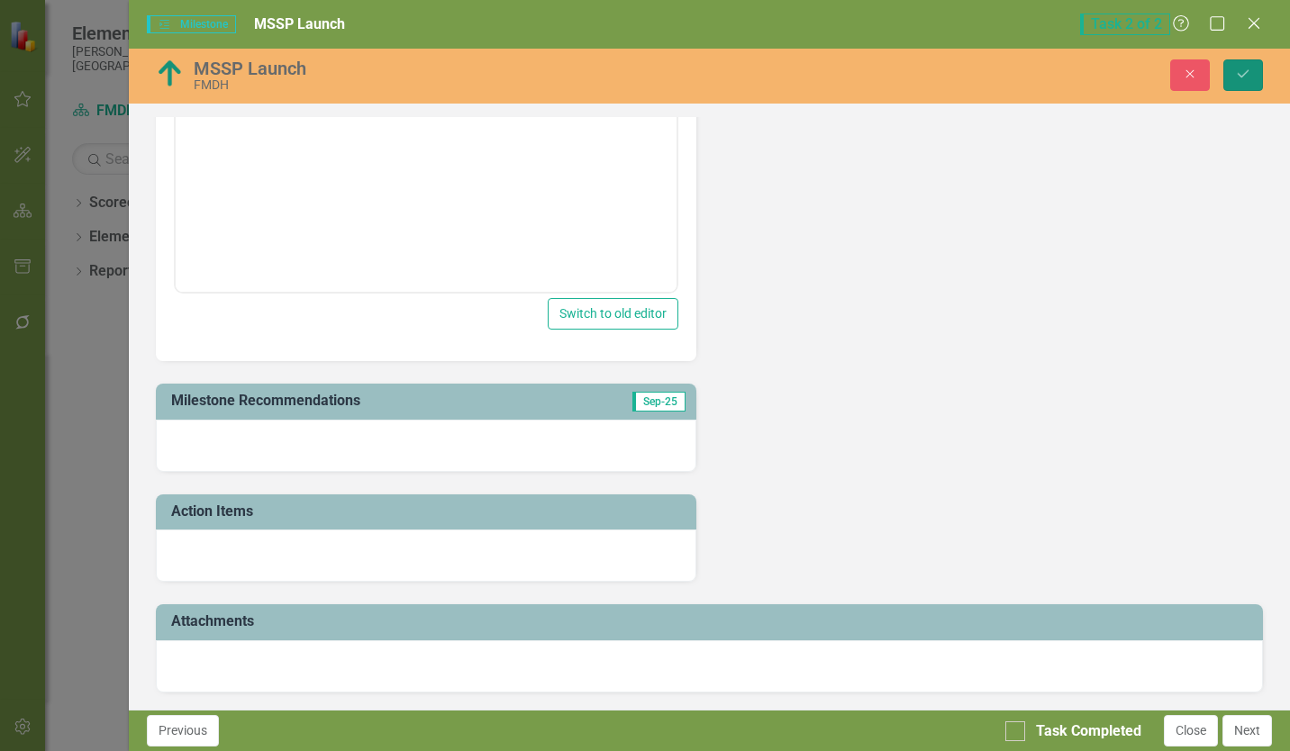
click at [1238, 77] on icon "Save" at bounding box center [1243, 74] width 16 height 13
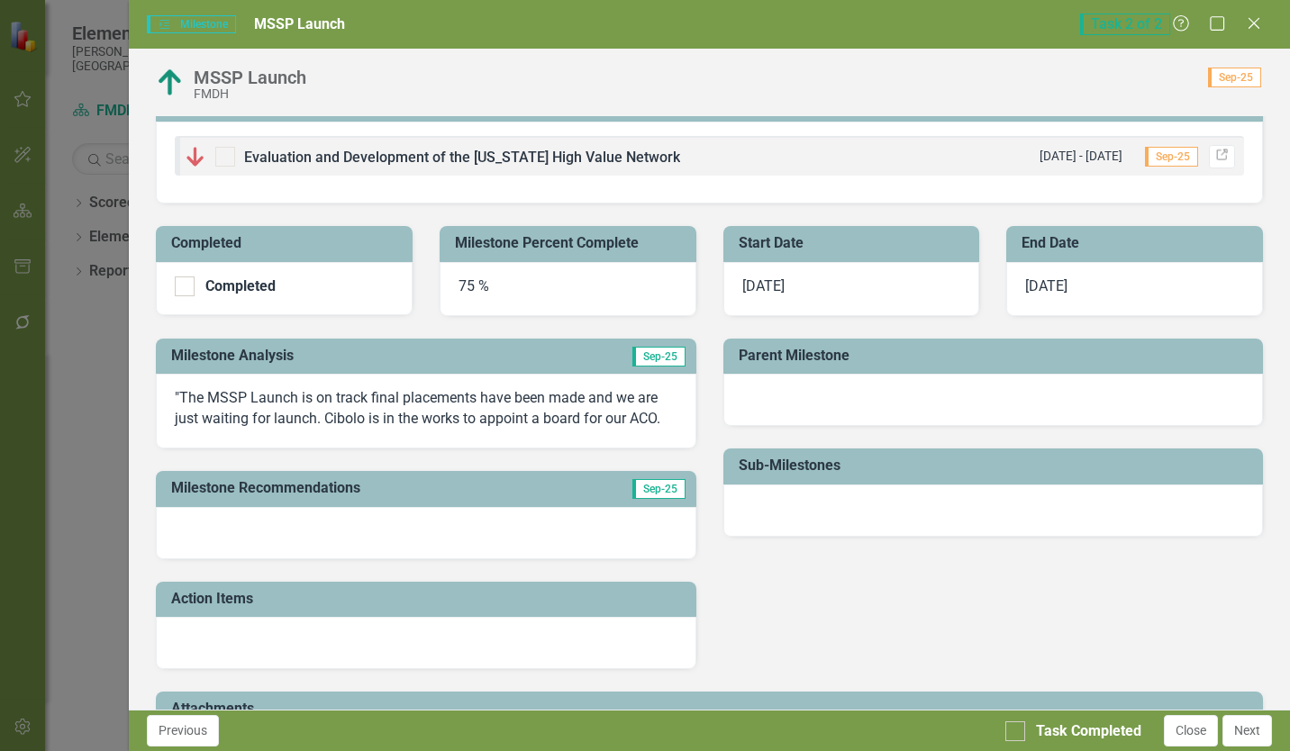
scroll to position [270, 0]
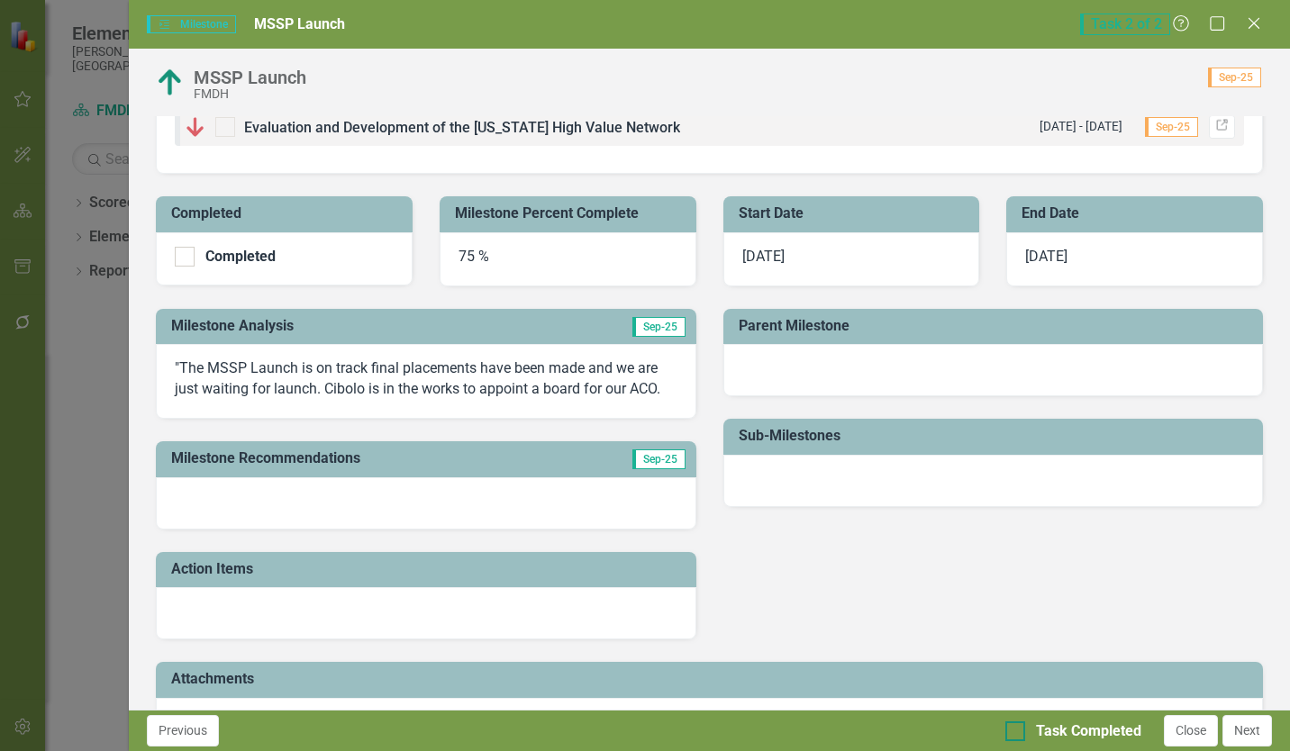
click at [1076, 731] on div "Task Completed" at bounding box center [1088, 732] width 105 height 21
click at [1017, 731] on input "Task Completed" at bounding box center [1011, 728] width 12 height 12
checkbox input "true"
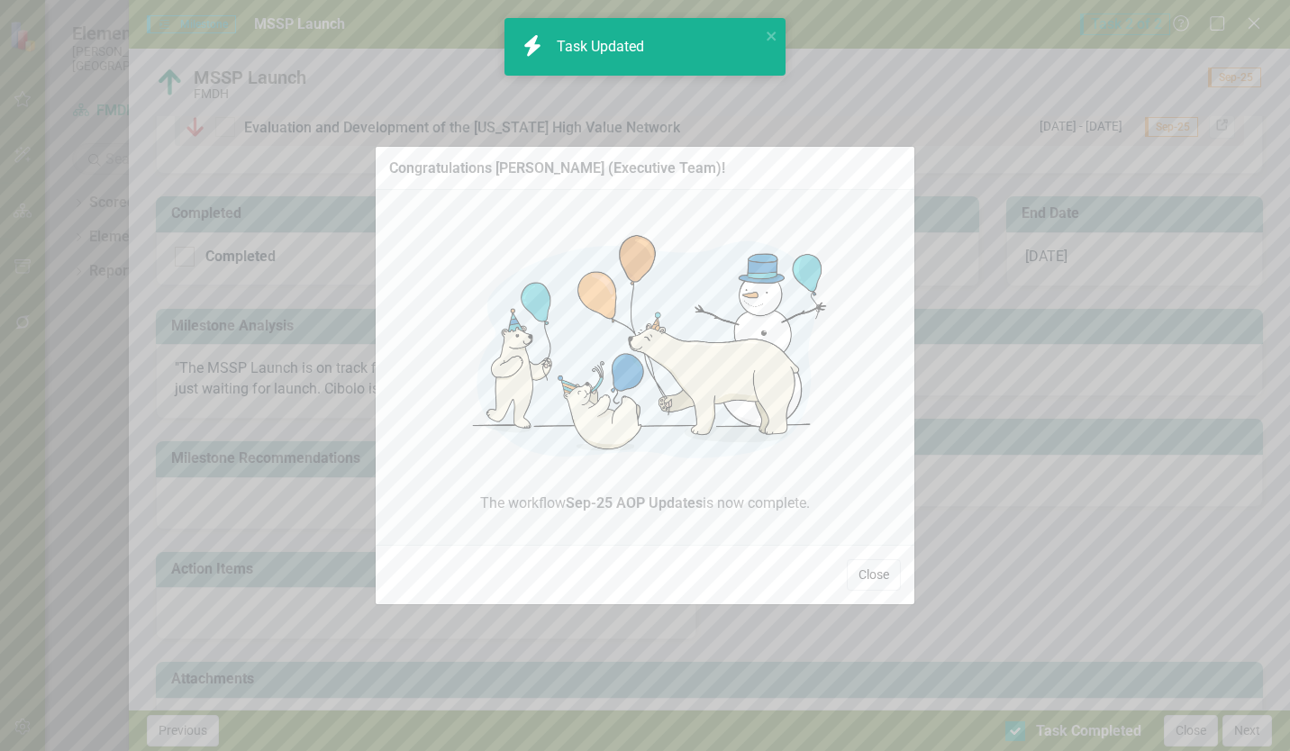
click at [888, 573] on button "Close" at bounding box center [874, 575] width 54 height 32
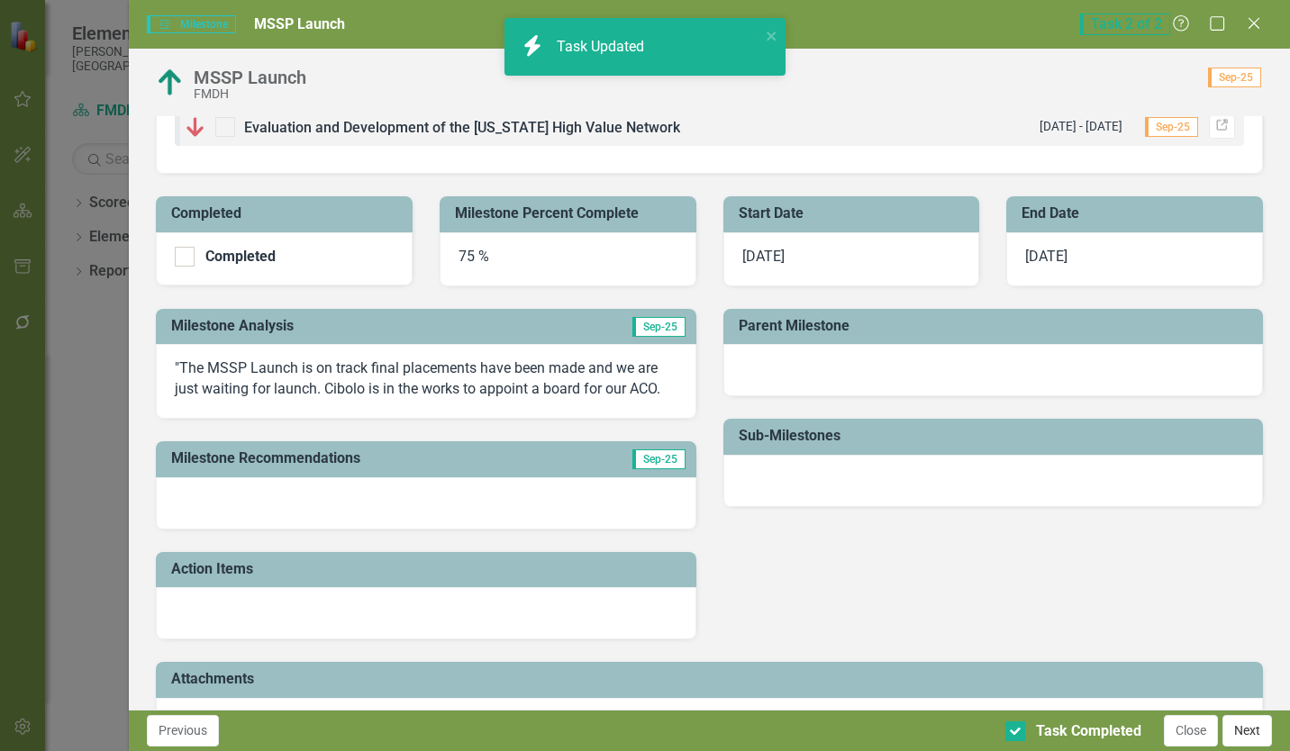
click at [1243, 735] on button "Next" at bounding box center [1247, 731] width 50 height 32
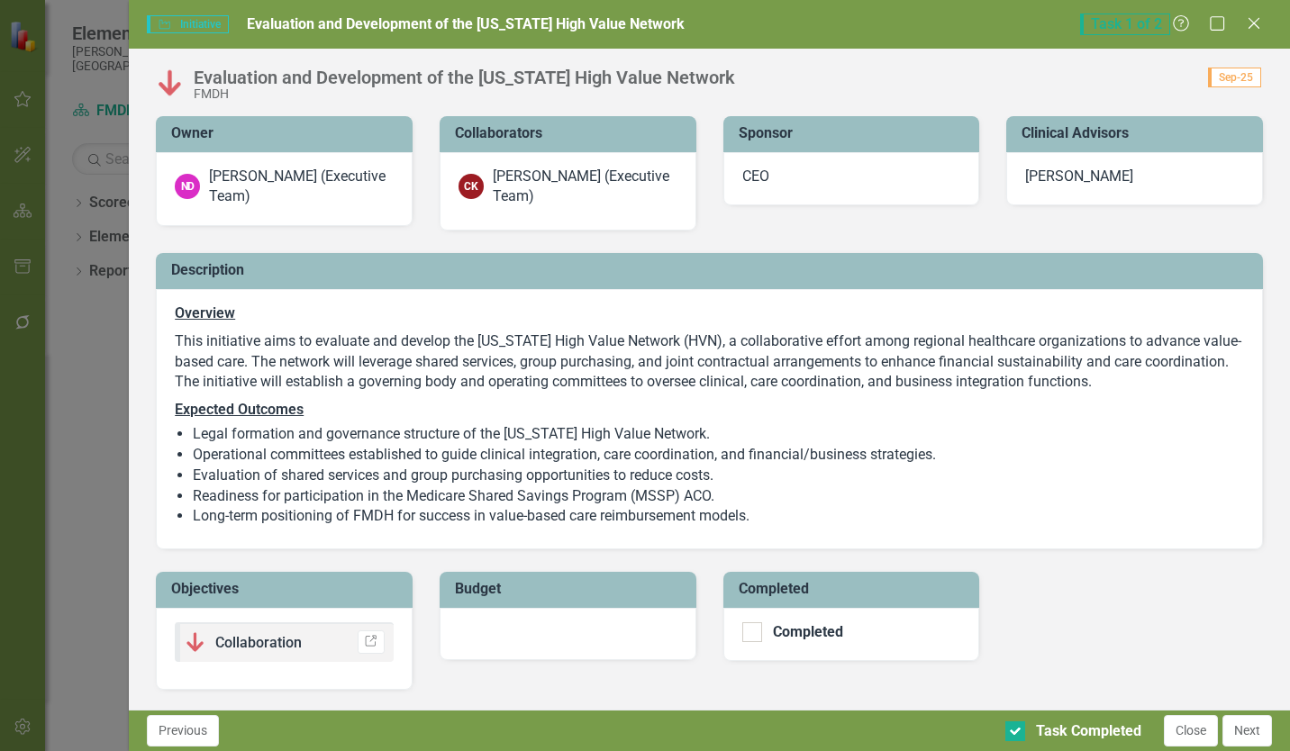
checkbox input "true"
click at [1195, 736] on button "Close" at bounding box center [1191, 731] width 54 height 32
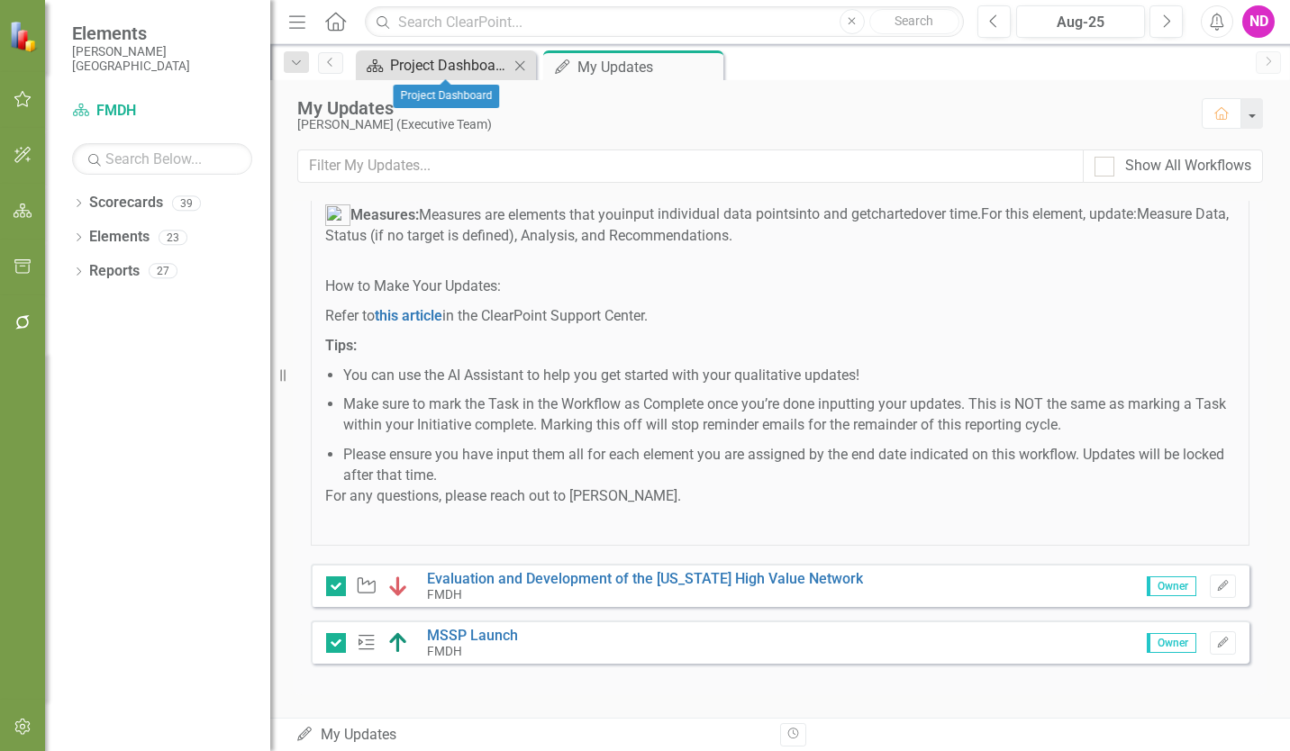
click at [407, 68] on div "Project Dashboard" at bounding box center [449, 65] width 119 height 23
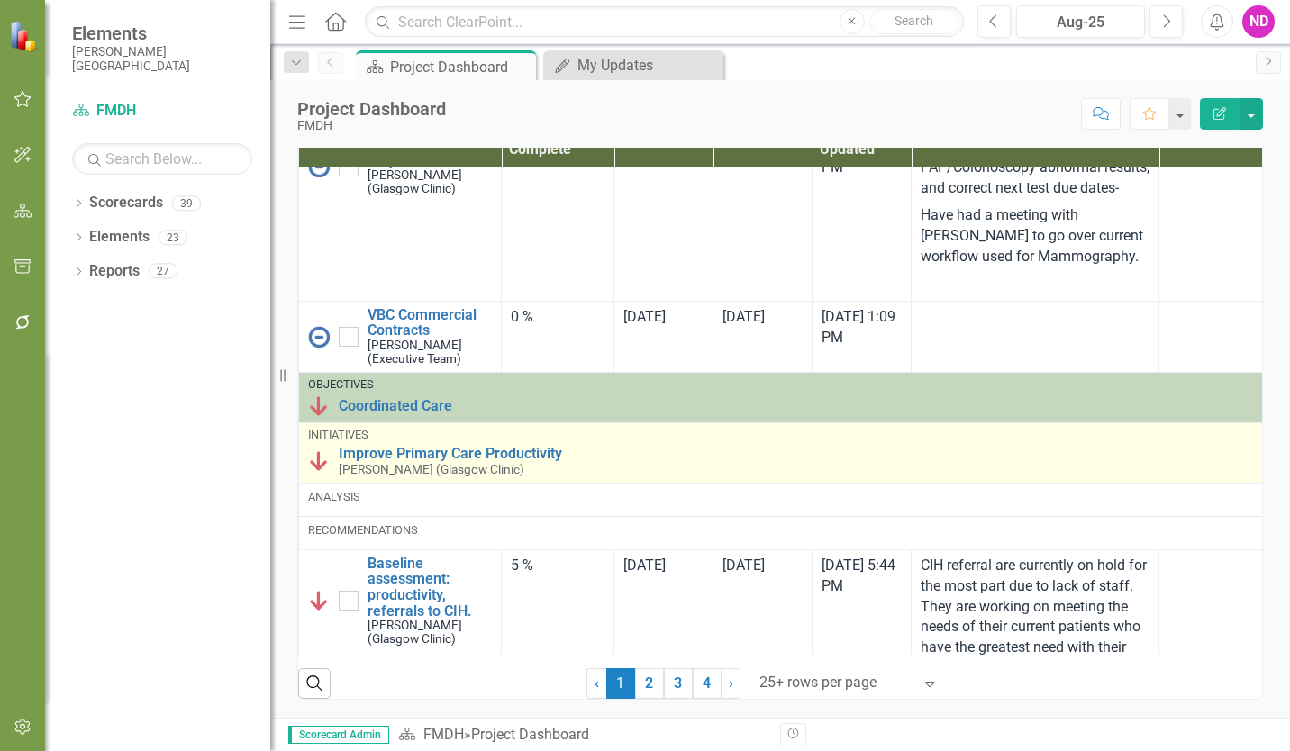
scroll to position [811, 0]
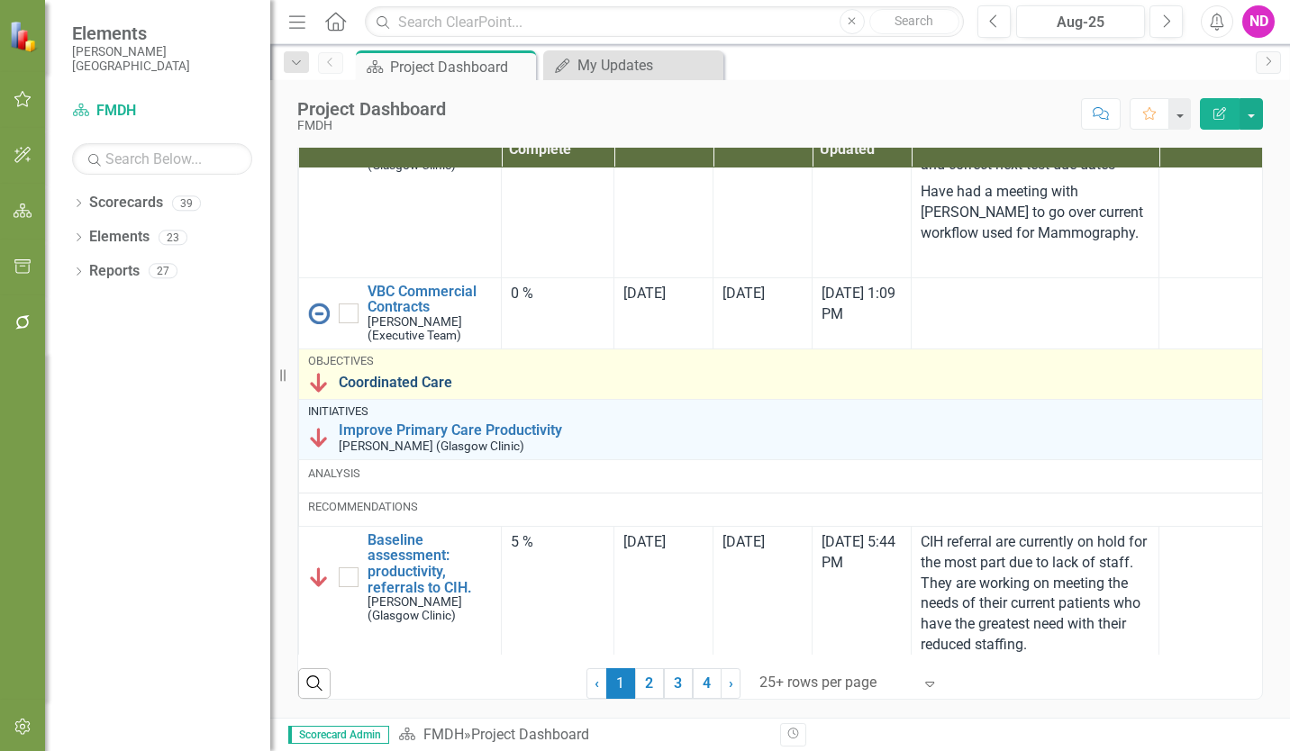
click at [414, 391] on link "Coordinated Care" at bounding box center [868, 383] width 1058 height 16
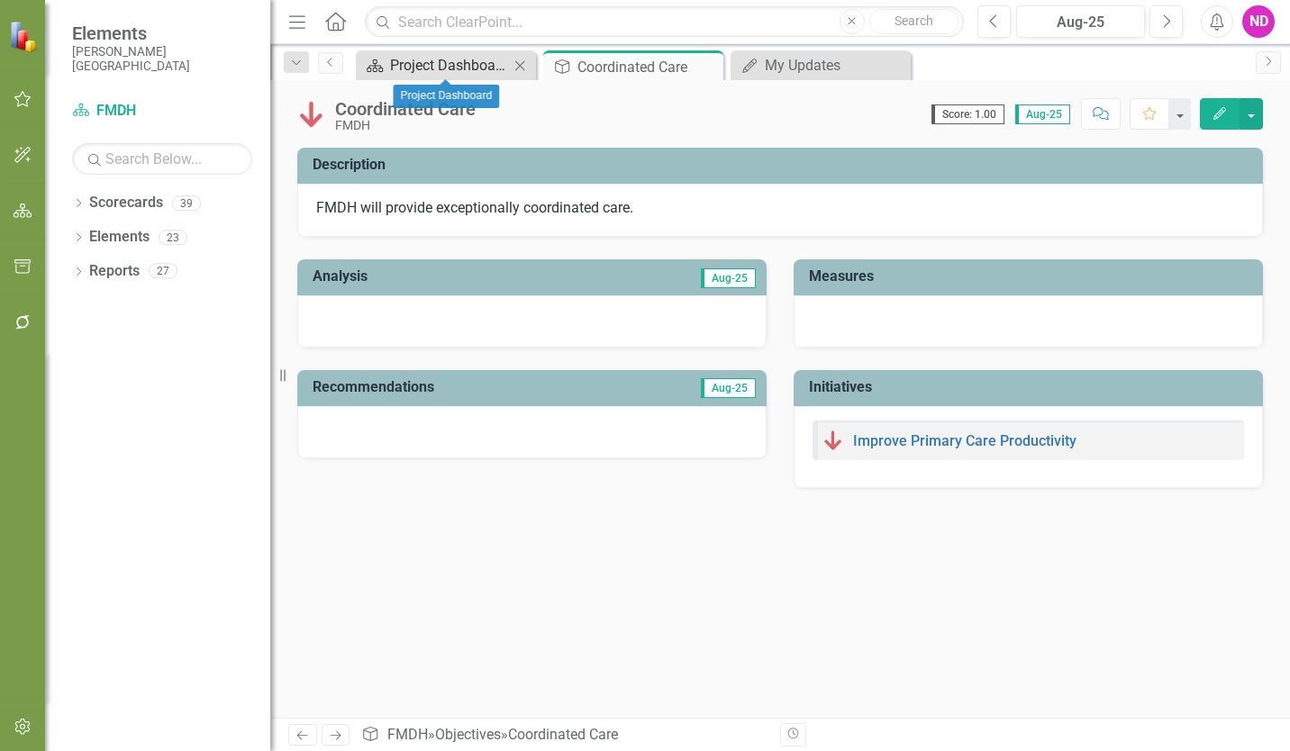
click at [468, 61] on div "Project Dashboard" at bounding box center [449, 65] width 119 height 23
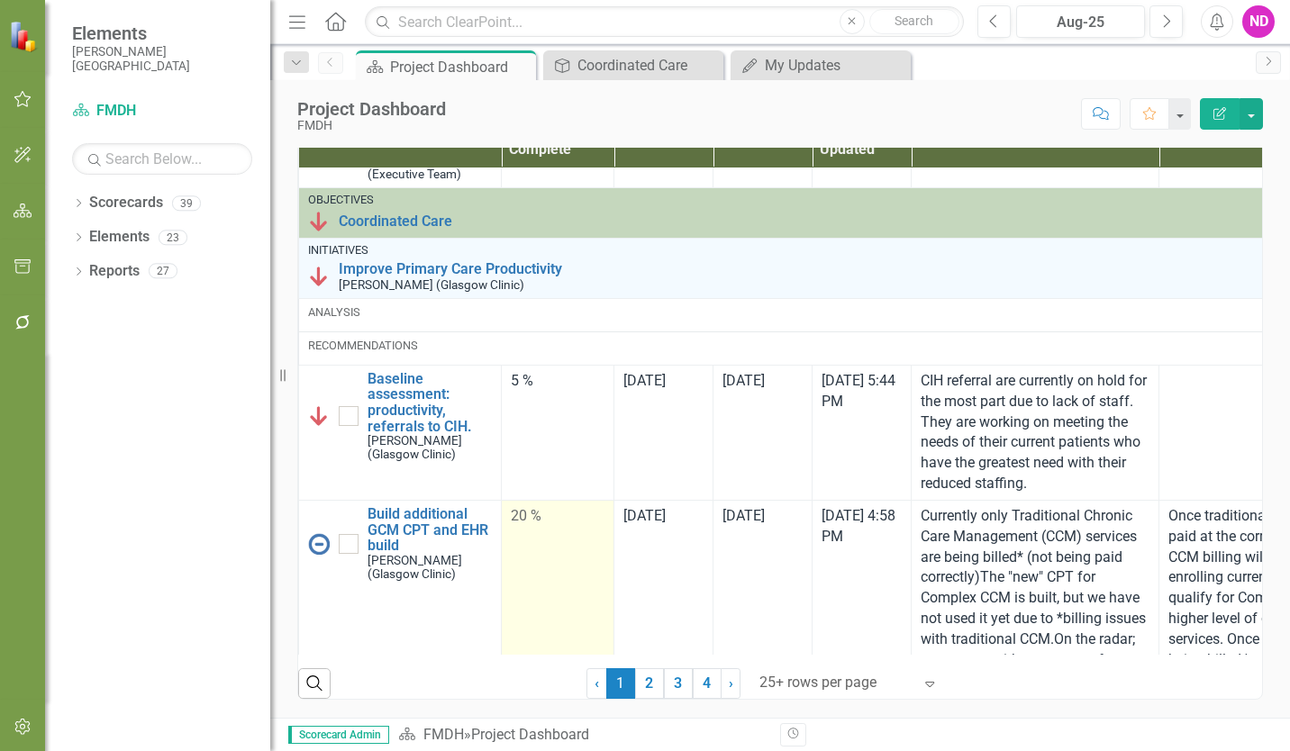
scroll to position [991, 0]
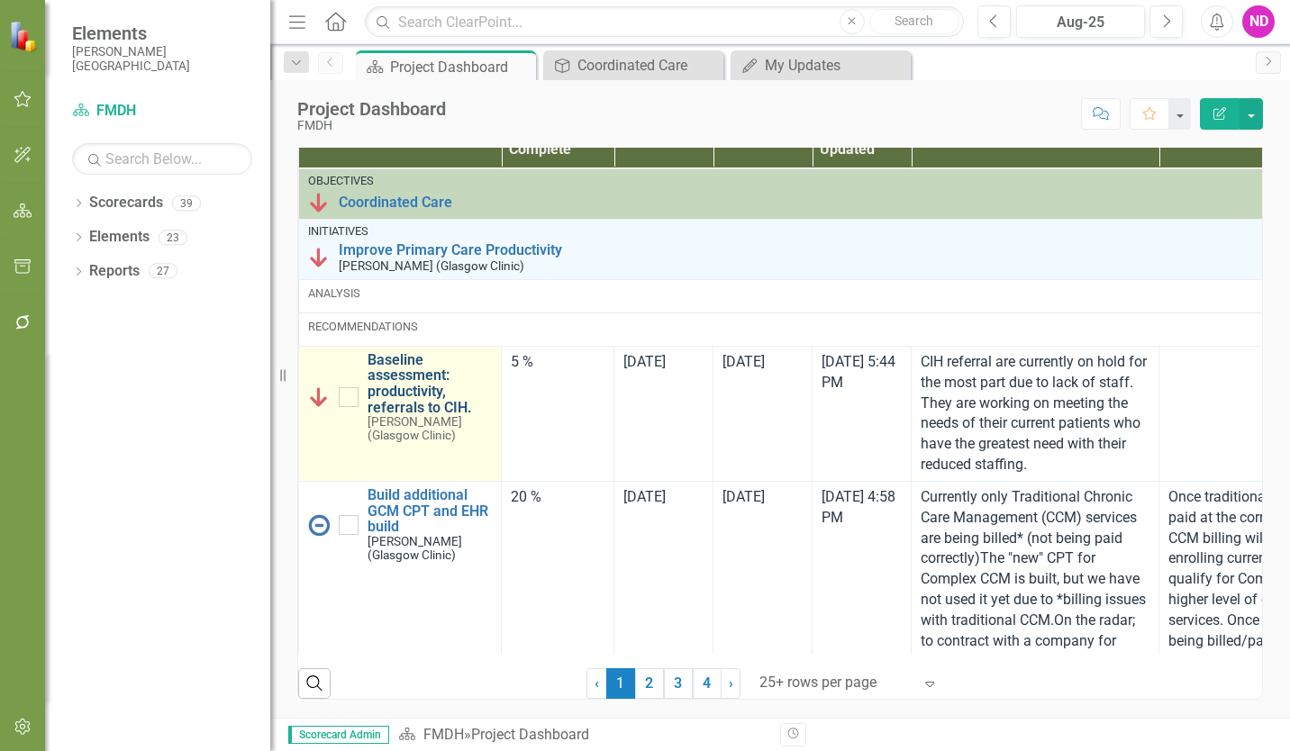
click at [422, 386] on link "Baseline assessment: productivity, referrals to CIH." at bounding box center [430, 383] width 124 height 63
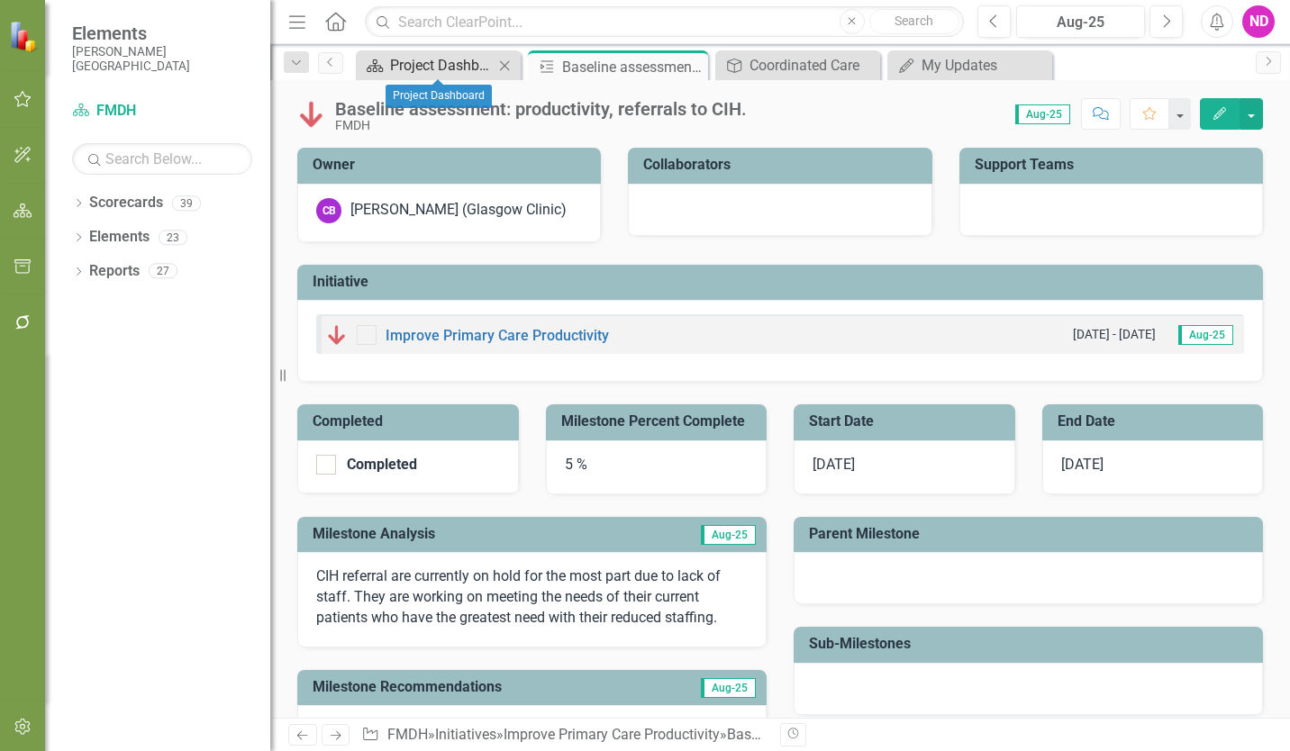
click at [432, 75] on div "Project Dashboard" at bounding box center [442, 65] width 104 height 23
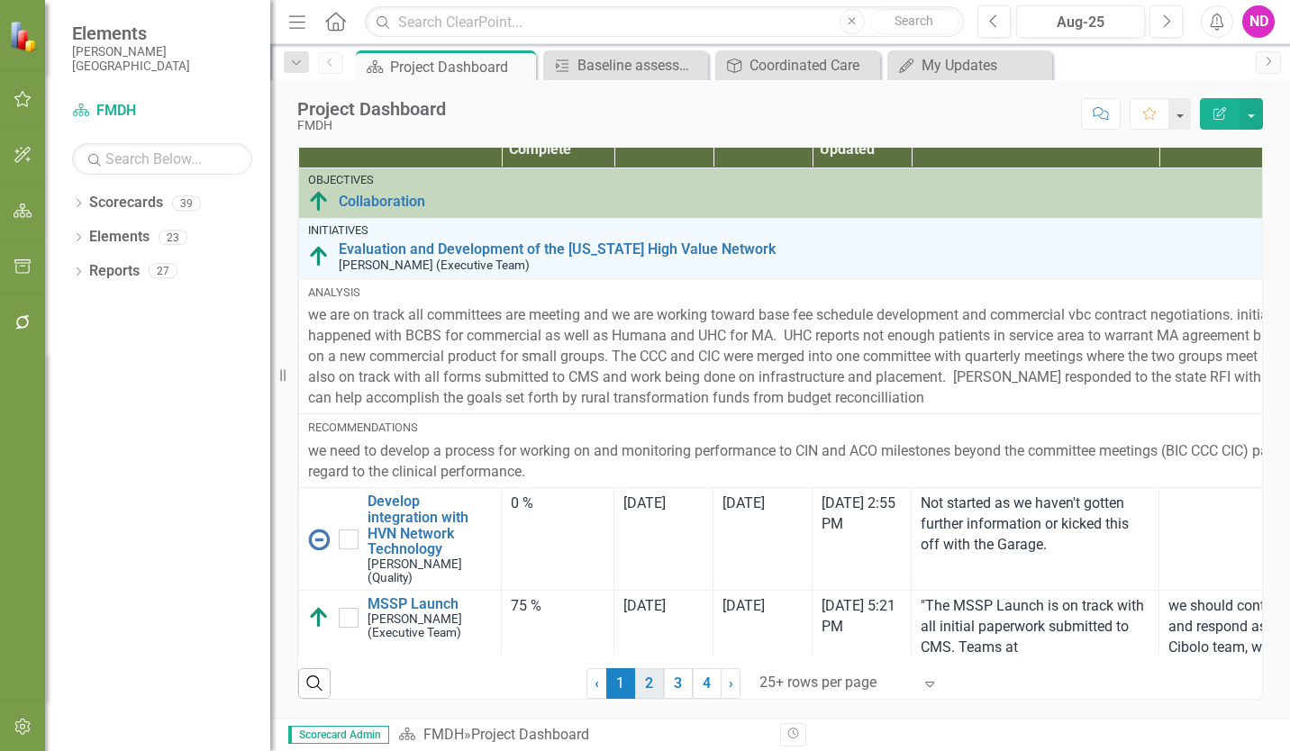
click at [640, 691] on link "2" at bounding box center [649, 683] width 29 height 31
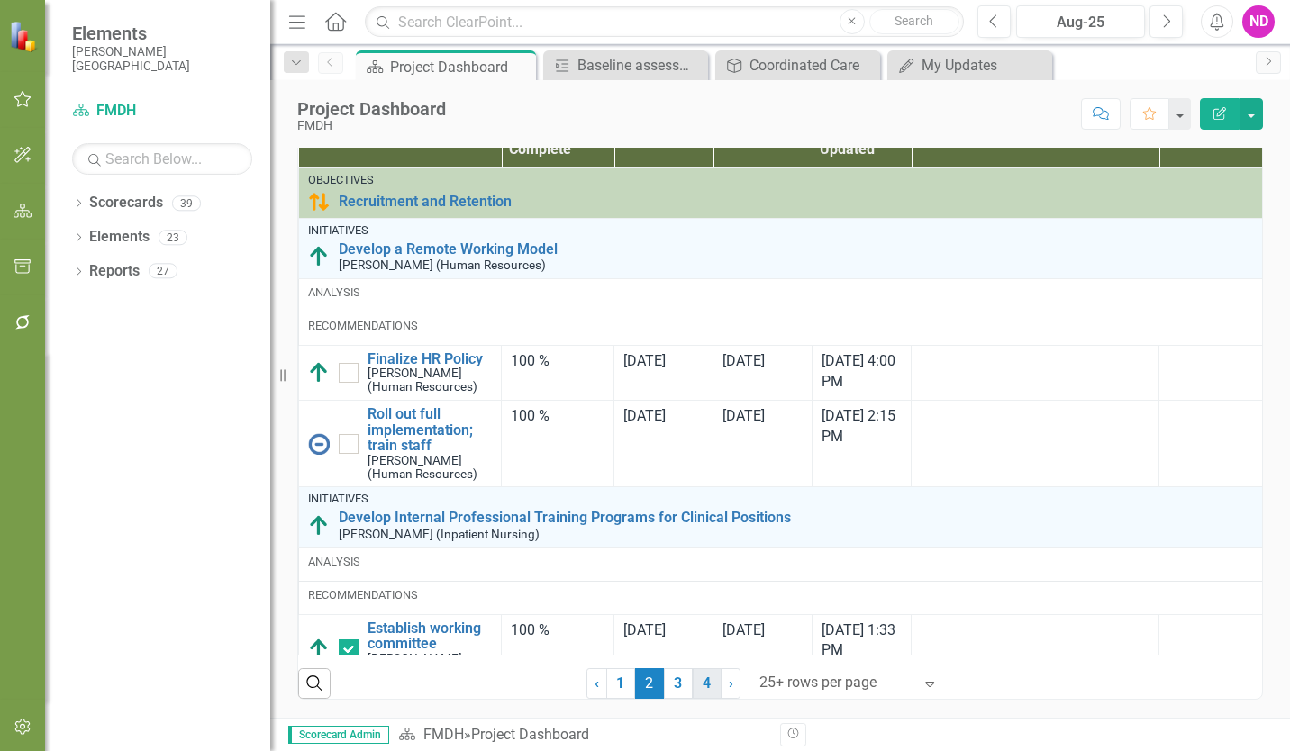
checkbox input "true"
checkbox input "false"
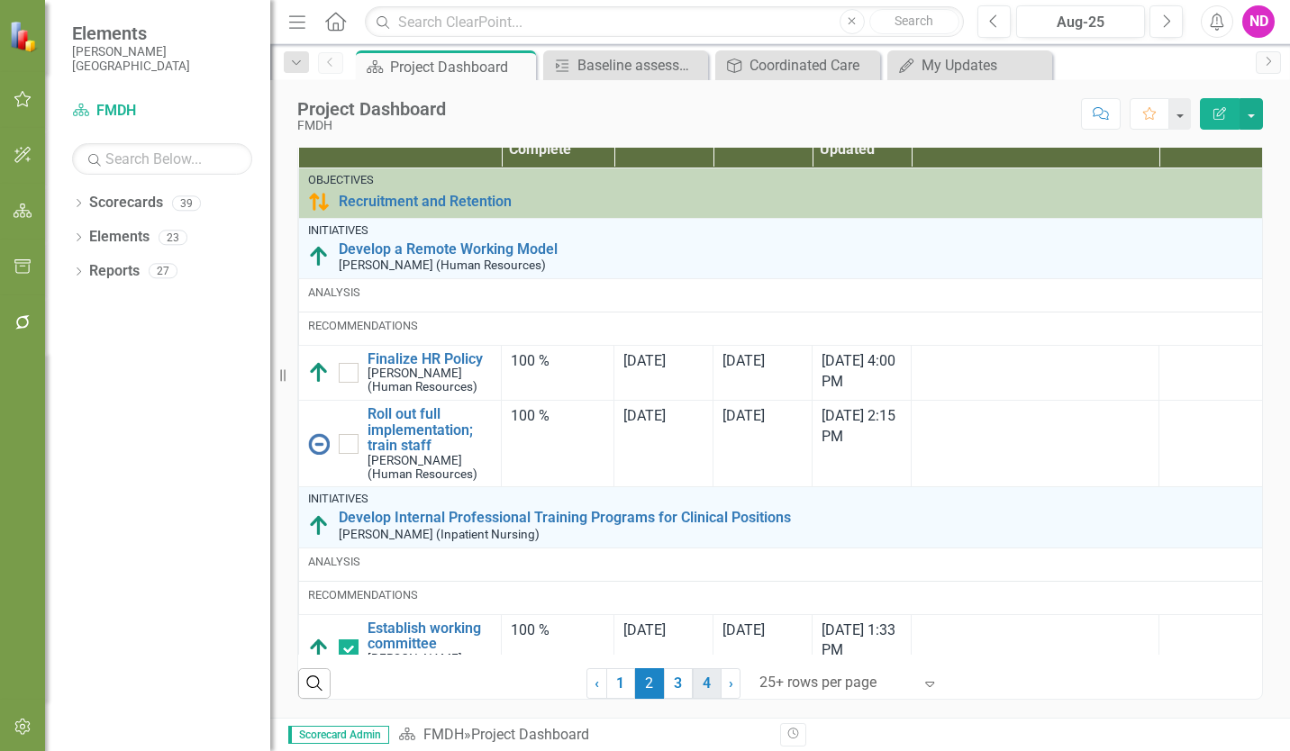
checkbox input "false"
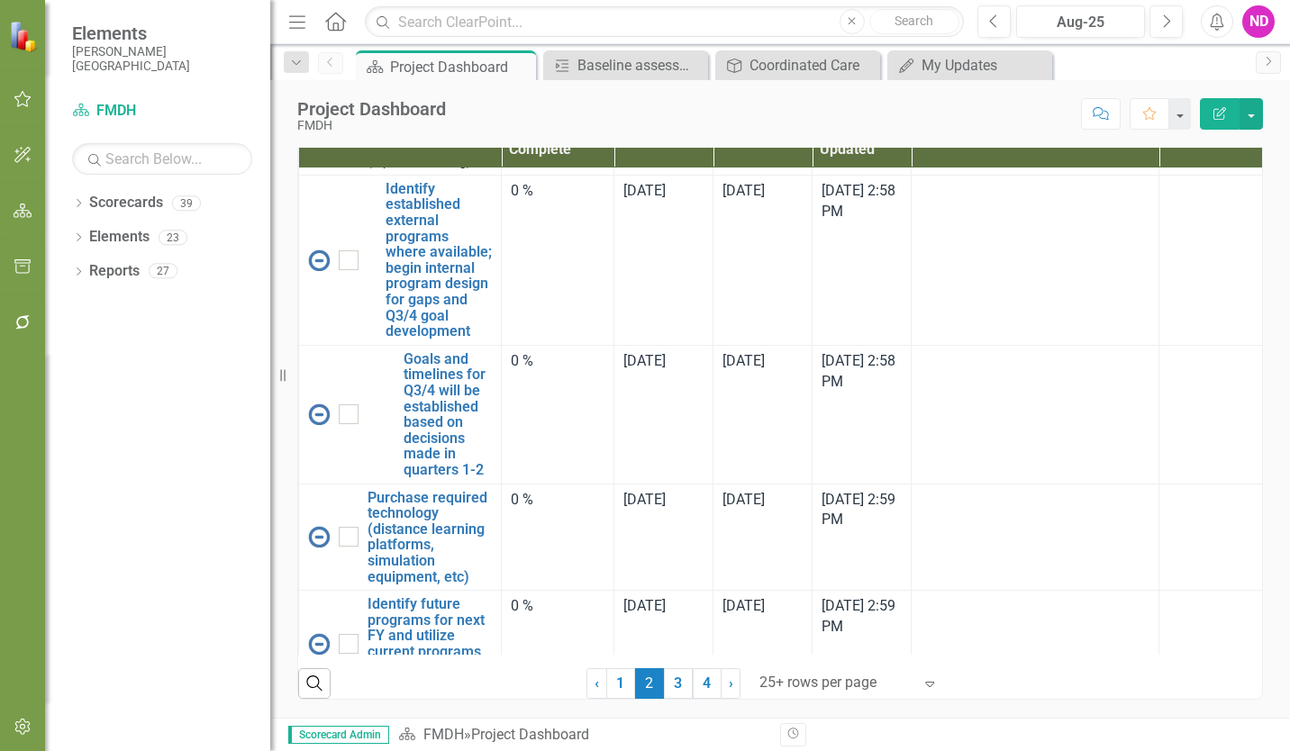
scroll to position [5135, 0]
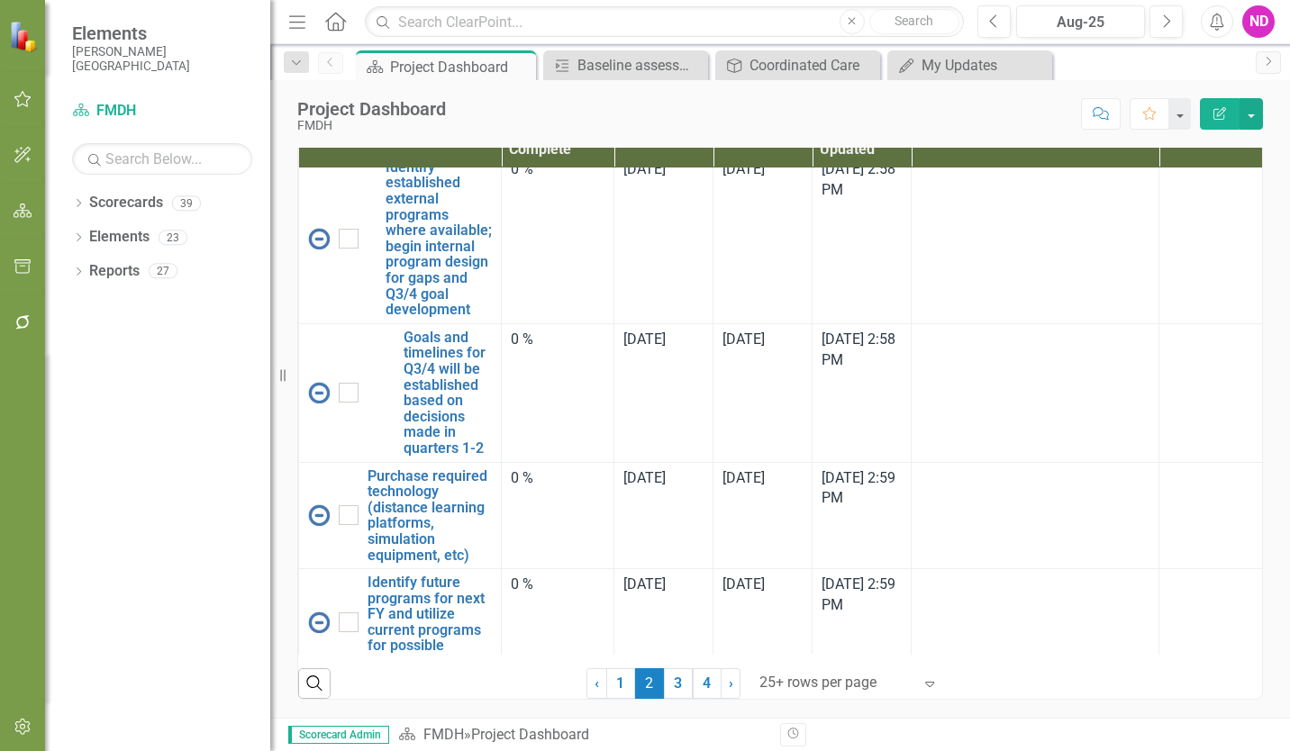
drag, startPoint x: 668, startPoint y: 680, endPoint x: 727, endPoint y: 547, distance: 145.6
click at [668, 680] on link "3" at bounding box center [678, 683] width 29 height 31
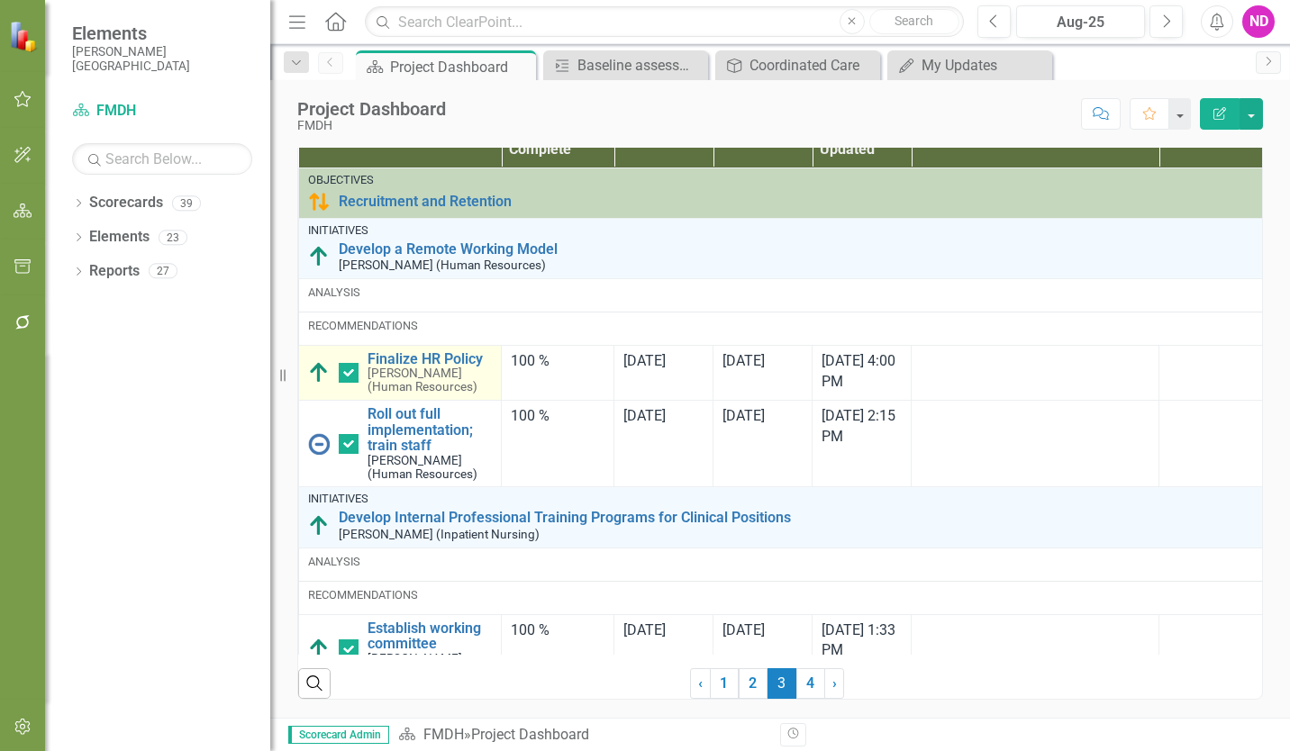
checkbox input "false"
checkbox input "true"
checkbox input "false"
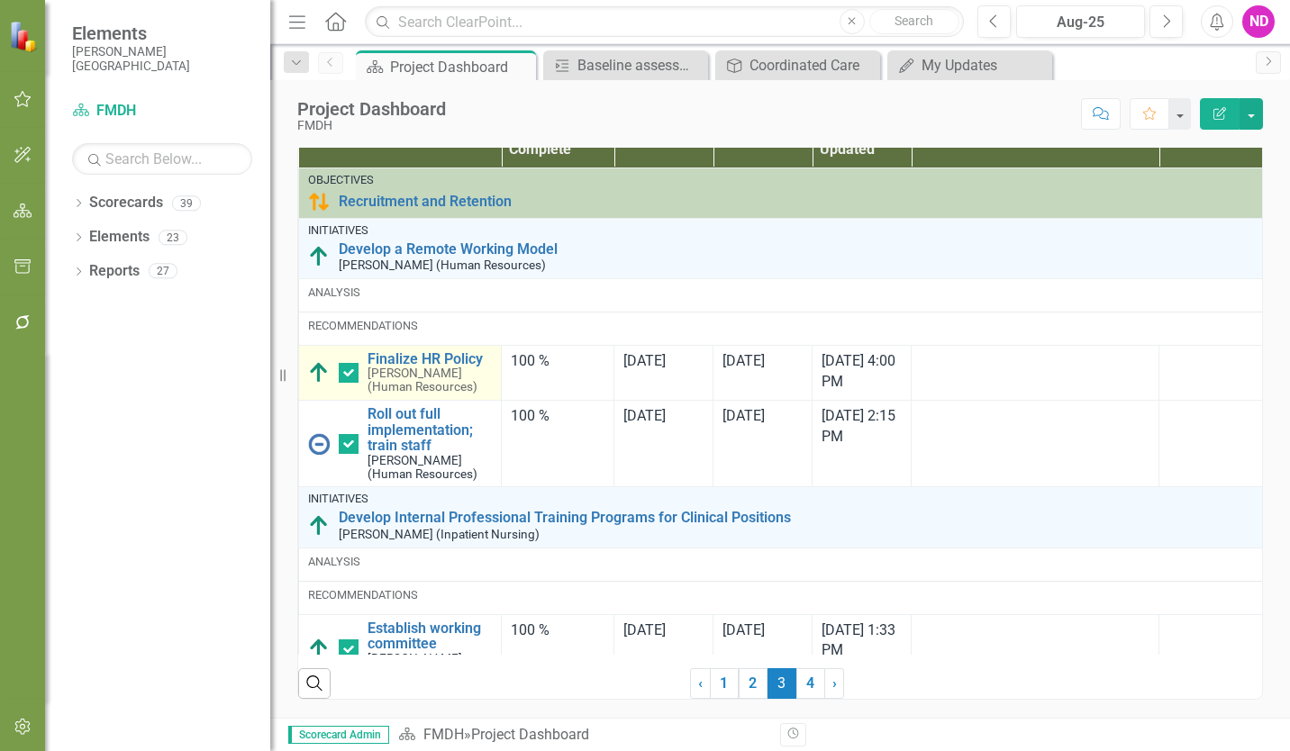
checkbox input "true"
checkbox input "false"
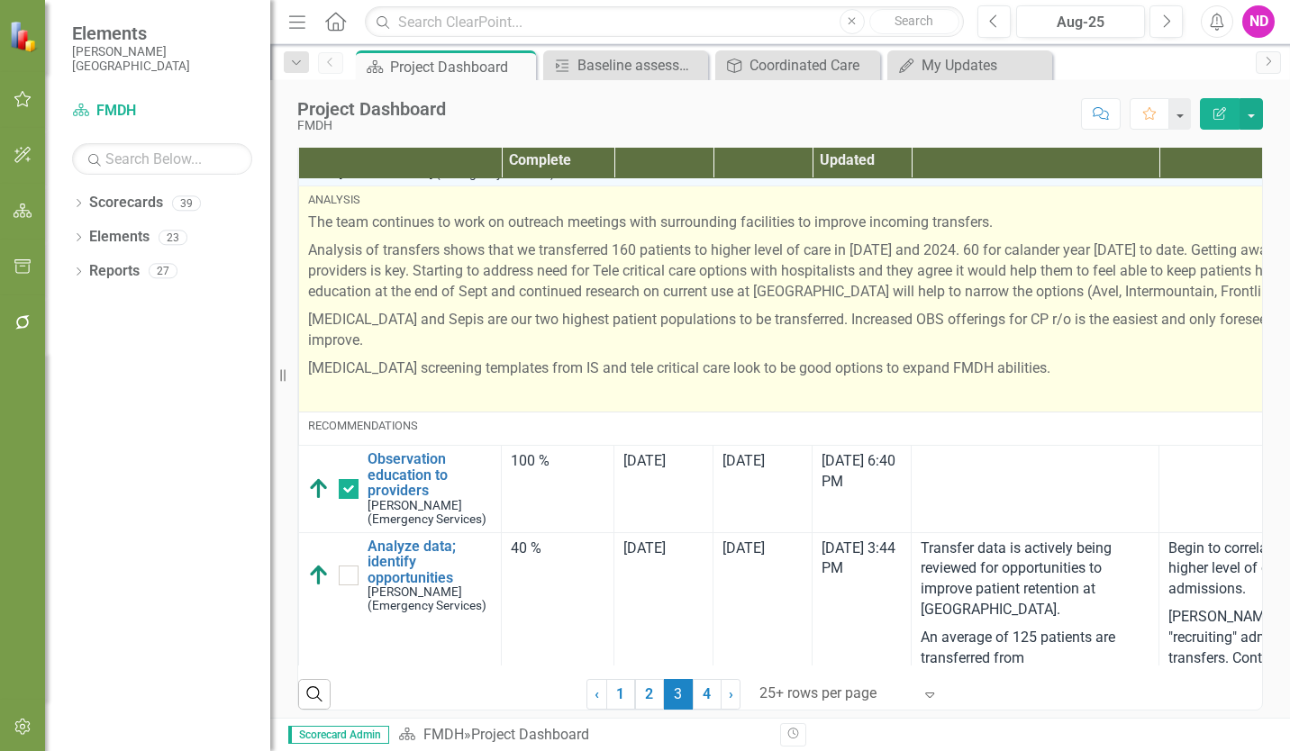
scroll to position [2612, 0]
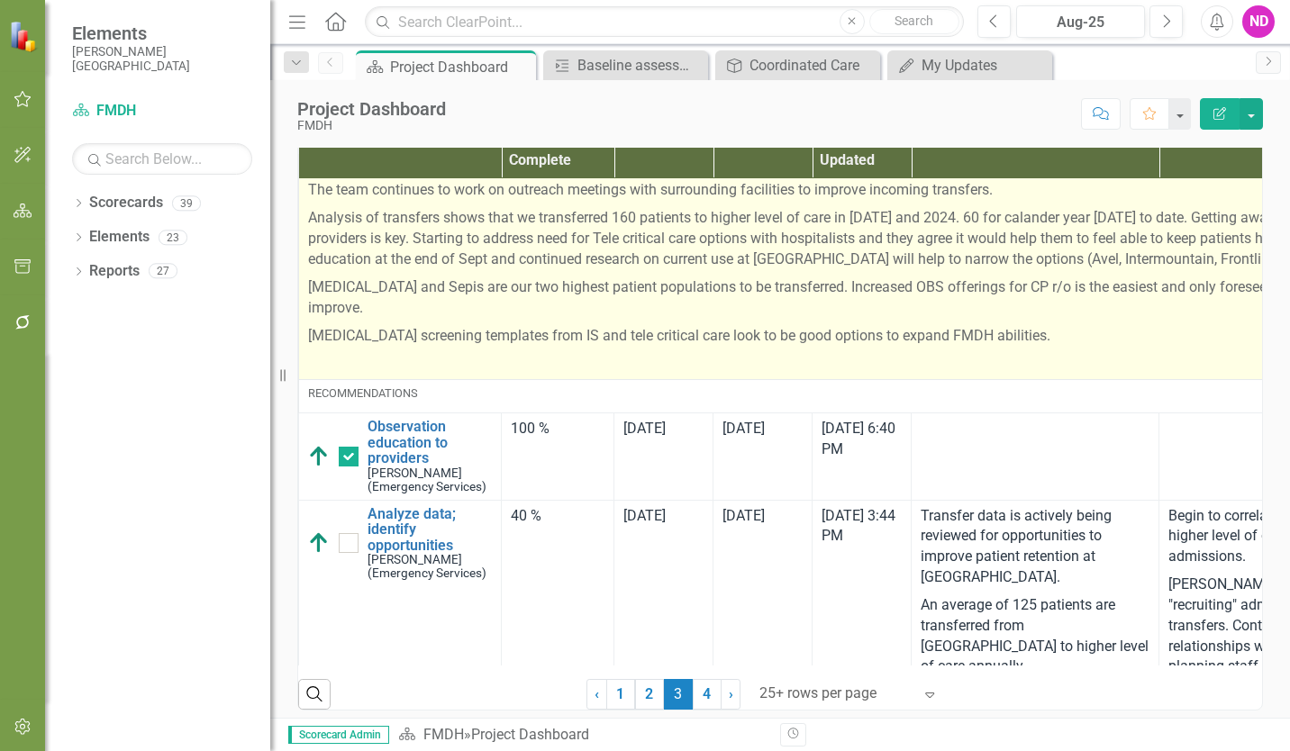
drag, startPoint x: 909, startPoint y: 383, endPoint x: 752, endPoint y: 389, distance: 156.9
click at [752, 204] on p "The team continues to work on outreach meetings with surrounding facilities to …" at bounding box center [852, 192] width 1089 height 24
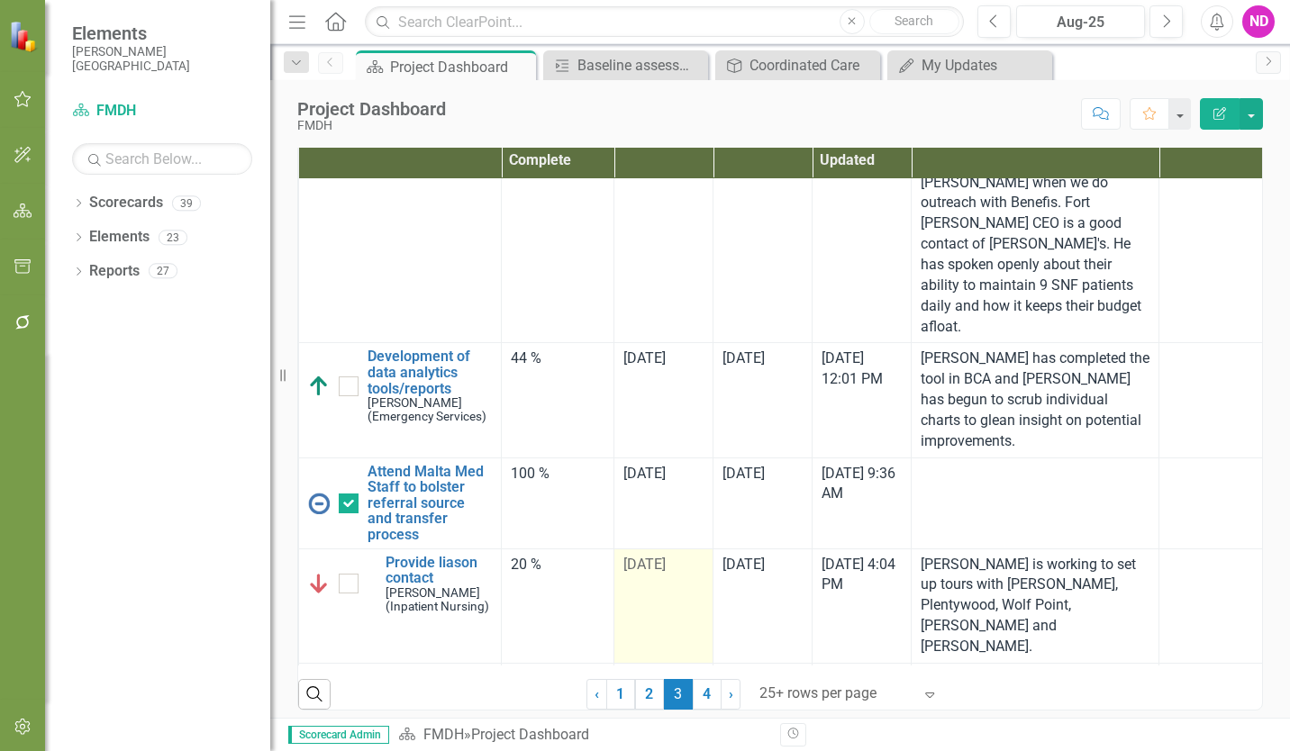
scroll to position [1384, 0]
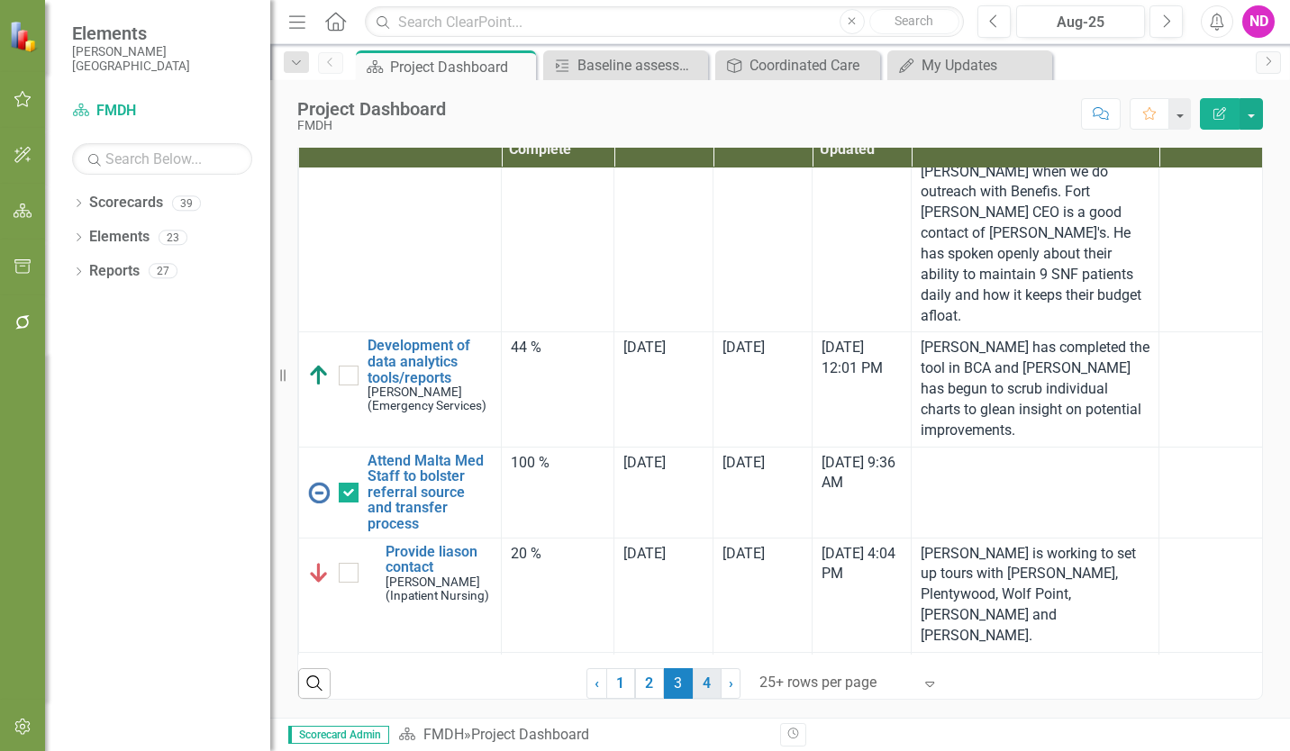
click at [701, 685] on link "4" at bounding box center [707, 683] width 29 height 31
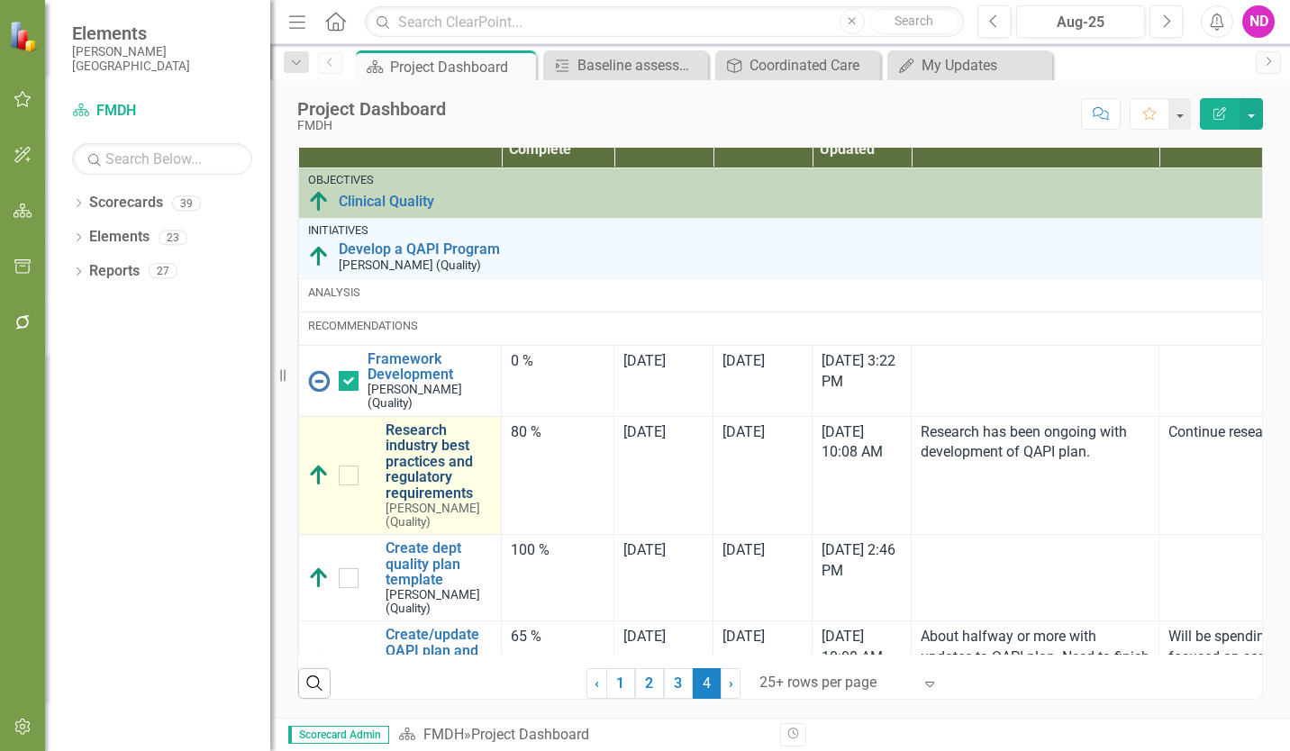
checkbox input "false"
checkbox input "true"
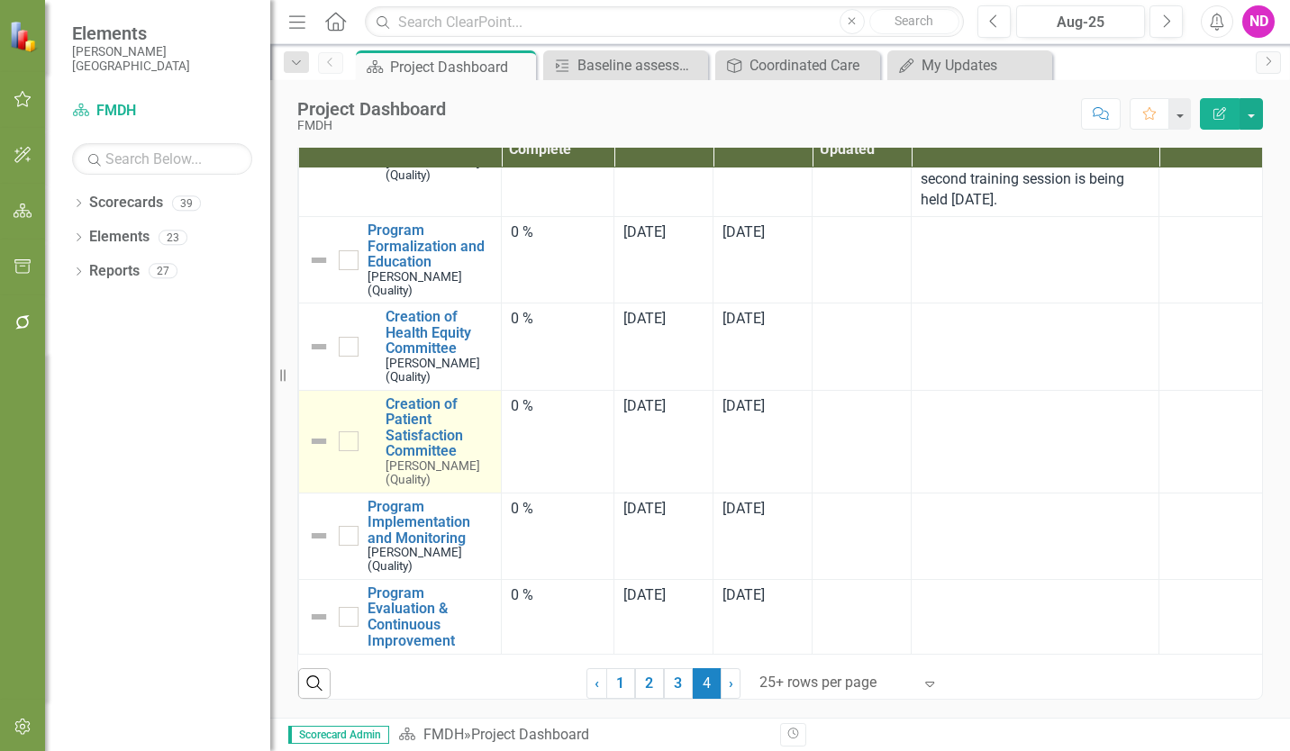
scroll to position [731, 0]
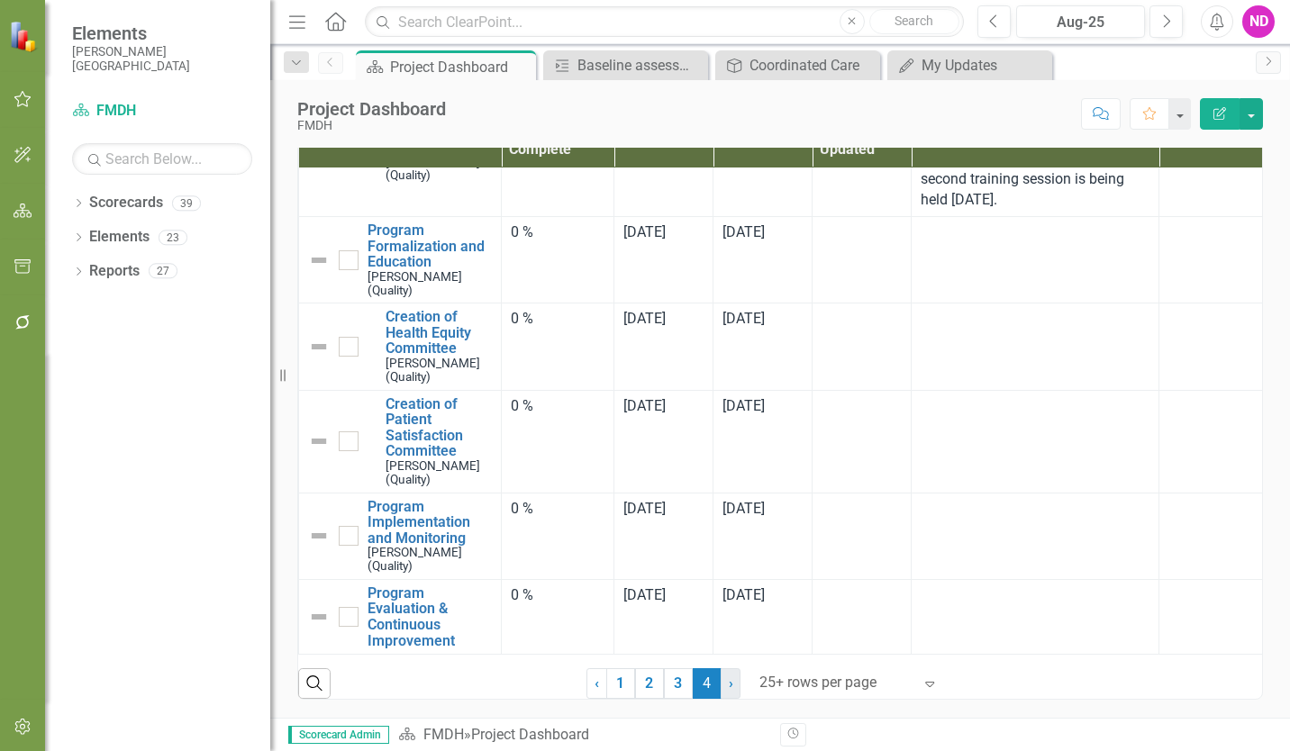
click at [721, 685] on link "› Next" at bounding box center [731, 683] width 20 height 31
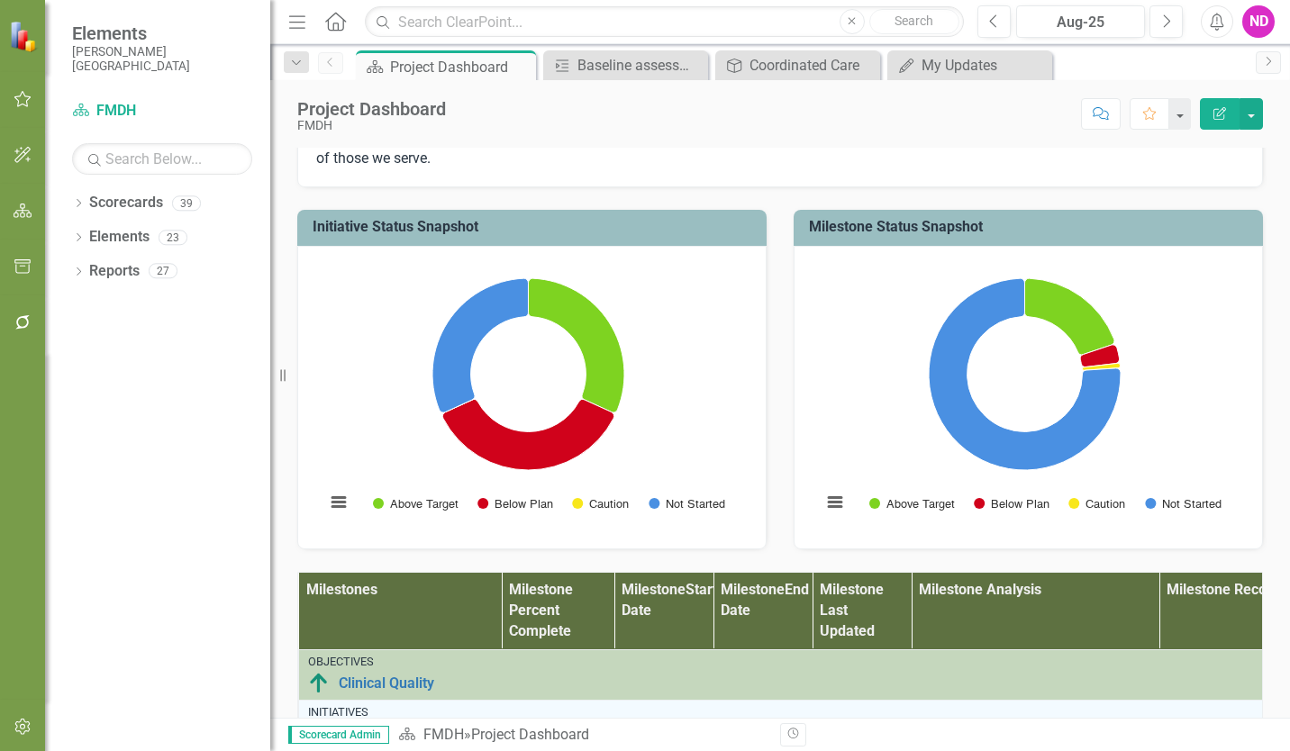
scroll to position [843, 0]
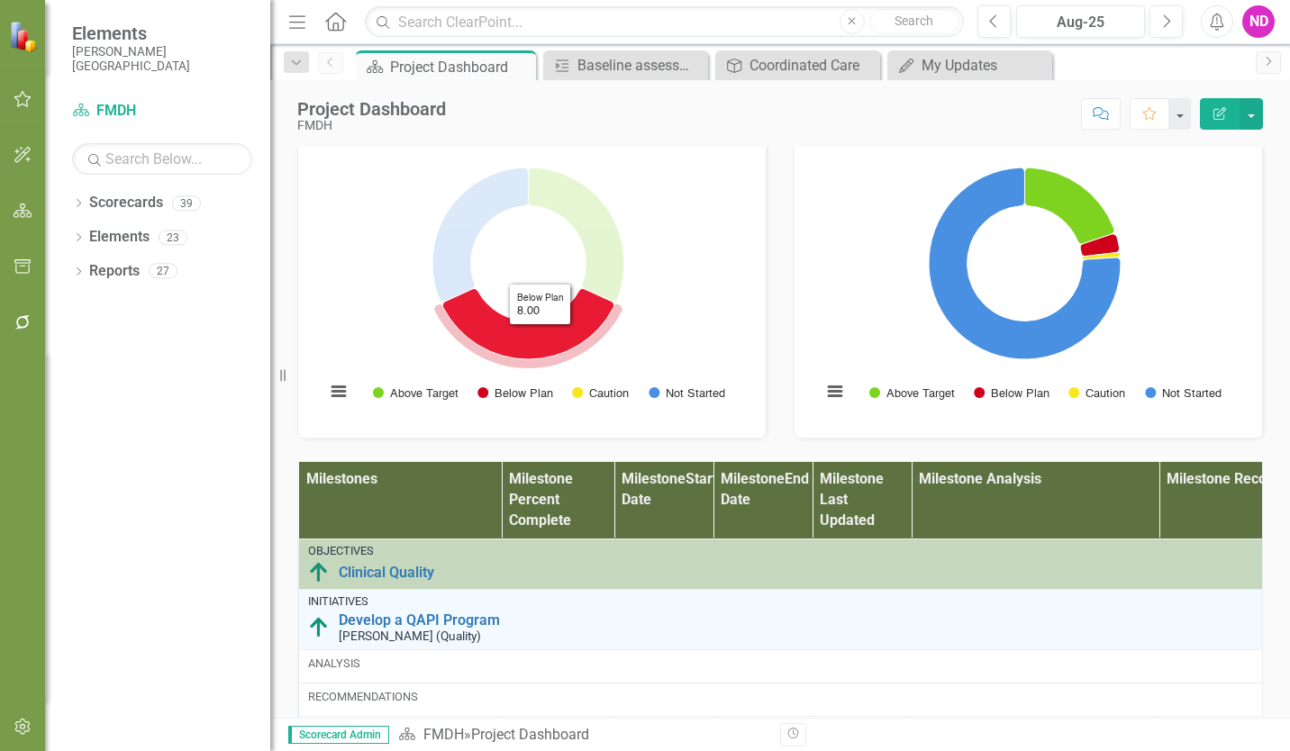
click at [535, 359] on icon "Below Plan, 8." at bounding box center [527, 324] width 171 height 70
click at [531, 359] on icon "Below Plan, 8." at bounding box center [527, 324] width 171 height 70
click at [536, 359] on icon "Below Plan, 8." at bounding box center [527, 324] width 171 height 70
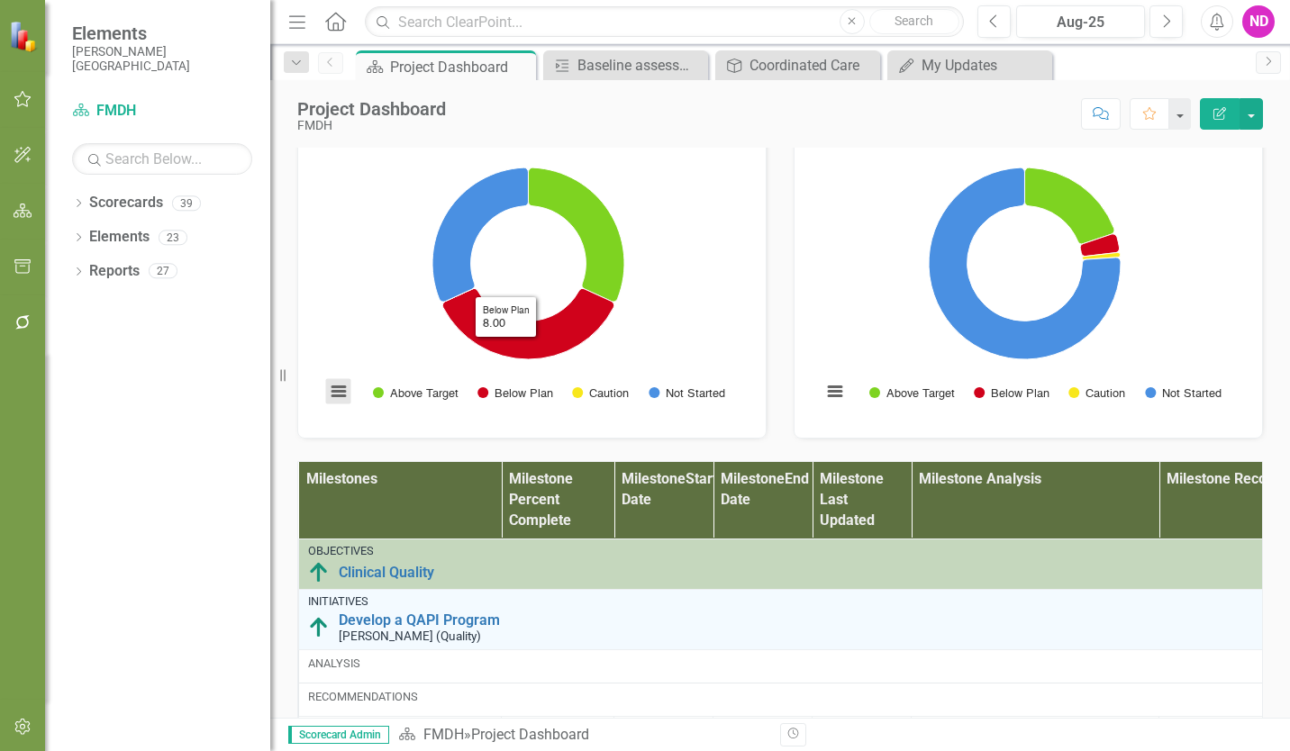
click at [340, 404] on button "View chart menu, Chart" at bounding box center [338, 391] width 25 height 25
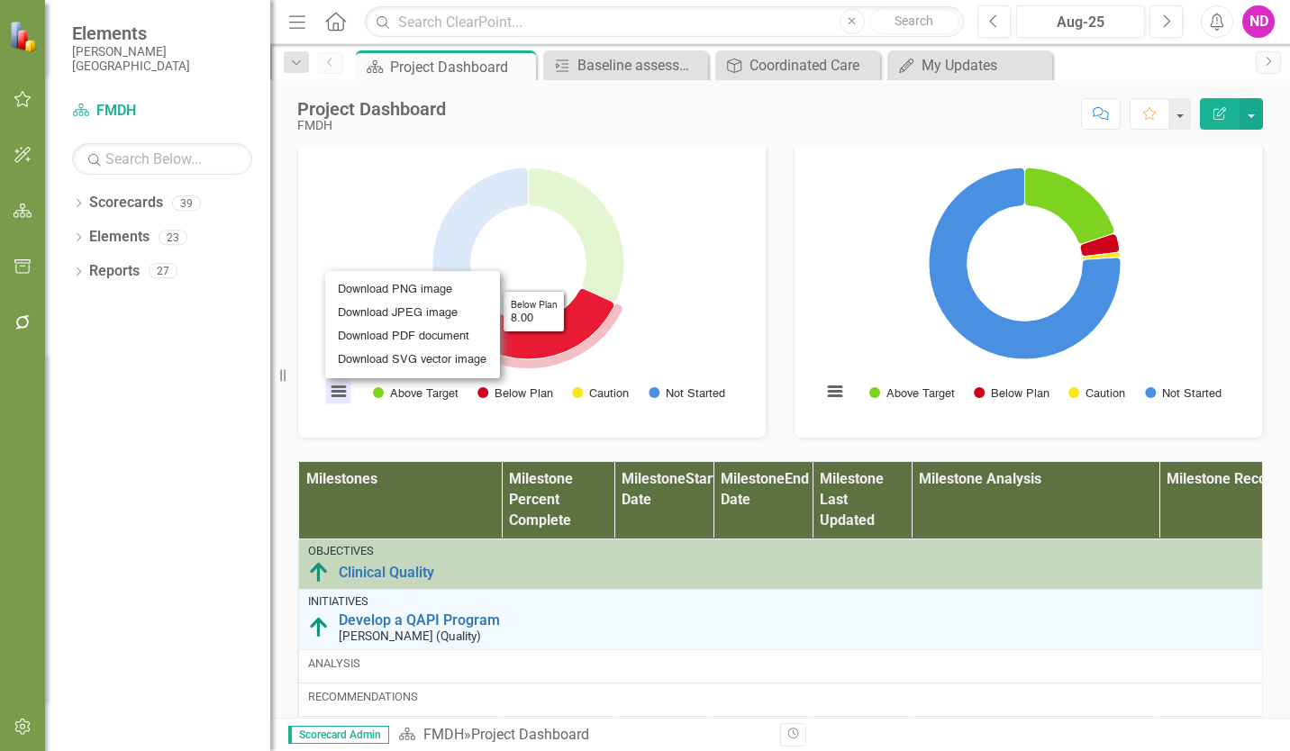
click at [568, 359] on icon "Below Plan, 8." at bounding box center [527, 324] width 171 height 70
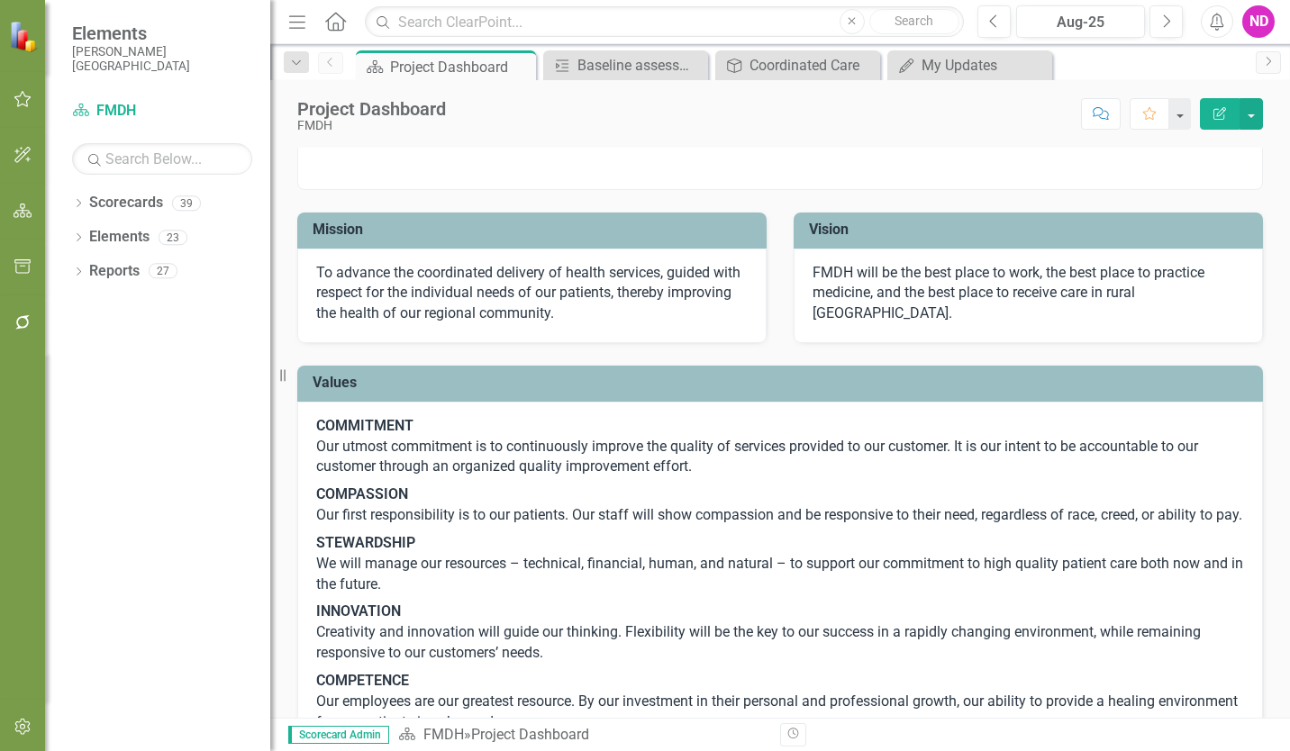
scroll to position [0, 0]
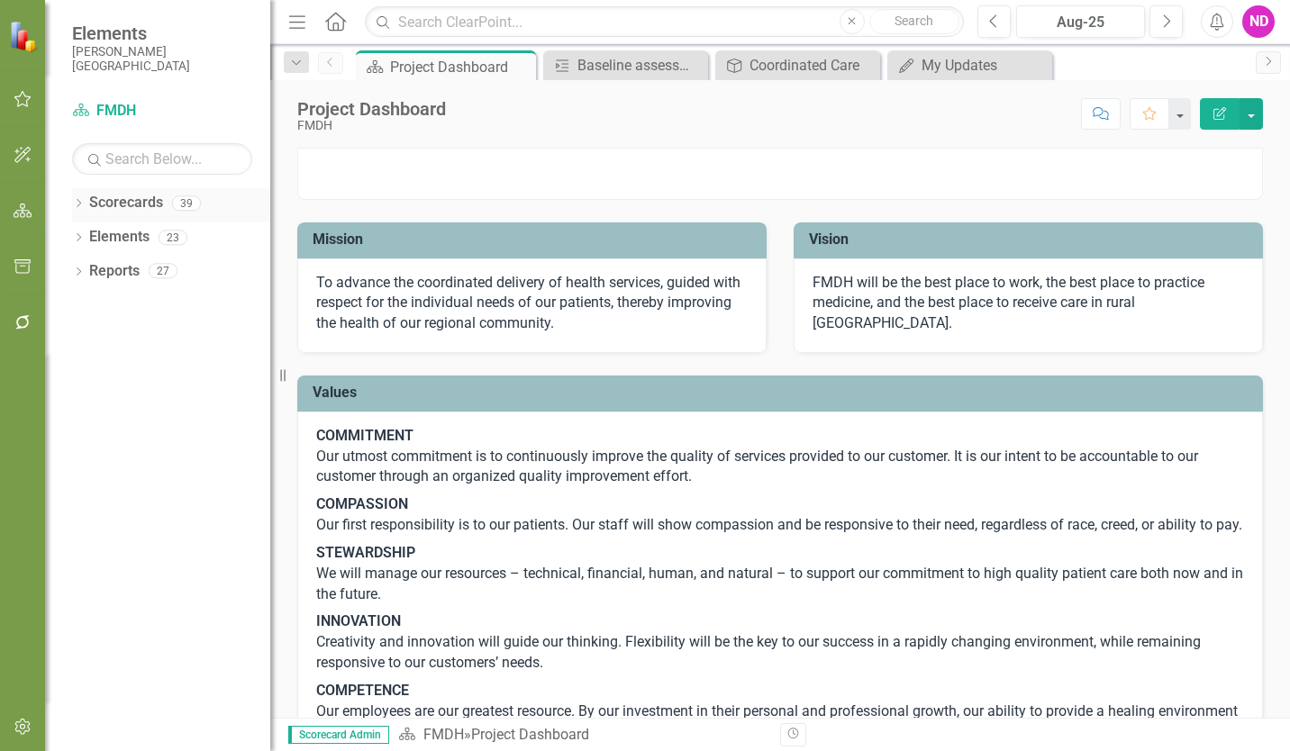
click at [76, 206] on icon "Dropdown" at bounding box center [78, 205] width 13 height 10
click at [82, 233] on icon "Dropdown" at bounding box center [88, 237] width 14 height 11
click at [113, 241] on link "FMDH" at bounding box center [184, 237] width 171 height 21
click at [85, 442] on div "Dropdown Reports 27" at bounding box center [171, 444] width 198 height 34
click at [81, 436] on div "Dropdown Reports 27" at bounding box center [171, 444] width 198 height 34
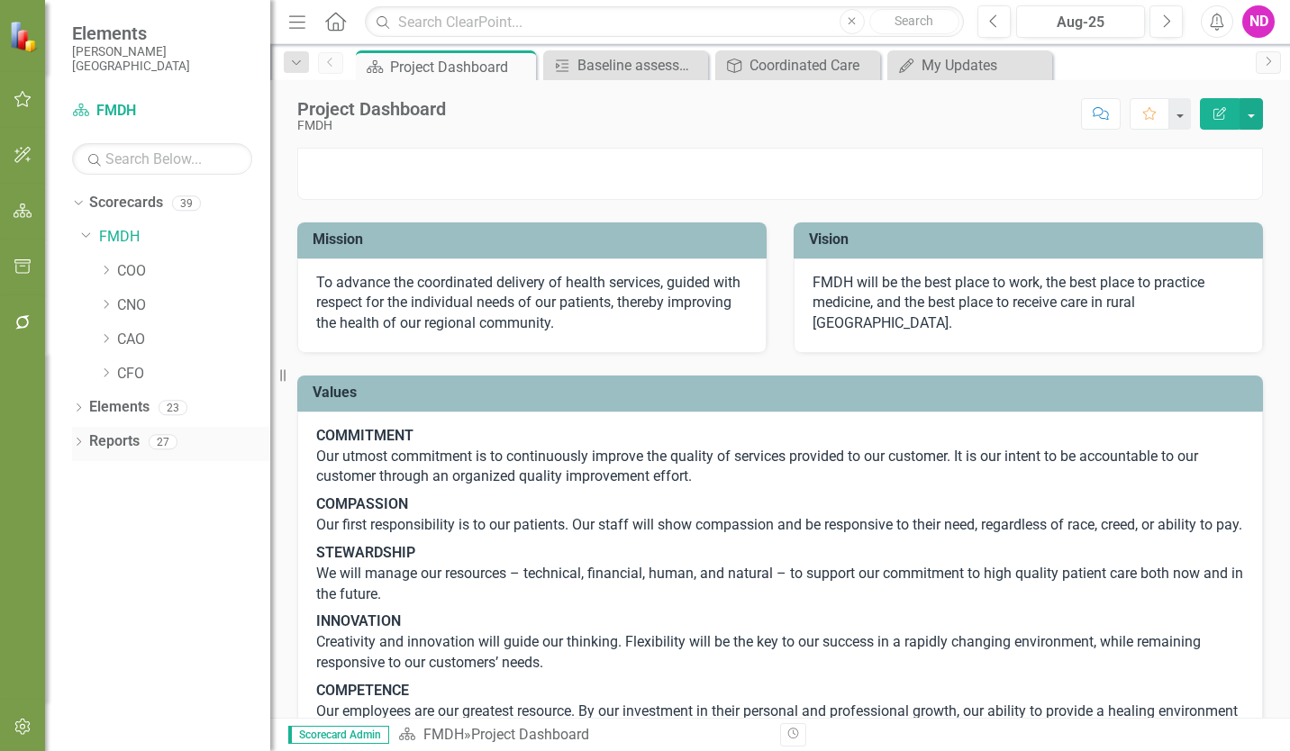
click at [79, 441] on icon "Dropdown" at bounding box center [78, 444] width 13 height 10
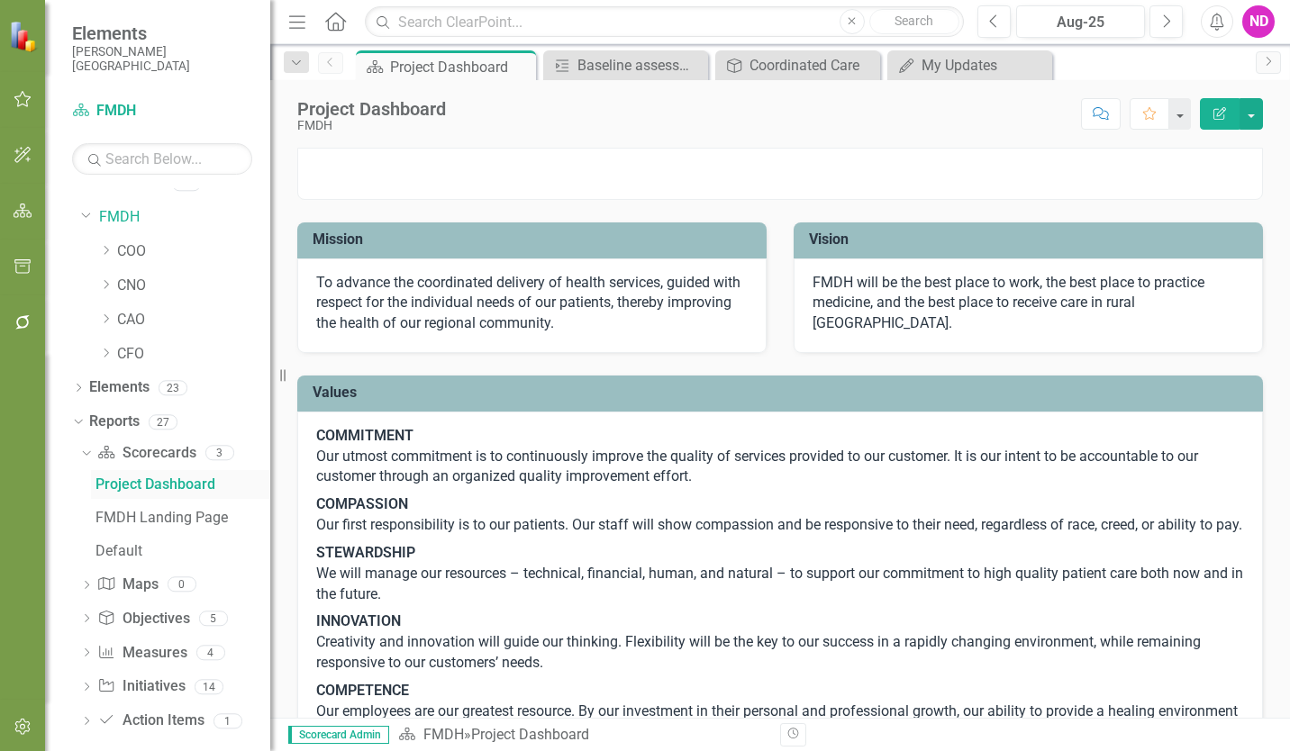
scroll to position [36, 0]
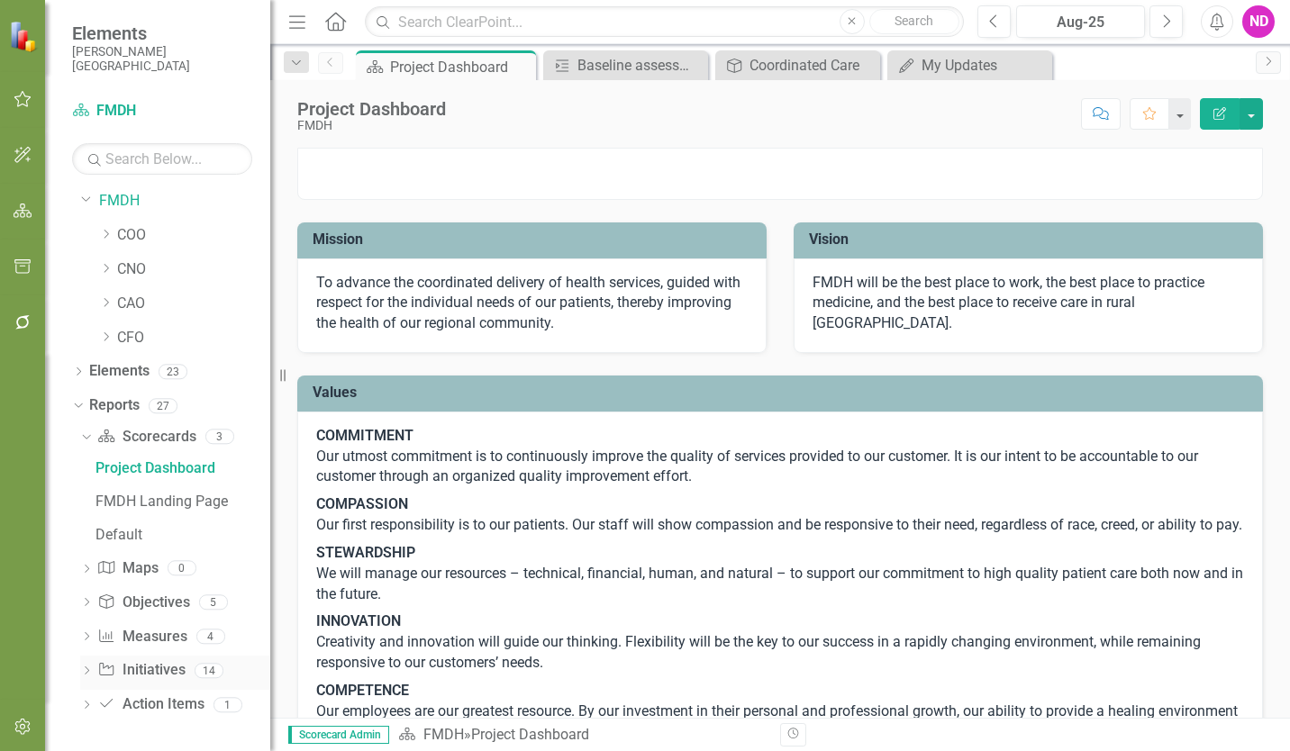
click at [83, 671] on icon "Dropdown" at bounding box center [86, 673] width 13 height 10
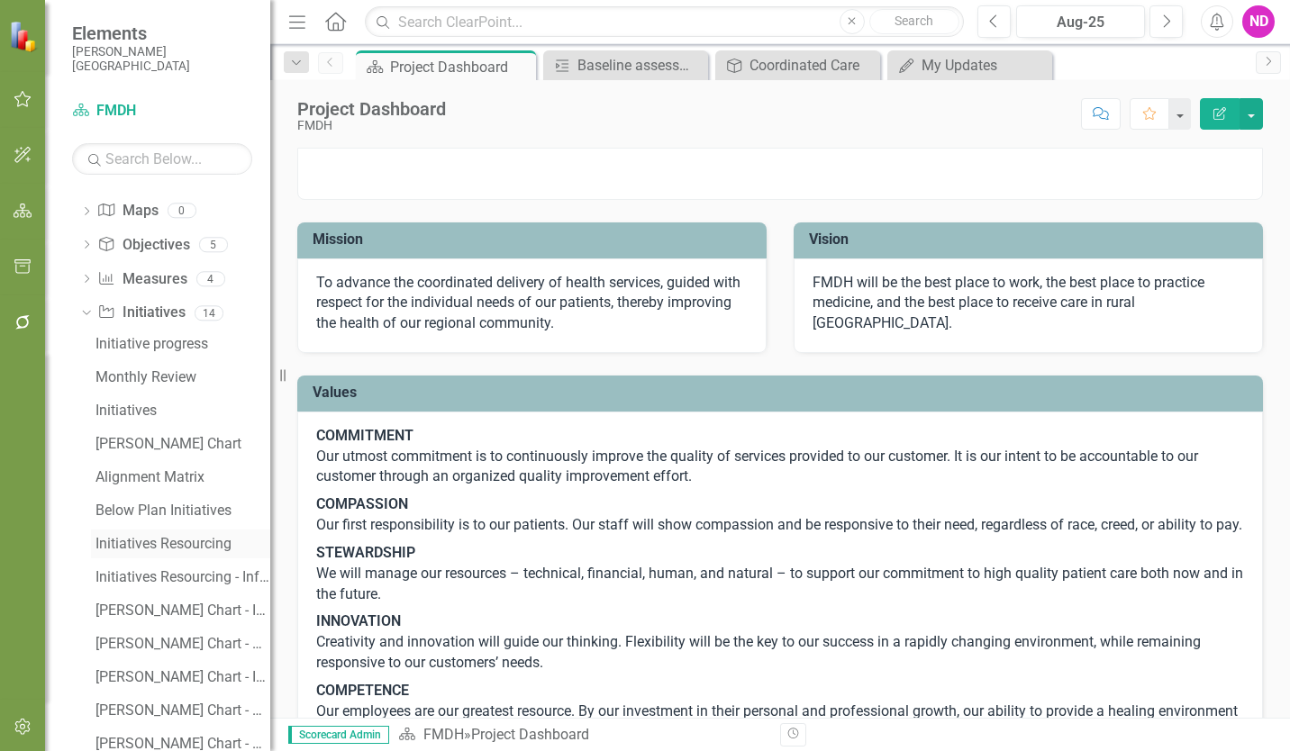
scroll to position [306, 0]
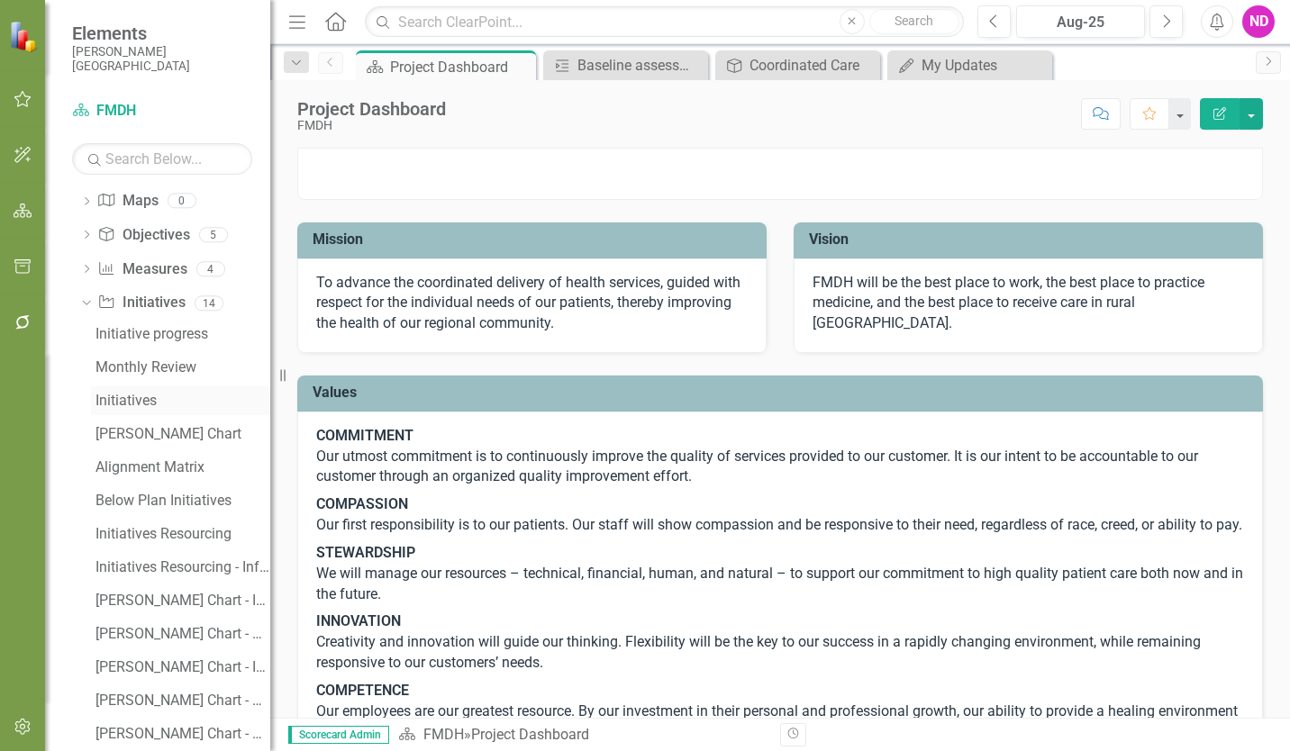
click at [149, 399] on div "Initiatives" at bounding box center [182, 401] width 175 height 16
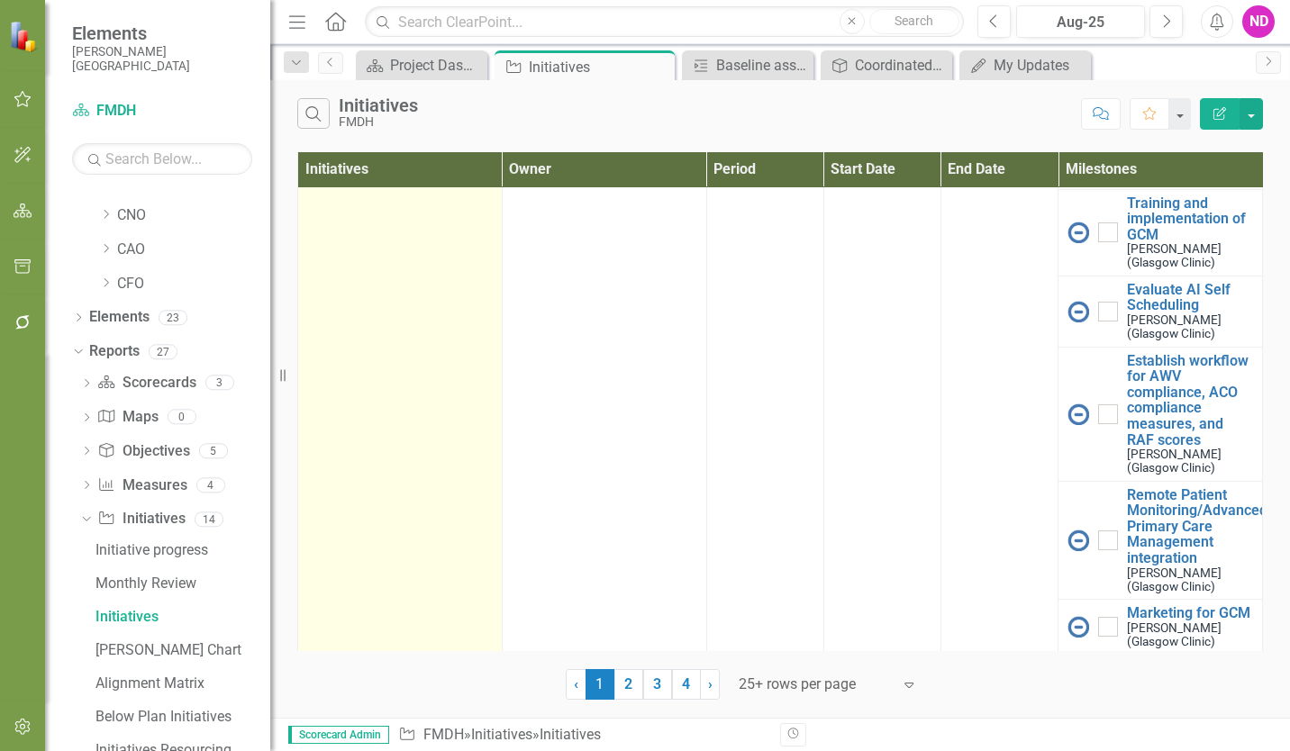
scroll to position [2191, 0]
